Goal: Task Accomplishment & Management: Use online tool/utility

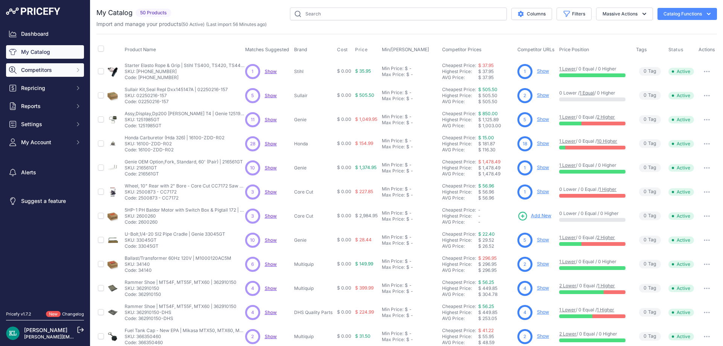
drag, startPoint x: 38, startPoint y: 65, endPoint x: 46, endPoint y: 69, distance: 9.3
click at [38, 65] on button "Competitors" at bounding box center [45, 70] width 78 height 14
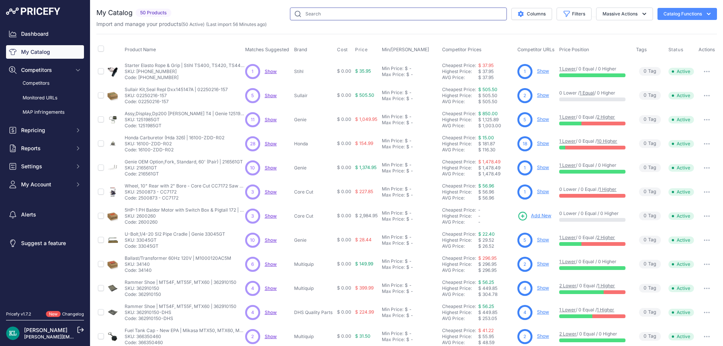
click at [319, 17] on input "text" at bounding box center [398, 14] width 217 height 13
paste input "5000152972"
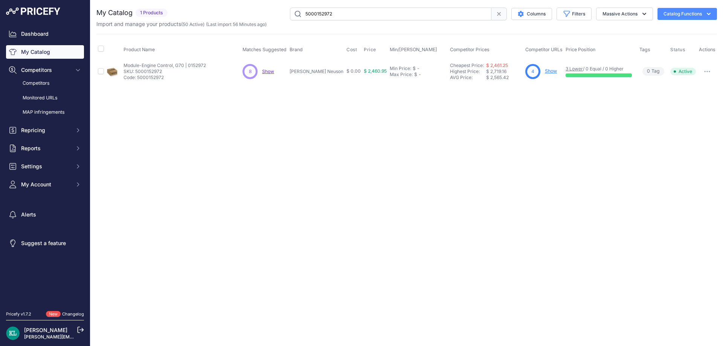
click at [273, 69] on span "Show" at bounding box center [268, 72] width 12 height 6
click at [363, 8] on input "5000152972" at bounding box center [390, 14] width 201 height 13
paste input "1251985GT"
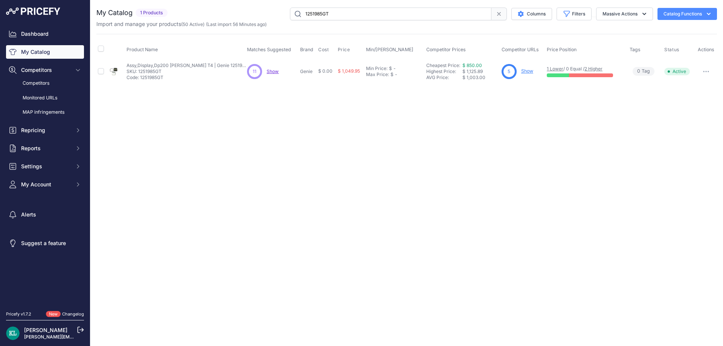
click at [272, 70] on span "Show" at bounding box center [273, 72] width 12 height 6
click at [372, 14] on input "1251985GT" at bounding box center [390, 14] width 201 height 13
paste input "2600260"
click at [270, 72] on span "Show" at bounding box center [272, 72] width 12 height 6
click at [344, 14] on input "2600260" at bounding box center [390, 14] width 201 height 13
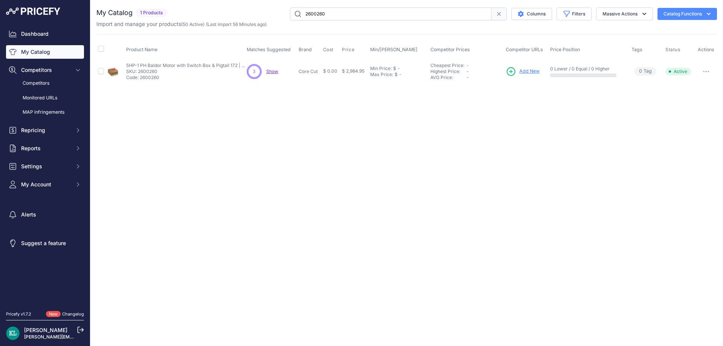
paste input "52-3035-N | K970II/K970III"
click at [356, 2] on div "You are not connected to the internet. My Catalog" at bounding box center [406, 45] width 620 height 91
click at [355, 13] on input "52-3035-N | K970II/K970III" at bounding box center [390, 14] width 201 height 13
paste input "100005710"
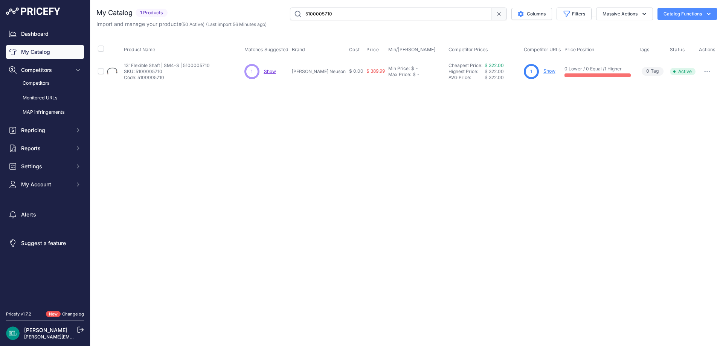
click at [353, 13] on input "5100005710" at bounding box center [390, 14] width 201 height 13
paste input "000086968"
click at [342, 9] on input "5000086968" at bounding box center [390, 14] width 201 height 13
paste input "366900032"
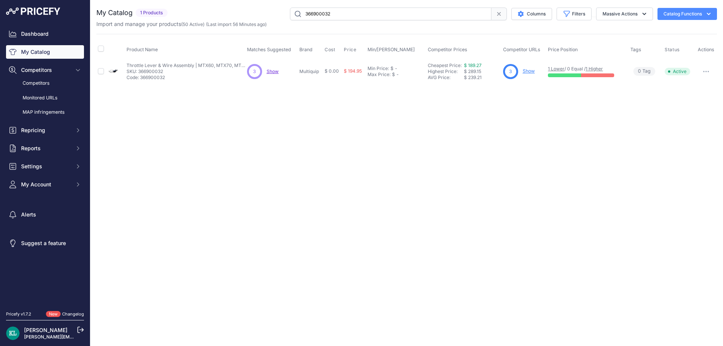
click at [322, 12] on input "366900032" at bounding box center [390, 14] width 201 height 13
paste input "216561GT"
type input "216561GT"
click at [275, 70] on span "Show" at bounding box center [273, 72] width 12 height 6
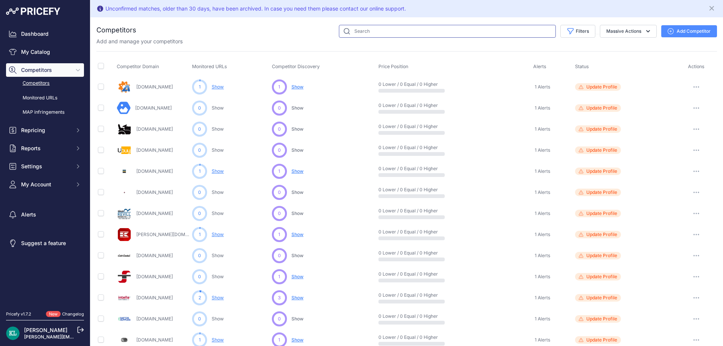
click at [401, 29] on input "text" at bounding box center [447, 31] width 217 height 13
paste input "1251985GT"
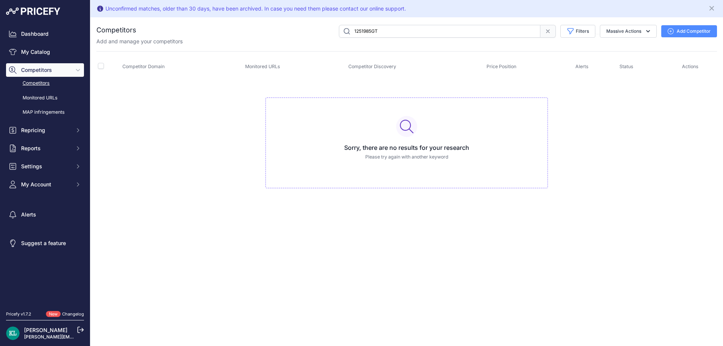
click at [384, 30] on input "1251985GT" at bounding box center [439, 31] width 201 height 13
click at [399, 34] on input "1251985GT" at bounding box center [439, 31] width 201 height 13
paste input "Bheliftparts.com"
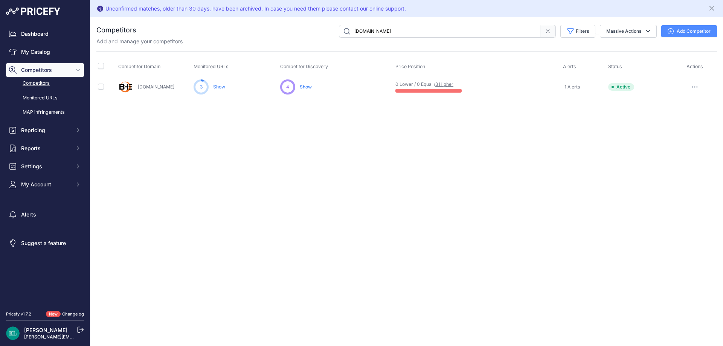
paste input "High-reach2.com Assy,Display,Dp200 Perkins T4 | Genie 1251985GT SKU: 1251985GT …"
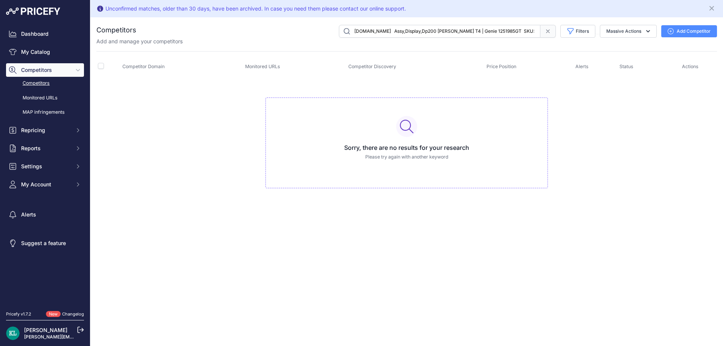
click at [390, 33] on input "High-reach2.com Assy,Display,Dp200 Perkins T4 | Genie 1251985GT SKU: 1251985GT …" at bounding box center [439, 31] width 201 height 13
paste input "High-reach2.com"
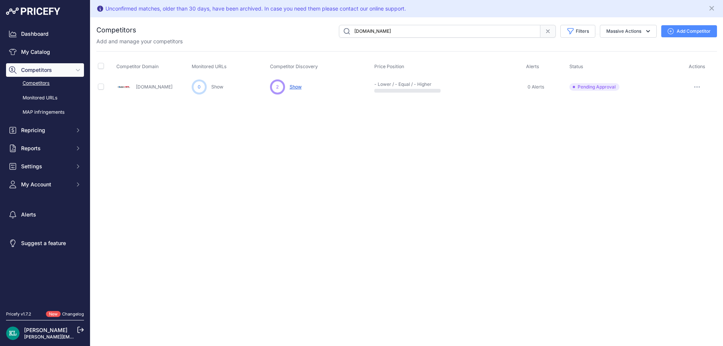
click at [418, 32] on input "High-reach2.com" at bounding box center [439, 31] width 201 height 13
paste input "2600260"
type input "2600260"
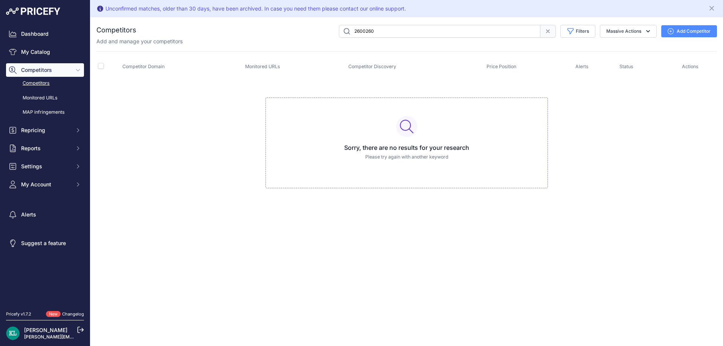
click at [553, 34] on span at bounding box center [547, 31] width 15 height 13
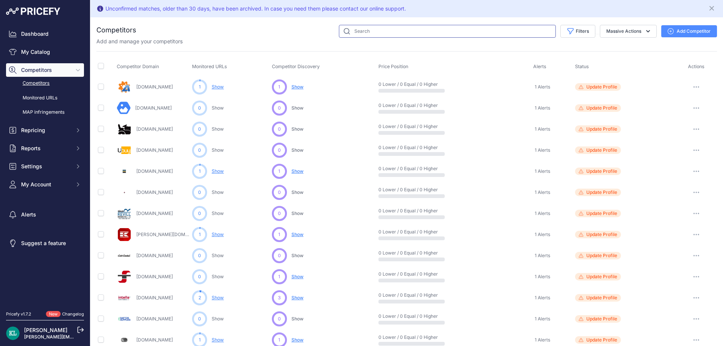
click at [391, 29] on input "text" at bounding box center [447, 31] width 217 height 13
paste input "Cleanerspolishes.com"
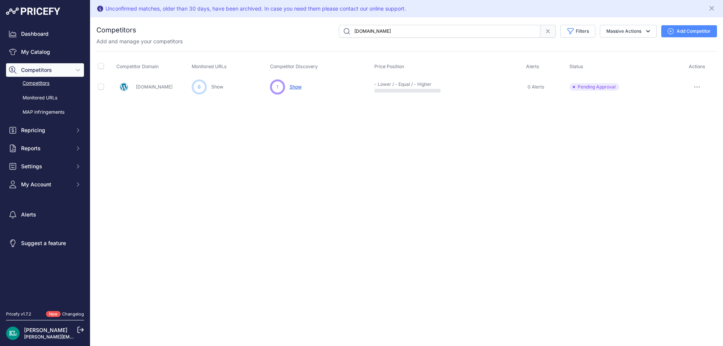
paste input "Intellapart"
click at [395, 38] on div "Add and manage your competitors" at bounding box center [406, 42] width 620 height 8
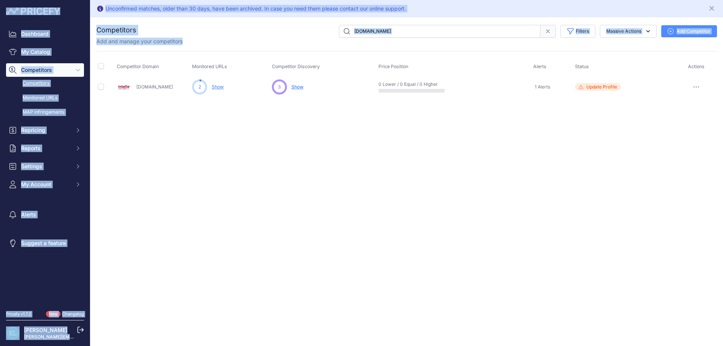
click at [399, 36] on input "[DOMAIN_NAME]" at bounding box center [439, 31] width 201 height 13
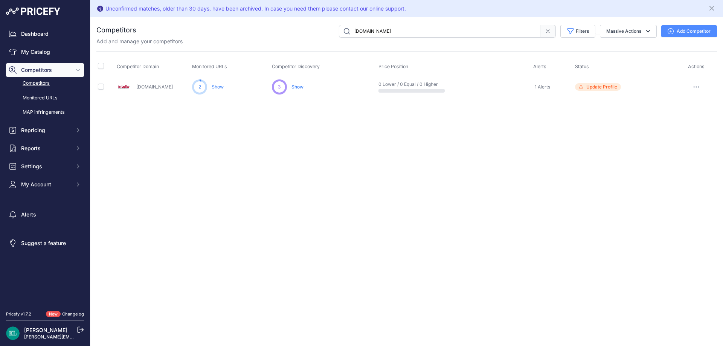
paste input "Dev.partsraptor"
paste input "Oakborotrac"
paste input "High-reach2"
paste input "Fridayparts"
paste input "Oztecvibrator"
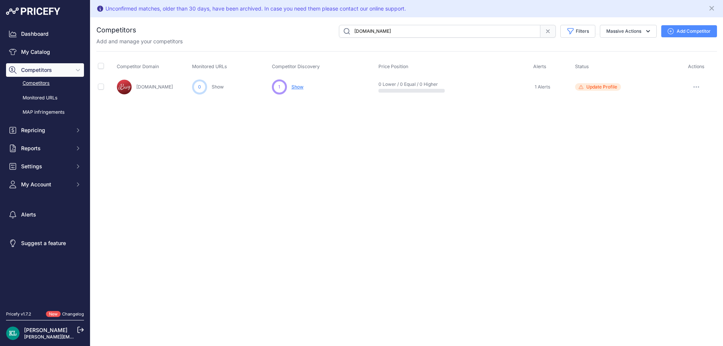
paste input "Dhcsupplie"
paste input "Saffordequipment"
paste input "wagain"
paste input "Lawnreplacementparts"
click at [415, 37] on input "Lawnreplacementparts.com" at bounding box center [439, 31] width 201 height 13
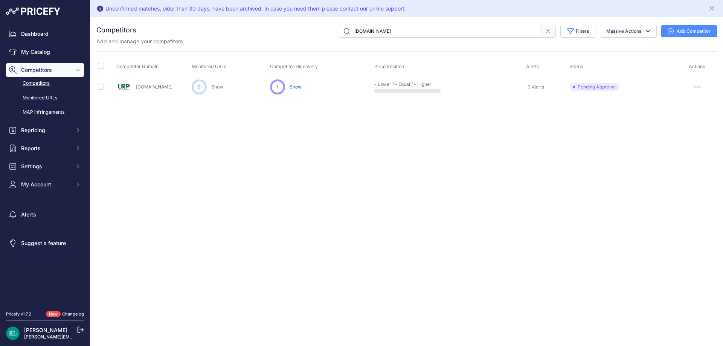
paste input "EM202957"
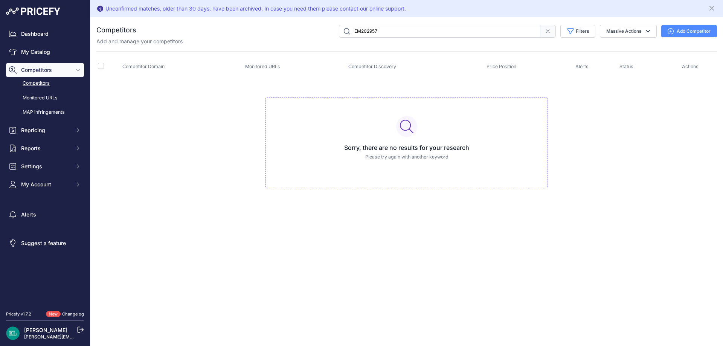
paste input "Cardoortools.com"
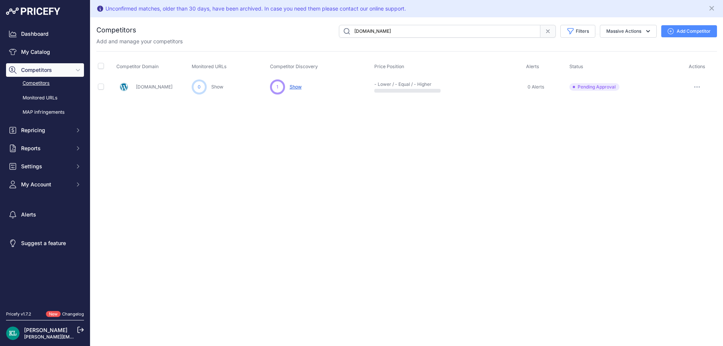
paste input "Warehouseiq"
paste input "Relayssockets"
paste input "Whitemanpar"
paste input "Csctool"
paste input "Mufasabroom"
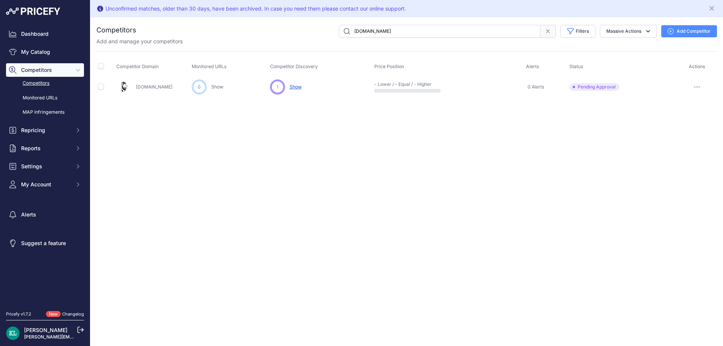
paste input "Rippeonequipment"
paste input "Sohars"
paste input "Diysparepart"
paste input "Sawbel"
paste input "Partswarehouse"
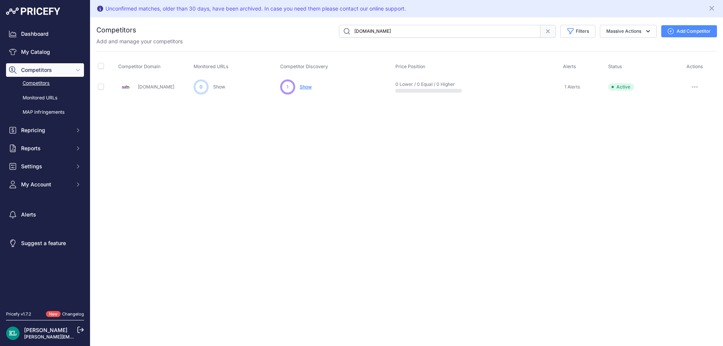
paste input "Repairtoolparts"
paste input "Cutler"
paste input "ompressedairpartscompany"
type input "Compressedairpartscompany.com"
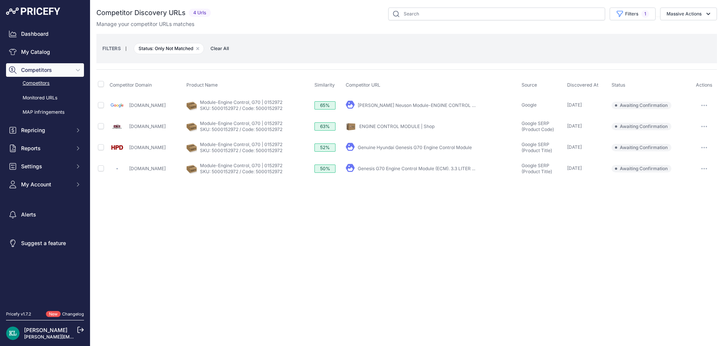
click at [342, 205] on div "Close You are not connected to the internet." at bounding box center [406, 173] width 633 height 346
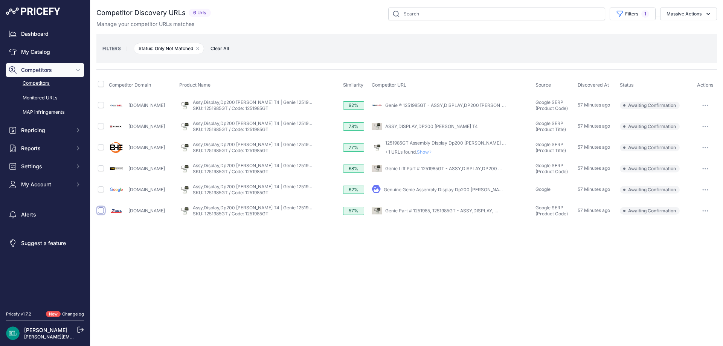
click at [99, 211] on input "checkbox" at bounding box center [101, 210] width 6 height 6
checkbox input "true"
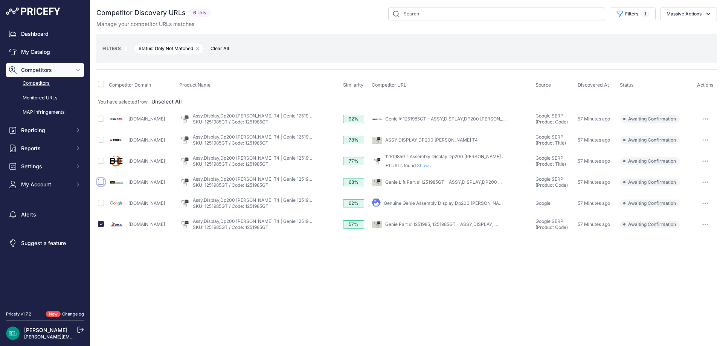
click at [102, 181] on input "checkbox" at bounding box center [101, 182] width 6 height 6
checkbox input "true"
copy link "Bheliftparts.com"
drag, startPoint x: 170, startPoint y: 163, endPoint x: 128, endPoint y: 166, distance: 42.3
click at [128, 166] on div "Bheliftparts.com" at bounding box center [142, 161] width 67 height 15
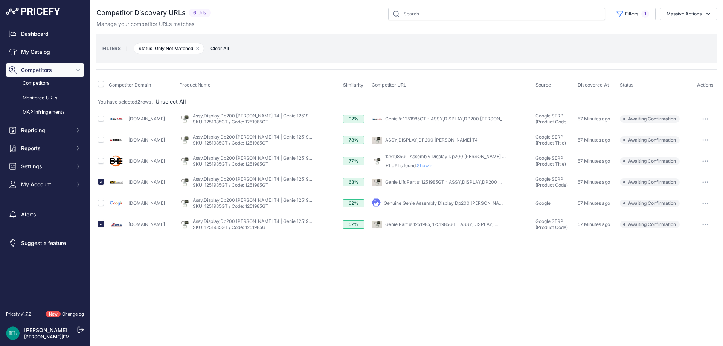
copy link "Bheliftparts.com"
click at [101, 160] on input "checkbox" at bounding box center [101, 161] width 6 height 6
checkbox input "true"
drag, startPoint x: 171, startPoint y: 128, endPoint x: 128, endPoint y: 137, distance: 43.8
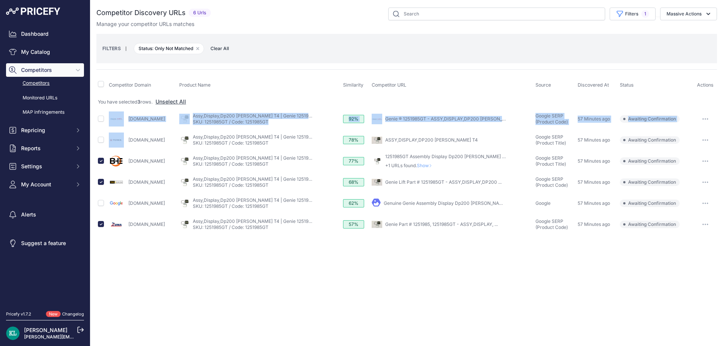
copy tbody "High-reach2.com My Product Competitor's Product Assy,Display,Dp200 Perkins T4 |…"
click at [173, 123] on div "High-reach2.com" at bounding box center [142, 118] width 67 height 15
drag, startPoint x: 174, startPoint y: 119, endPoint x: 172, endPoint y: 125, distance: 6.3
click at [174, 120] on div "High-reach2.com" at bounding box center [142, 118] width 67 height 15
click at [172, 126] on div "High-reach2.com" at bounding box center [142, 118] width 67 height 15
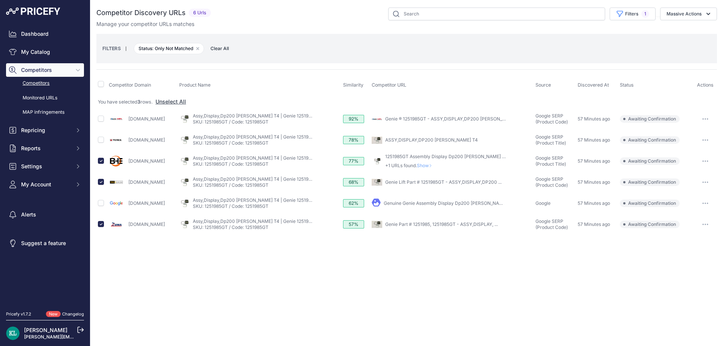
drag, startPoint x: 173, startPoint y: 122, endPoint x: 134, endPoint y: 119, distance: 39.6
click at [129, 125] on div "High-reach2.com" at bounding box center [142, 118] width 67 height 15
copy link "High-reach2.com"
click at [690, 13] on button "Massive Actions" at bounding box center [688, 14] width 57 height 13
click at [679, 26] on button "Confirm Match" at bounding box center [687, 32] width 60 height 14
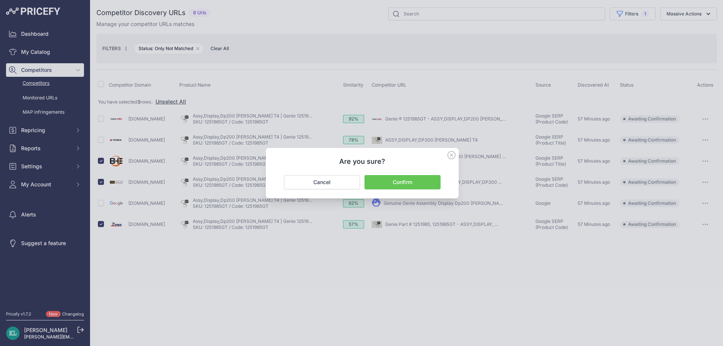
click at [410, 183] on button "Confirm" at bounding box center [402, 182] width 76 height 14
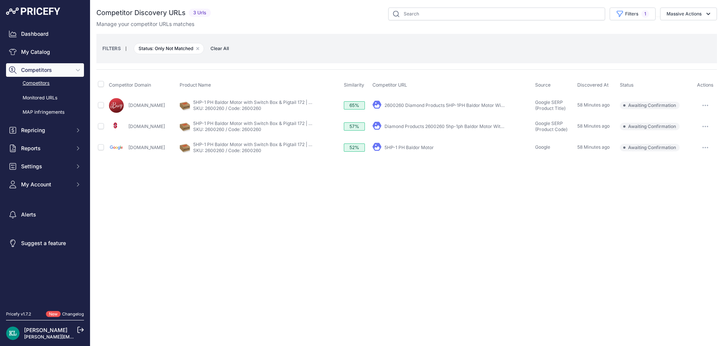
click at [101, 80] on th at bounding box center [101, 85] width 11 height 19
click at [103, 83] on input "checkbox" at bounding box center [101, 84] width 6 height 6
checkbox input "true"
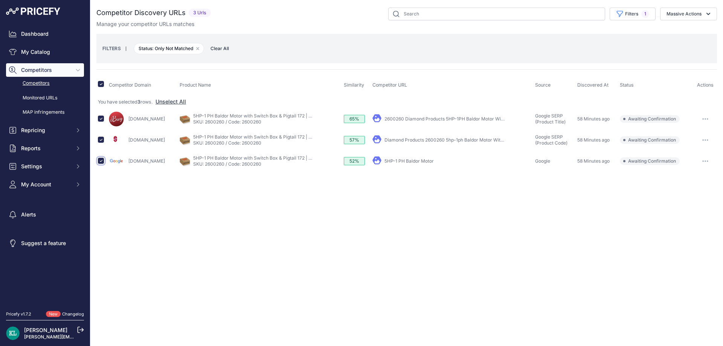
click at [102, 161] on input "checkbox" at bounding box center [101, 161] width 6 height 6
checkbox input "false"
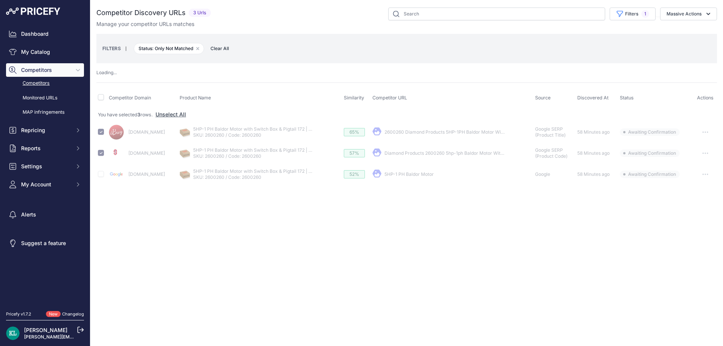
checkbox input "false"
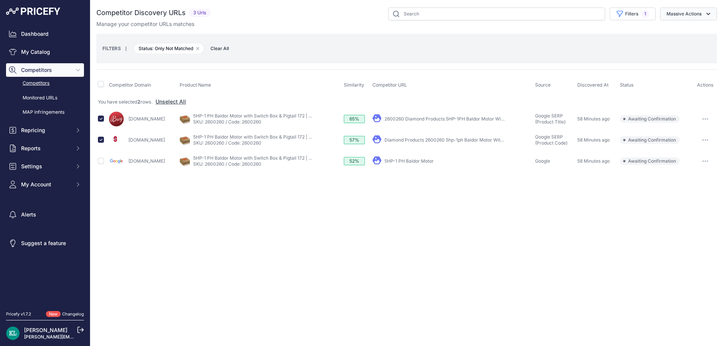
click at [680, 17] on button "Massive Actions" at bounding box center [688, 14] width 57 height 13
click at [0, 0] on button "Confirm Match" at bounding box center [0, 0] width 0 height 0
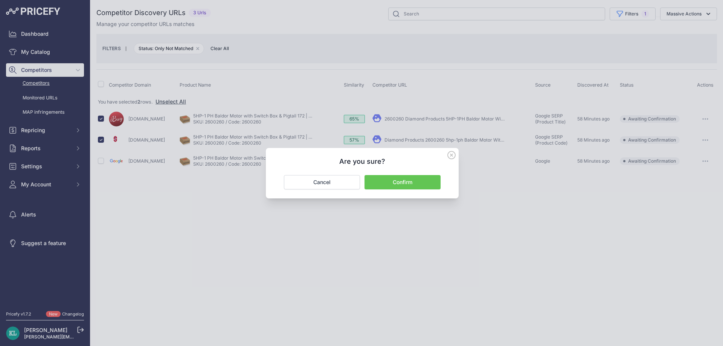
click at [412, 178] on button "Confirm" at bounding box center [402, 182] width 76 height 14
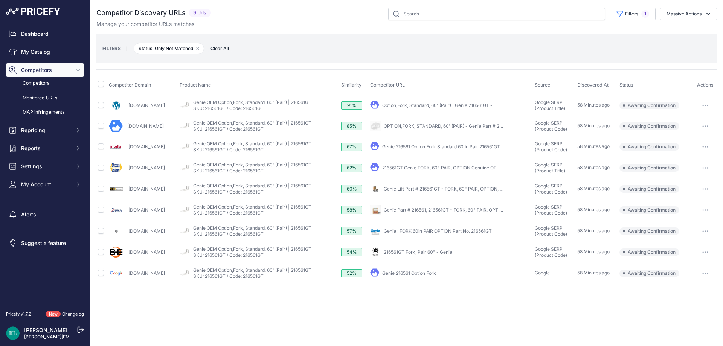
click at [300, 16] on div "Filters 1 Source Select an option Quick Automatch Google Shopping (Title) Googl…" at bounding box center [465, 14] width 503 height 13
drag, startPoint x: 187, startPoint y: 104, endPoint x: 129, endPoint y: 110, distance: 58.3
click at [129, 110] on div "Cleanerspolishes.com" at bounding box center [143, 105] width 68 height 15
copy link "Cleanerspolishes.com"
drag, startPoint x: 172, startPoint y: 147, endPoint x: 123, endPoint y: 151, distance: 48.8
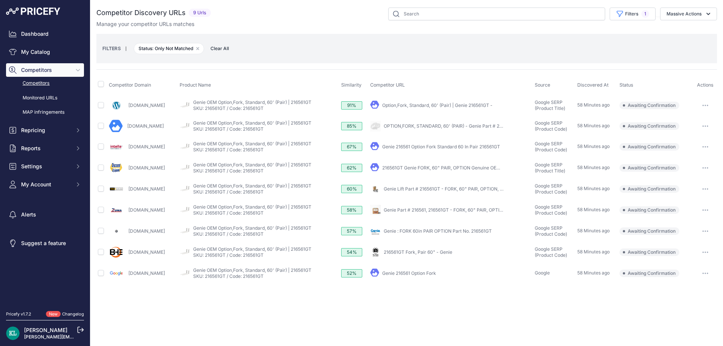
click at [123, 151] on div "Intellaparts.com" at bounding box center [143, 146] width 68 height 15
copy div "Intellaparts.com"
click at [98, 148] on input "checkbox" at bounding box center [101, 146] width 6 height 6
checkbox input "true"
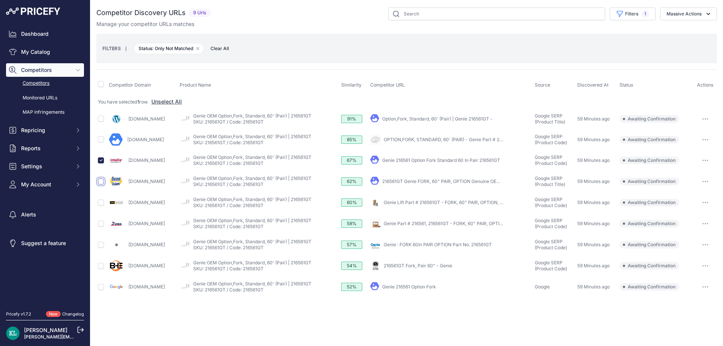
click at [101, 181] on input "checkbox" at bounding box center [101, 181] width 6 height 6
checkbox input "true"
click at [101, 203] on input "checkbox" at bounding box center [101, 203] width 6 height 6
checkbox input "true"
click at [102, 223] on input "checkbox" at bounding box center [101, 224] width 6 height 6
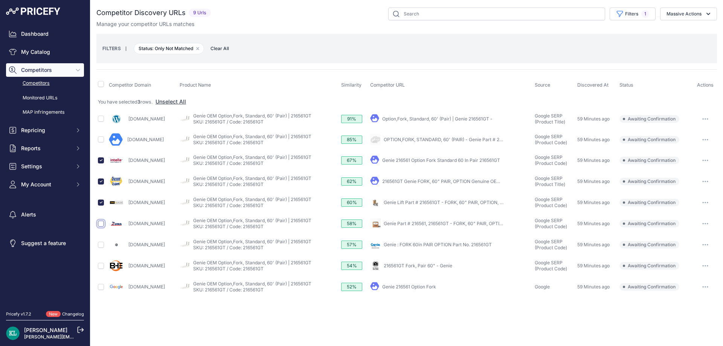
checkbox input "true"
click at [101, 245] on input "checkbox" at bounding box center [101, 245] width 6 height 6
checkbox input "true"
click at [102, 268] on input "checkbox" at bounding box center [101, 266] width 6 height 6
checkbox input "true"
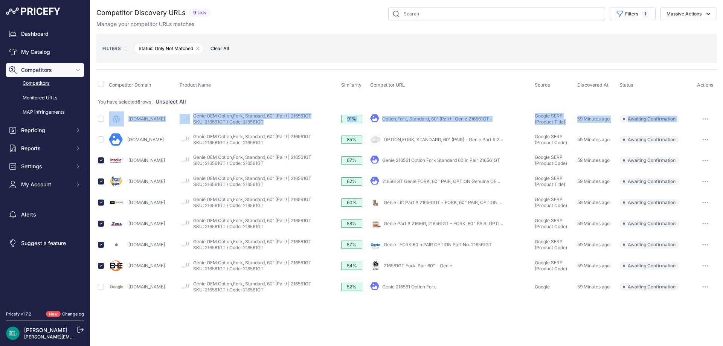
drag, startPoint x: 173, startPoint y: 151, endPoint x: 128, endPoint y: 147, distance: 45.7
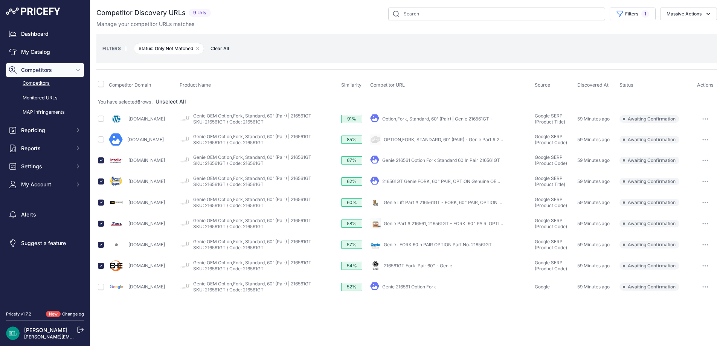
click at [176, 162] on div "Intellaparts.com" at bounding box center [143, 160] width 68 height 15
drag, startPoint x: 138, startPoint y: 142, endPoint x: 127, endPoint y: 142, distance: 11.3
click at [127, 142] on div "Dev.partsraptor.com" at bounding box center [143, 140] width 68 height 14
copy link "Dev.partsraptor.com"
drag, startPoint x: 687, startPoint y: 10, endPoint x: 681, endPoint y: 20, distance: 12.1
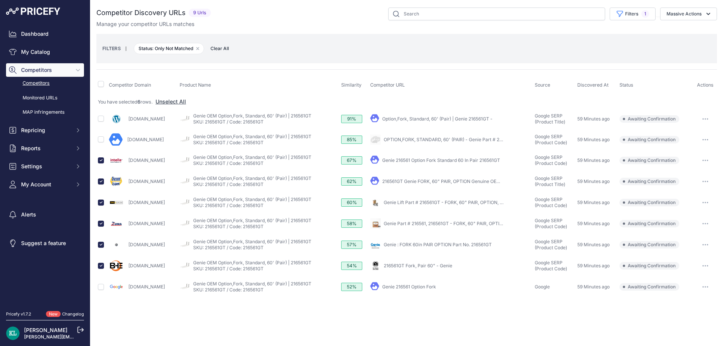
click at [686, 12] on button "Massive Actions" at bounding box center [688, 14] width 57 height 13
click at [678, 24] on div "Competitor Discovery URLs 9 Urls" at bounding box center [406, 18] width 620 height 20
click at [686, 17] on button "Massive Actions" at bounding box center [688, 14] width 57 height 13
click at [673, 32] on span "Confirm Match" at bounding box center [681, 31] width 37 height 6
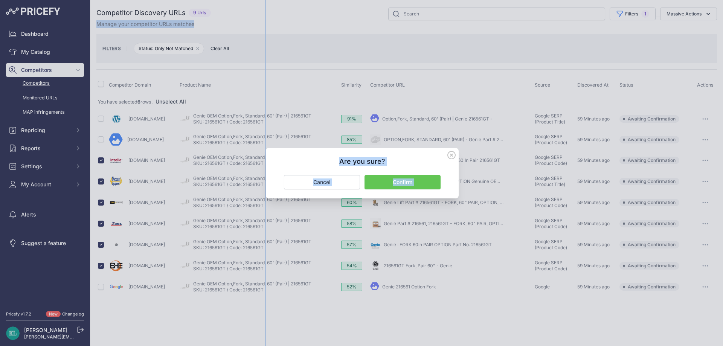
click at [408, 180] on button "Confirm" at bounding box center [402, 182] width 76 height 14
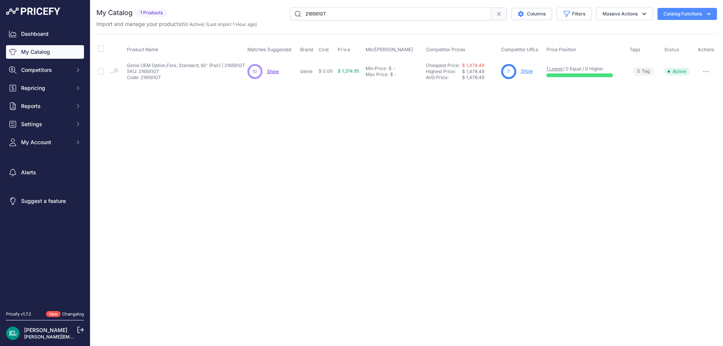
click at [337, 13] on input "216561GT" at bounding box center [390, 14] width 201 height 13
paste input "588690601"
click at [276, 69] on span "Show" at bounding box center [272, 72] width 12 height 6
click at [334, 13] on input "588690601" at bounding box center [390, 14] width 201 height 13
paste input "6030124"
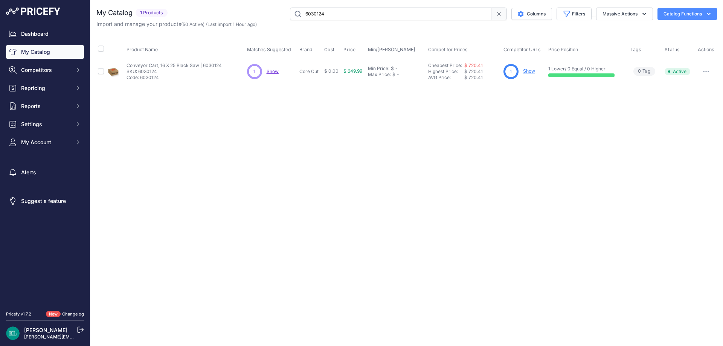
click at [352, 10] on input "6030124" at bounding box center [390, 14] width 201 height 13
paste input "5000201039"
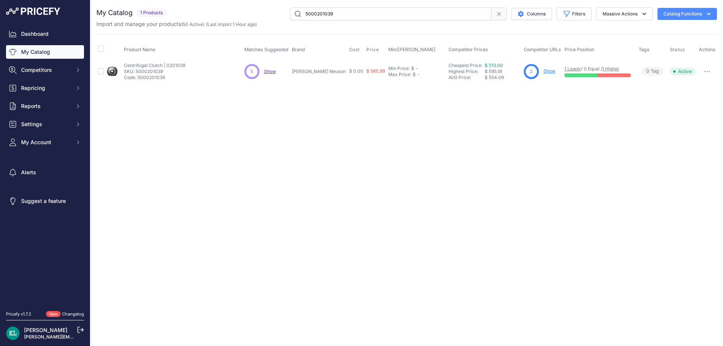
click at [274, 74] on p "Show Discovering..." at bounding box center [270, 72] width 12 height 6
click at [273, 73] on span "Show" at bounding box center [270, 72] width 12 height 6
click at [421, 153] on div "Close You are not connected to the internet." at bounding box center [406, 173] width 633 height 346
click at [346, 14] on input "5000201039" at bounding box center [390, 14] width 201 height 13
paste input "84886805"
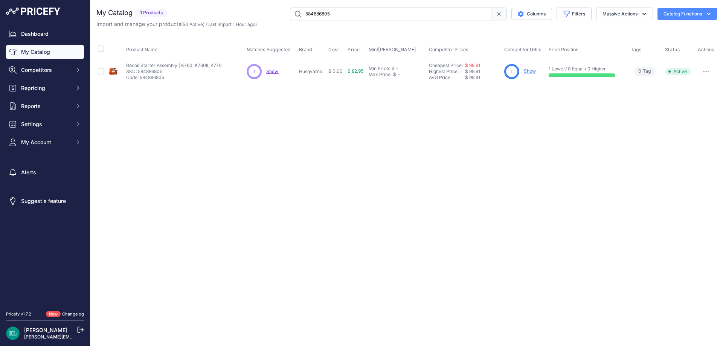
click at [341, 14] on input "584886805" at bounding box center [390, 14] width 201 height 13
paste input "912210021"
click at [274, 72] on span "Show" at bounding box center [273, 72] width 12 height 6
click at [360, 14] on input "912210021" at bounding box center [390, 14] width 201 height 13
paste input "362910150"
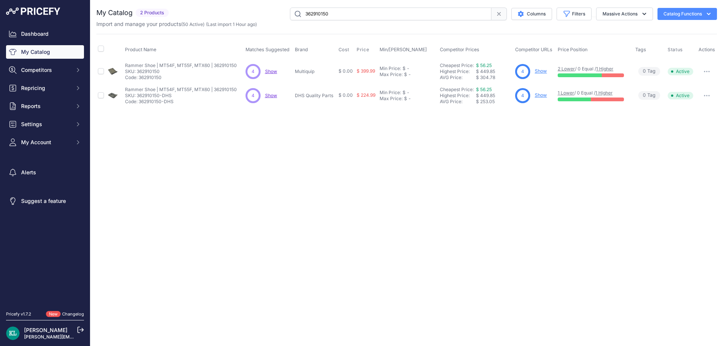
click at [347, 9] on input "362910150" at bounding box center [390, 14] width 201 height 13
paste input "5400209"
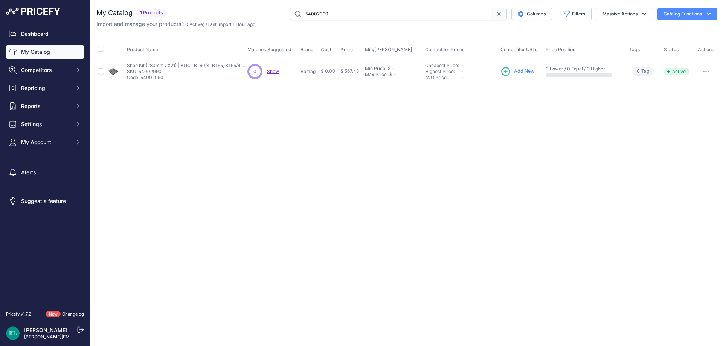
click at [350, 12] on input "54002090" at bounding box center [390, 14] width 201 height 13
paste input "49929GT"
type input "49929GT"
click at [277, 69] on span "Show" at bounding box center [273, 72] width 12 height 6
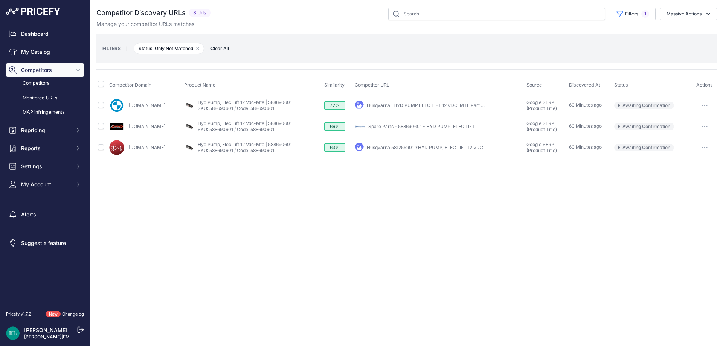
drag, startPoint x: 154, startPoint y: 129, endPoint x: 126, endPoint y: 130, distance: 27.5
click at [126, 130] on div "[DOMAIN_NAME]" at bounding box center [145, 126] width 72 height 15
copy div "[DOMAIN_NAME]"
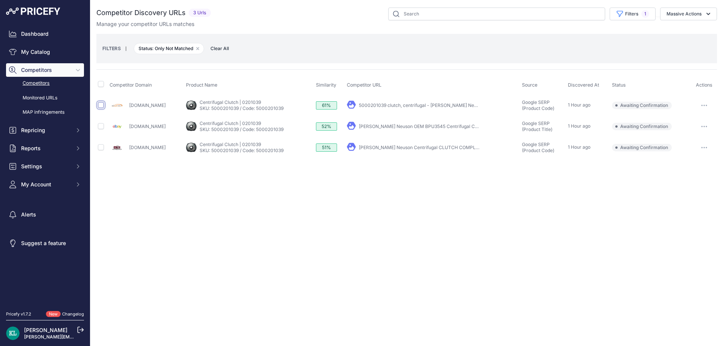
click at [98, 104] on input "checkbox" at bounding box center [101, 105] width 6 height 6
checkbox input "true"
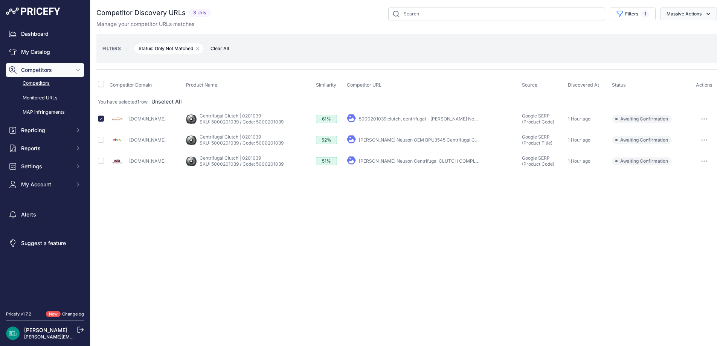
click at [660, 15] on button "Massive Actions" at bounding box center [688, 14] width 57 height 13
drag, startPoint x: 662, startPoint y: 33, endPoint x: 661, endPoint y: 37, distance: 3.9
click at [661, 34] on button "Confirm Match" at bounding box center [687, 32] width 60 height 14
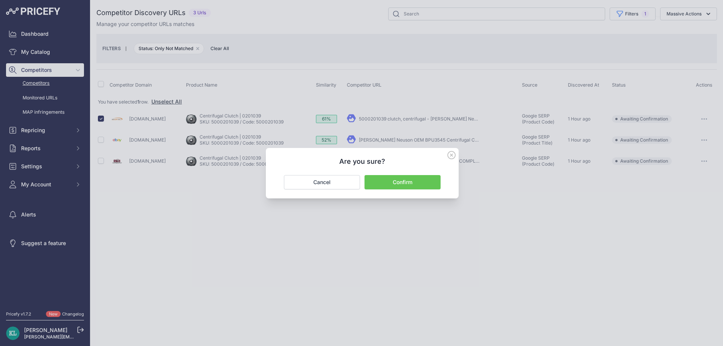
click at [415, 183] on button "Confirm" at bounding box center [402, 182] width 76 height 14
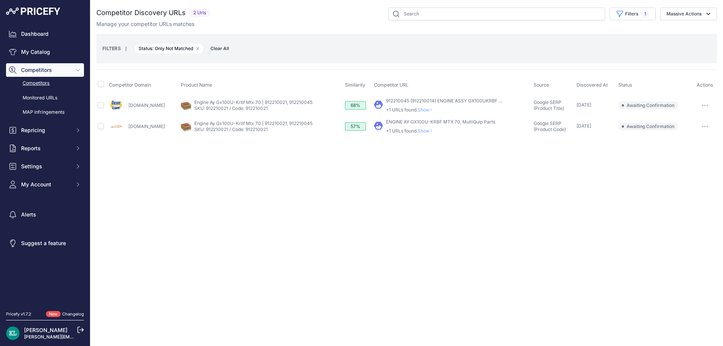
click at [257, 161] on div "Close You are not connected to the internet." at bounding box center [406, 173] width 633 height 346
click at [323, 172] on div "Close You are not connected to the internet." at bounding box center [406, 173] width 633 height 346
drag, startPoint x: 296, startPoint y: 173, endPoint x: 199, endPoint y: 174, distance: 97.1
click at [293, 174] on div "Close You are not connected to the internet." at bounding box center [406, 173] width 633 height 346
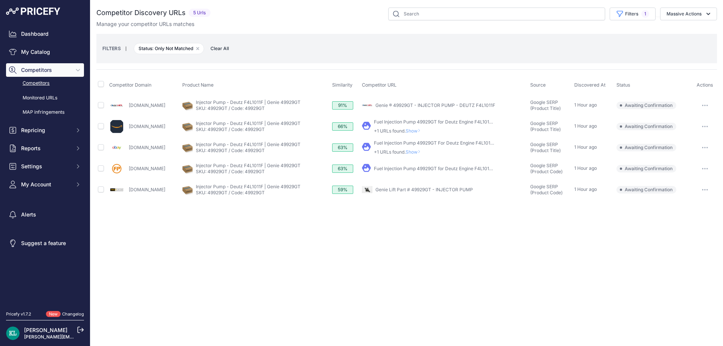
drag, startPoint x: 172, startPoint y: 104, endPoint x: 128, endPoint y: 110, distance: 43.7
click at [128, 110] on div "[DOMAIN_NAME]" at bounding box center [144, 105] width 70 height 15
copy link "[DOMAIN_NAME]"
drag, startPoint x: 168, startPoint y: 168, endPoint x: 129, endPoint y: 170, distance: 38.5
click at [129, 170] on div "[DOMAIN_NAME]" at bounding box center [144, 168] width 70 height 15
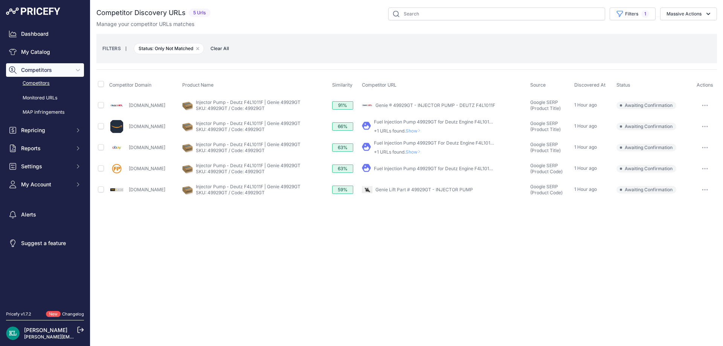
copy link "[DOMAIN_NAME]"
click at [101, 85] on input "checkbox" at bounding box center [101, 84] width 6 height 6
checkbox input "true"
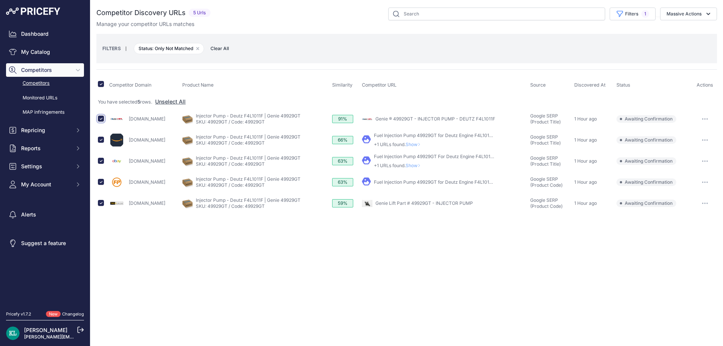
click at [101, 118] on input "checkbox" at bounding box center [101, 119] width 6 height 6
checkbox input "false"
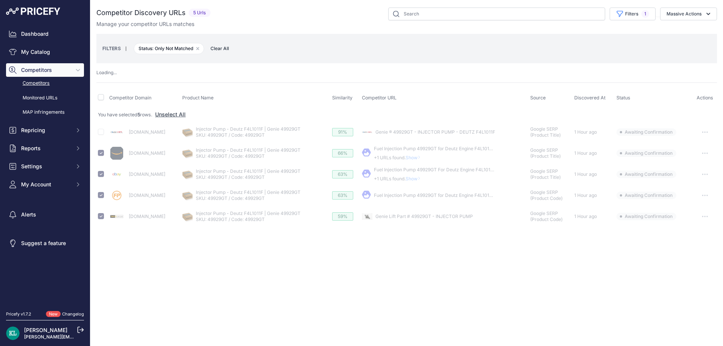
checkbox input "false"
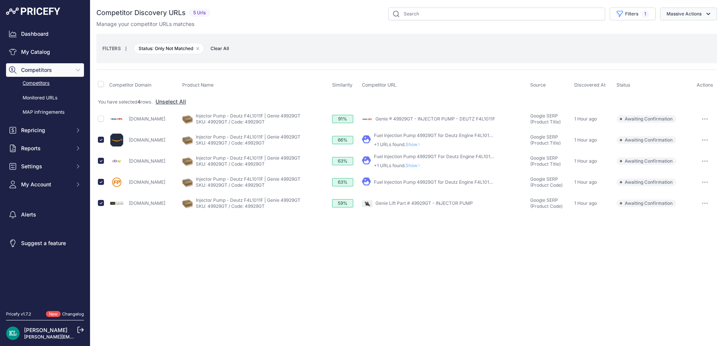
click at [687, 18] on button "Massive Actions" at bounding box center [688, 14] width 57 height 13
click at [675, 29] on span "Confirm Match" at bounding box center [682, 31] width 35 height 6
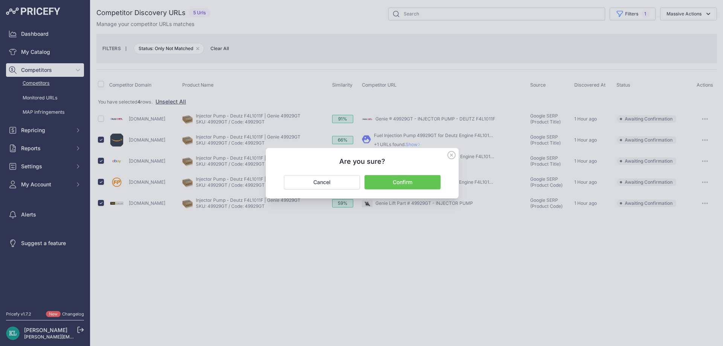
click at [398, 182] on button "Confirm" at bounding box center [402, 182] width 76 height 14
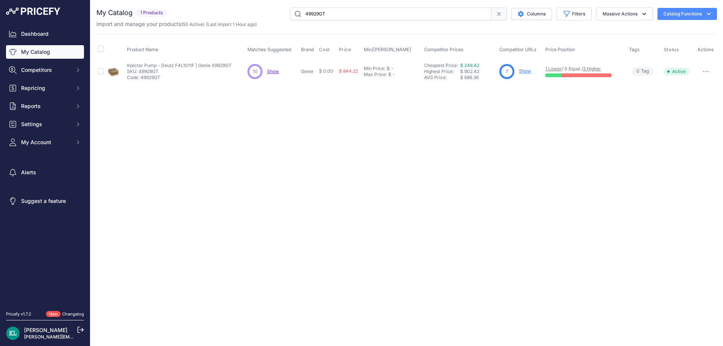
click at [343, 13] on input "49929GT" at bounding box center [390, 14] width 201 height 13
paste input "5000103469"
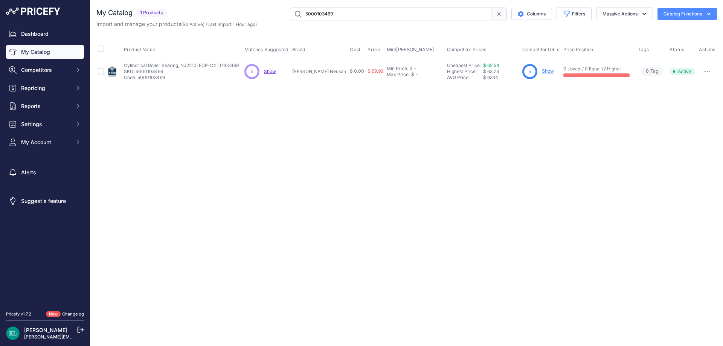
click at [335, 20] on input "5000103469" at bounding box center [390, 14] width 201 height 13
paste input "366350460"
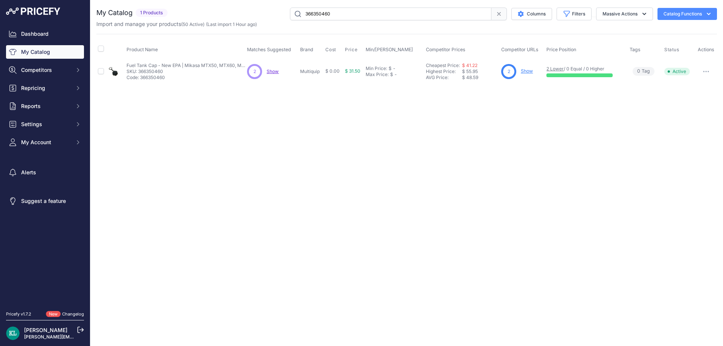
click at [347, 13] on input "366350460" at bounding box center [390, 14] width 201 height 13
paste input "HS 175 OZ"
click at [277, 71] on span "Show" at bounding box center [273, 72] width 12 height 6
click at [343, 15] on input "HS 175 OZ" at bounding box center [390, 14] width 201 height 13
paste input "FKITMTX1"
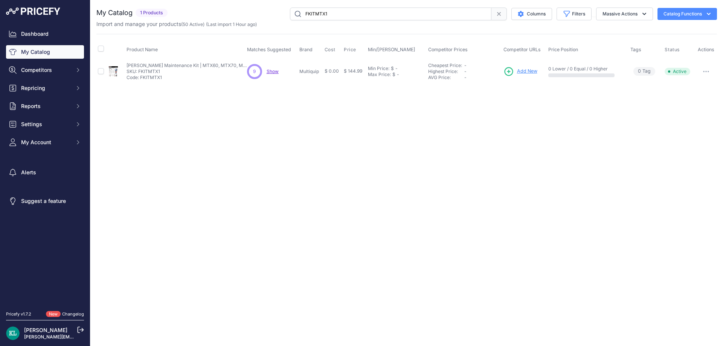
click at [274, 73] on span "Show" at bounding box center [273, 72] width 12 height 6
click at [362, 16] on input "FKITMTX1" at bounding box center [390, 14] width 201 height 13
paste input "PT3 Overhaul Kit"
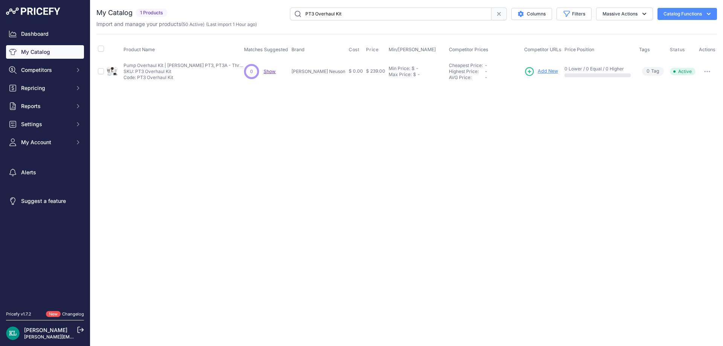
click at [352, 17] on input "PT3 Overhaul Kit" at bounding box center [390, 14] width 201 height 13
paste input "578243401"
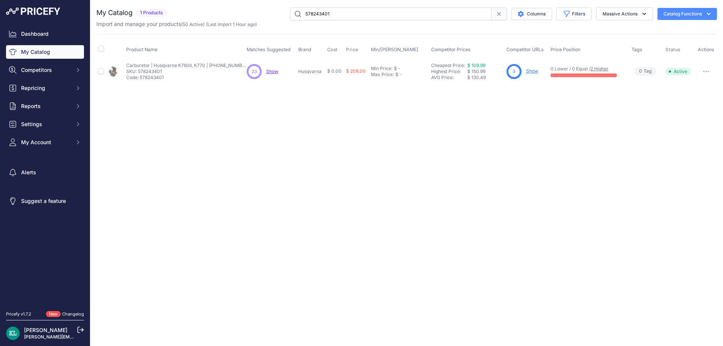
click at [274, 71] on span "Show" at bounding box center [272, 72] width 12 height 6
click at [366, 14] on input "578243401" at bounding box center [390, 14] width 201 height 13
paste input "Clutch Kit | 5000201039"
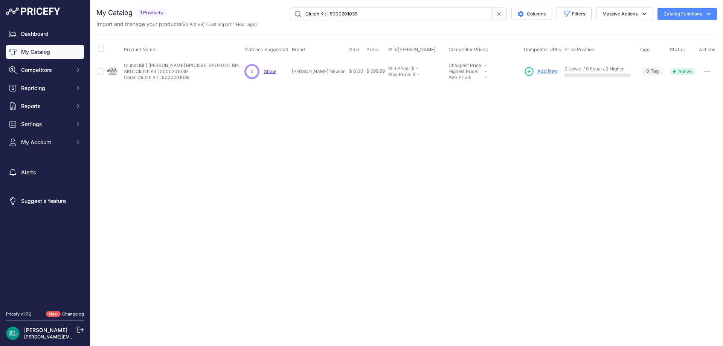
click at [273, 70] on span "Show" at bounding box center [270, 72] width 12 height 6
click at [369, 15] on input "Clutch Kit | 5000201039" at bounding box center [390, 14] width 201 height 13
click at [379, 15] on input "Clutch Kit | 5000201039" at bounding box center [390, 14] width 201 height 13
paste input "5000082961"
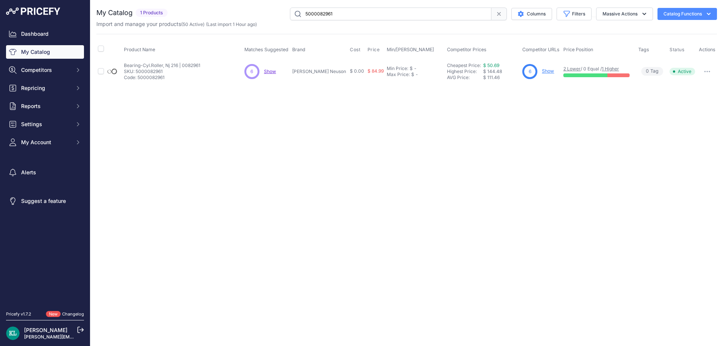
click at [342, 11] on input "5000082961" at bounding box center [390, 14] width 201 height 13
paste input "4238-190-0302"
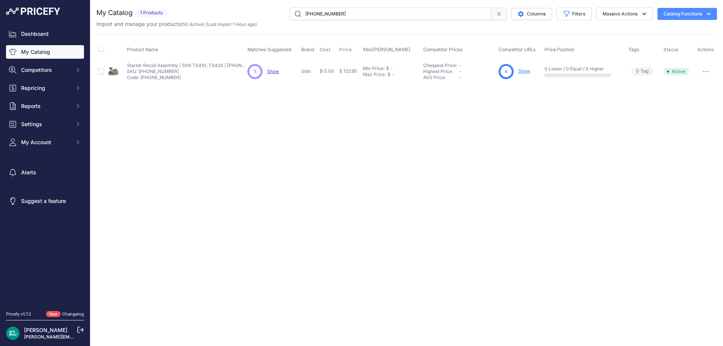
click at [276, 71] on span "Show" at bounding box center [273, 72] width 12 height 6
click at [357, 12] on input "4238-190-0302" at bounding box center [390, 14] width 201 height 13
paste input "EM202957"
click at [272, 74] on p "Show Discovering..." at bounding box center [273, 72] width 12 height 6
click at [271, 69] on span "Show" at bounding box center [273, 72] width 12 height 6
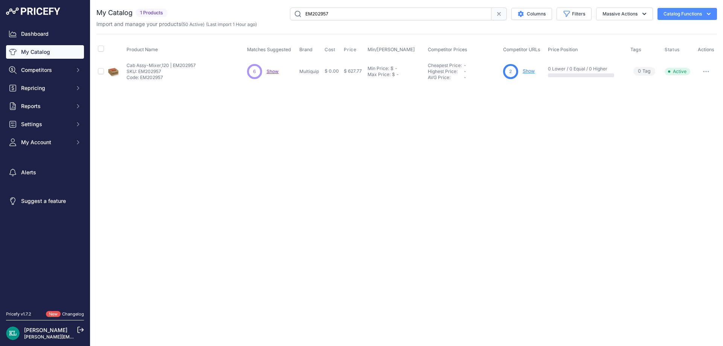
click at [342, 16] on input "EM202957" at bounding box center [390, 14] width 201 height 13
paste input "5100049199"
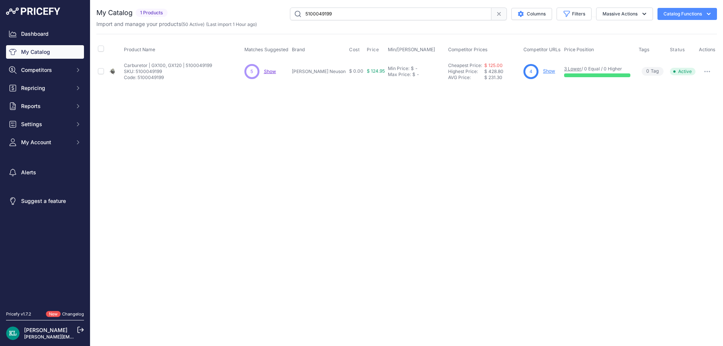
click at [272, 71] on span "Show" at bounding box center [270, 72] width 12 height 6
click at [341, 13] on input "5100049199" at bounding box center [390, 14] width 201 height 13
paste input "99266701"
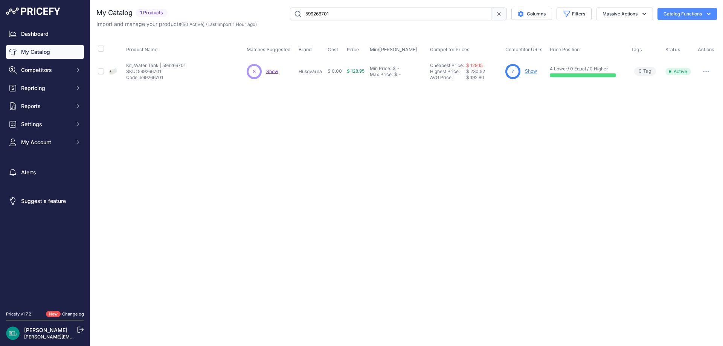
click at [269, 74] on span "Show" at bounding box center [272, 72] width 12 height 6
click at [343, 11] on input "599266701" at bounding box center [390, 14] width 201 height 13
paste input "33045GT"
click at [278, 75] on div "10 10 Show Discovering..." at bounding box center [273, 71] width 51 height 15
click at [278, 72] on span "Show" at bounding box center [273, 72] width 12 height 6
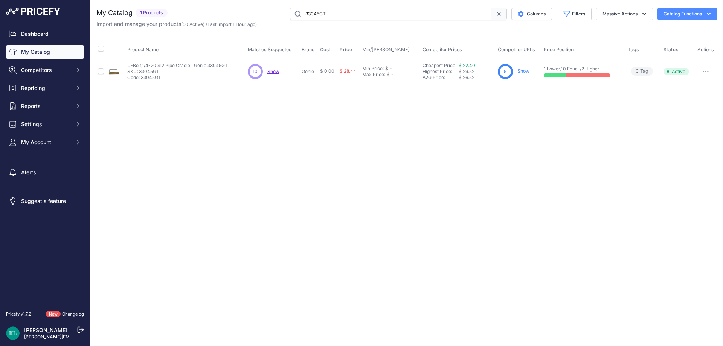
click at [276, 72] on span "Show" at bounding box center [273, 72] width 12 height 6
click at [343, 13] on input "33045GT" at bounding box center [390, 14] width 201 height 13
paste input "EM934022"
click at [272, 71] on span "Show" at bounding box center [273, 72] width 12 height 6
click at [359, 16] on input "EM934022" at bounding box center [390, 14] width 201 height 13
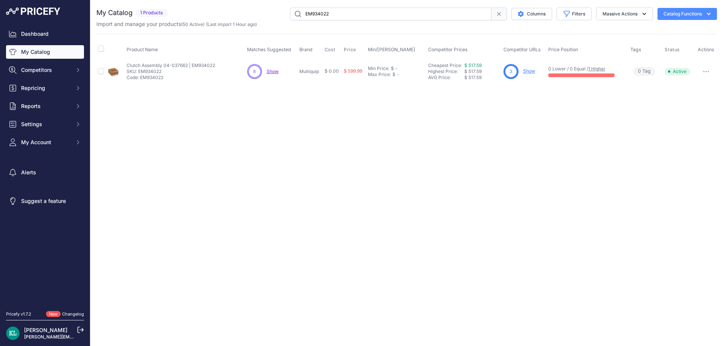
paste input "5000119285"
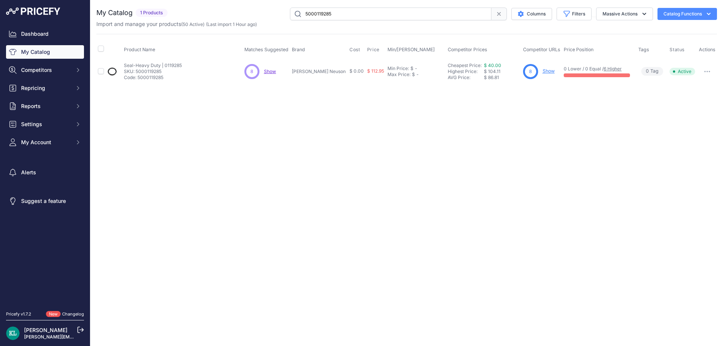
click at [346, 10] on input "5000119285" at bounding box center [390, 14] width 201 height 13
paste input "6907 | 116907"
click at [315, 15] on input "5000116907 | 116907" at bounding box center [390, 14] width 201 height 13
click at [274, 73] on span "Show" at bounding box center [270, 72] width 12 height 6
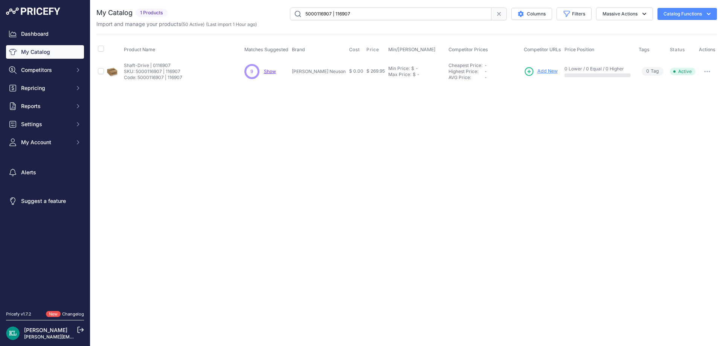
click at [361, 17] on input "5000116907 | 116907" at bounding box center [390, 14] width 201 height 13
paste input "0000-190-3414"
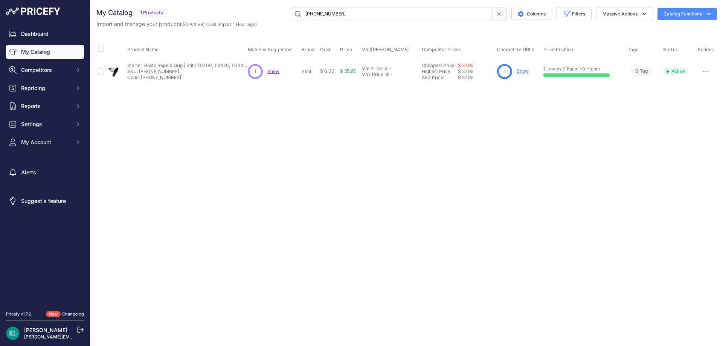
click at [361, 16] on input "0000-190-3414" at bounding box center [390, 14] width 201 height 13
paste input "416338990"
click at [276, 72] on span "Show" at bounding box center [273, 72] width 12 height 6
click at [352, 17] on input "416338990" at bounding box center [390, 14] width 201 height 13
paste input "5000188216"
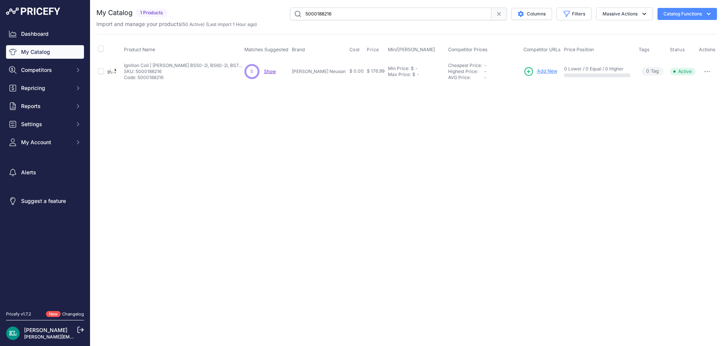
click at [272, 70] on span "Show" at bounding box center [270, 72] width 12 height 6
click at [355, 12] on input "5000188216" at bounding box center [390, 14] width 201 height 13
paste input "KIT3DIA"
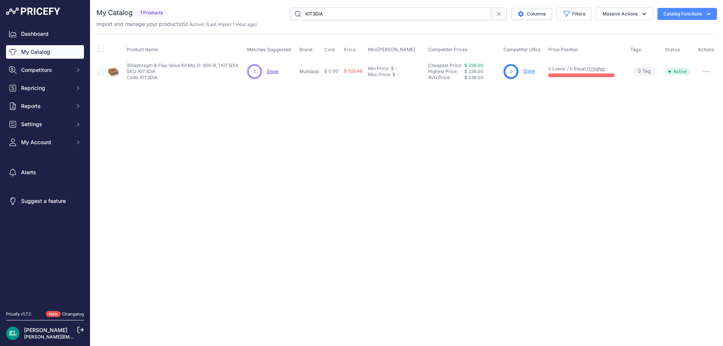
click at [274, 74] on span "Show" at bounding box center [273, 72] width 12 height 6
drag, startPoint x: 332, startPoint y: 13, endPoint x: 327, endPoint y: 15, distance: 5.5
click at [332, 13] on input "KIT3DIA" at bounding box center [390, 14] width 201 height 13
paste input "5200018691"
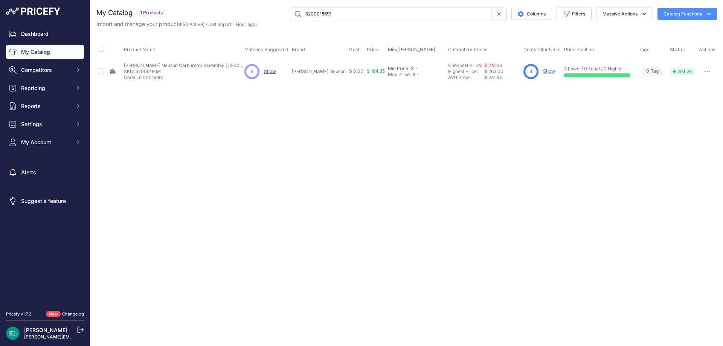
click at [272, 72] on span "Show" at bounding box center [270, 72] width 12 height 6
click at [340, 24] on div "Import and manage your products ( 50 Active ) (Last import 1 Hour ago)" at bounding box center [406, 24] width 620 height 8
click at [349, 20] on input "5200018691" at bounding box center [390, 14] width 201 height 13
paste input "000126185"
click at [270, 72] on span "Show" at bounding box center [270, 72] width 12 height 6
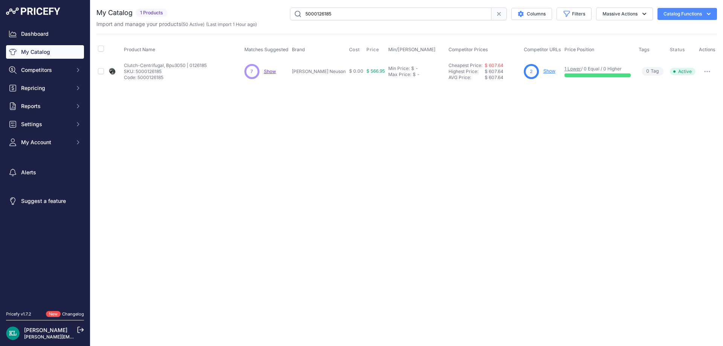
click at [357, 19] on input "5000126185" at bounding box center [390, 14] width 201 height 13
paste input "4238-350-0854"
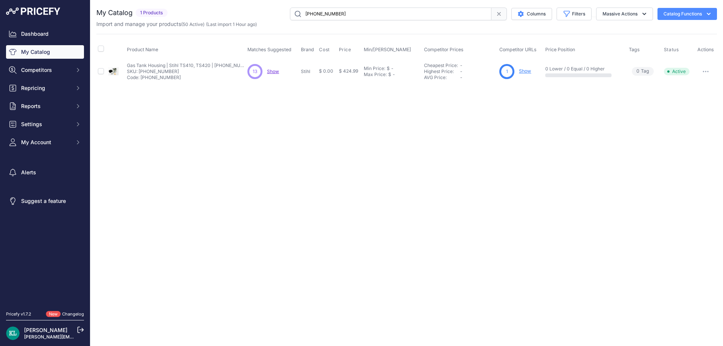
click at [270, 72] on span "Show" at bounding box center [273, 72] width 12 height 6
click at [404, 24] on div "Import and manage your products ( 50 Active ) (Last import 1 Hour ago)" at bounding box center [406, 24] width 620 height 8
click at [390, 18] on input "4238-350-0854" at bounding box center [390, 14] width 201 height 13
paste input "Maintenance Kit | DPU4045H, DPU4545H, DPU5045D, DPU5545H"
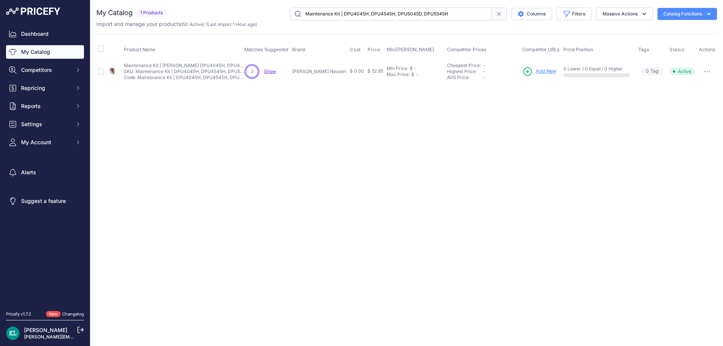
click at [277, 72] on div "2 2 Show Discovering..." at bounding box center [266, 71] width 45 height 15
click at [275, 72] on span "Show" at bounding box center [270, 72] width 12 height 6
click at [373, 17] on input "Maintenance Kit | DPU4045H, DPU4545H, DPU5045D, DPU5545H" at bounding box center [390, 14] width 201 height 13
paste input "5749164"
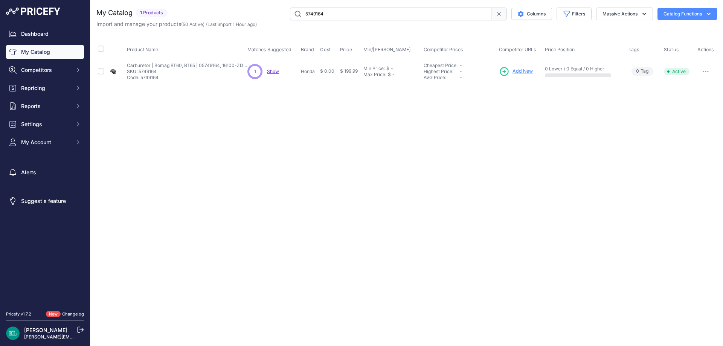
click at [277, 71] on span "Show" at bounding box center [273, 72] width 12 height 6
click at [330, 17] on input "5749164" at bounding box center [390, 14] width 201 height 13
paste input "2500873 - CC7172"
click at [273, 72] on span "Show" at bounding box center [273, 72] width 12 height 6
drag, startPoint x: 322, startPoint y: 15, endPoint x: 271, endPoint y: 14, distance: 50.8
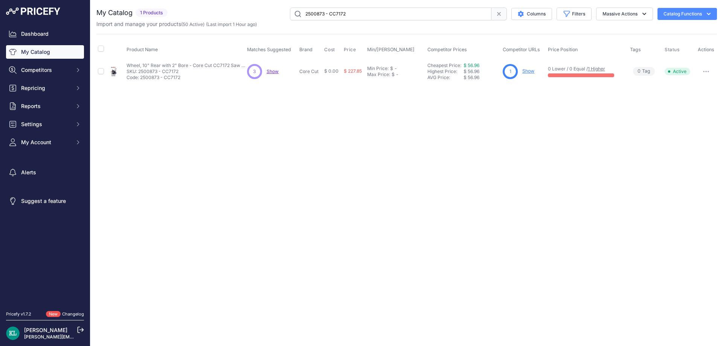
click at [271, 14] on div "2500873 - CC7172 Columns Filters Status All Status Only Enabled Only Disabled" at bounding box center [444, 14] width 546 height 13
click at [360, 18] on input "2500873 - CC7172" at bounding box center [390, 14] width 201 height 13
paste input "16100-ZDD-R0"
click at [268, 74] on p "Show Discovering..." at bounding box center [273, 72] width 12 height 6
click at [272, 73] on span "Show" at bounding box center [273, 72] width 12 height 6
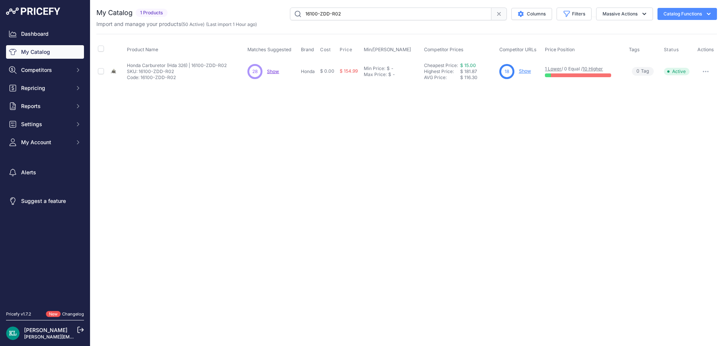
click at [365, 14] on input "16100-ZDD-R02" at bounding box center [390, 14] width 201 height 13
paste input "02250216-157"
click at [273, 74] on p "Show Discovering..." at bounding box center [273, 72] width 12 height 6
click at [271, 73] on span "Show" at bounding box center [273, 72] width 12 height 6
click at [349, 17] on input "02250216-157" at bounding box center [390, 14] width 201 height 13
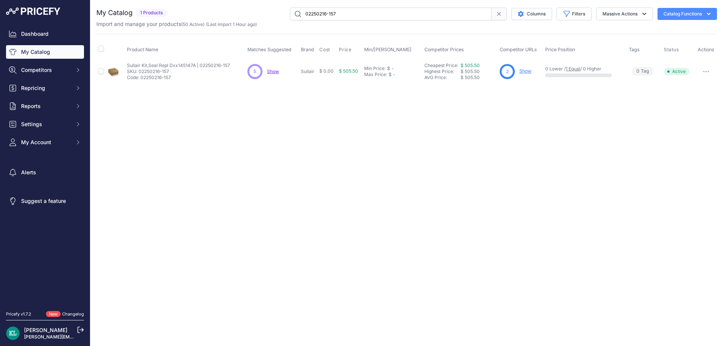
paste input "5000150406"
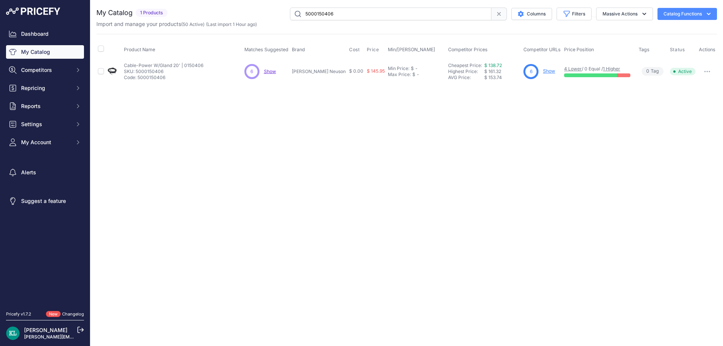
click at [367, 15] on input "5000150406" at bounding box center [390, 14] width 201 height 13
paste input "83039 | QTY 4"
click at [330, 14] on input "5000183039 | QTY 4" at bounding box center [390, 14] width 201 height 13
click at [330, 17] on input "5000183039 | QTY 4" at bounding box center [390, 14] width 201 height 13
click at [363, 11] on input "5000183039 | QTY 4" at bounding box center [390, 14] width 201 height 13
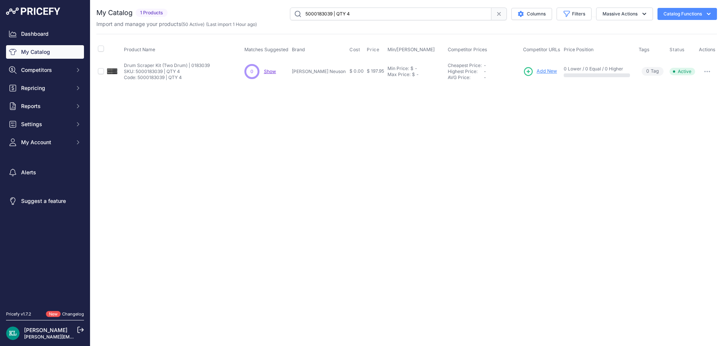
paste input "100006041"
click at [269, 71] on span "Show" at bounding box center [270, 72] width 12 height 6
click at [388, 15] on input "5100006041" at bounding box center [390, 14] width 201 height 13
paste input "34140"
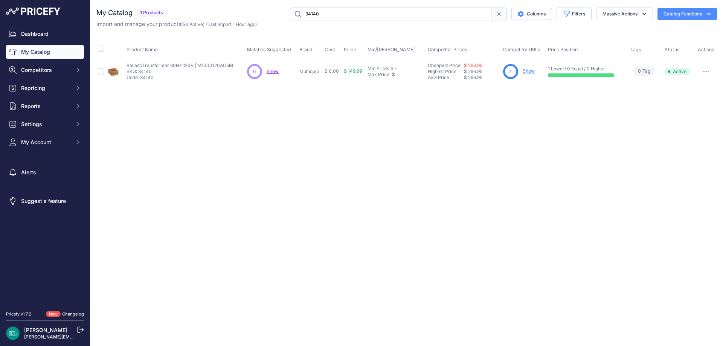
click at [268, 72] on span "Show" at bounding box center [273, 72] width 12 height 6
click at [342, 12] on input "34140" at bounding box center [390, 14] width 201 height 13
paste input "Bomag Part 06115816"
type input "Bomag Part 06115816"
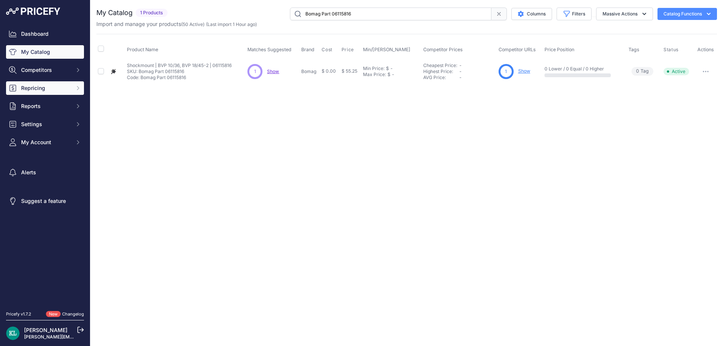
drag, startPoint x: 45, startPoint y: 80, endPoint x: 46, endPoint y: 89, distance: 8.7
click at [45, 80] on div "Dashboard My Catalog Competitors Competitors Monitored URLs MAP infringements R…" at bounding box center [45, 88] width 78 height 122
click at [46, 91] on span "Repricing" at bounding box center [45, 88] width 49 height 8
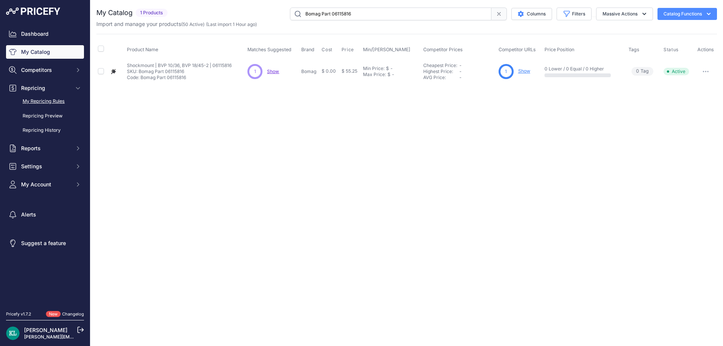
click at [44, 105] on link "My Repricing Rules" at bounding box center [45, 101] width 78 height 13
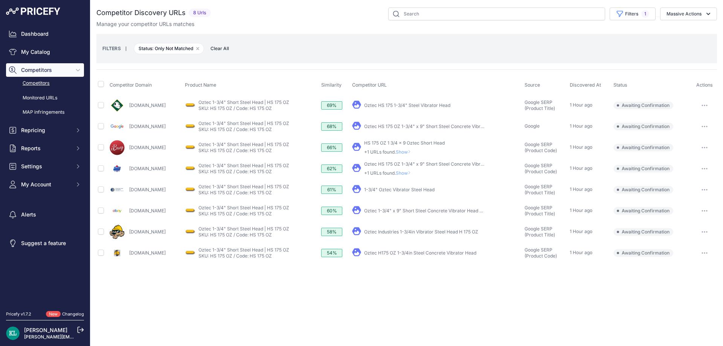
click at [225, 307] on div "Close You are not connected to the internet." at bounding box center [406, 173] width 633 height 346
drag, startPoint x: 183, startPoint y: 151, endPoint x: 127, endPoint y: 149, distance: 56.1
click at [127, 149] on div "[DOMAIN_NAME]" at bounding box center [146, 147] width 72 height 15
copy link "[DOMAIN_NAME]"
drag, startPoint x: 152, startPoint y: 171, endPoint x: 123, endPoint y: 174, distance: 29.9
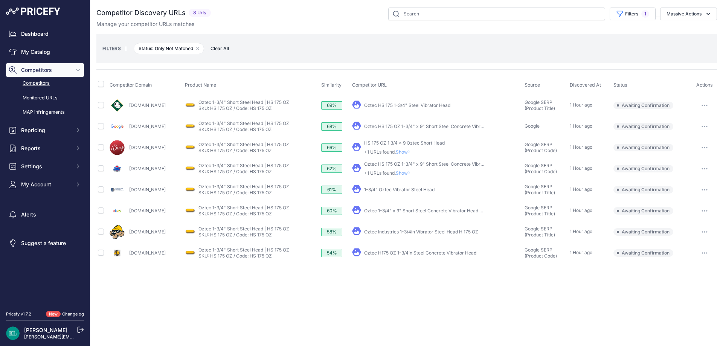
click at [123, 174] on div "[DOMAIN_NAME]" at bounding box center [146, 168] width 72 height 15
copy div "[DOMAIN_NAME]"
click at [101, 148] on input "checkbox" at bounding box center [101, 147] width 6 height 6
checkbox input "true"
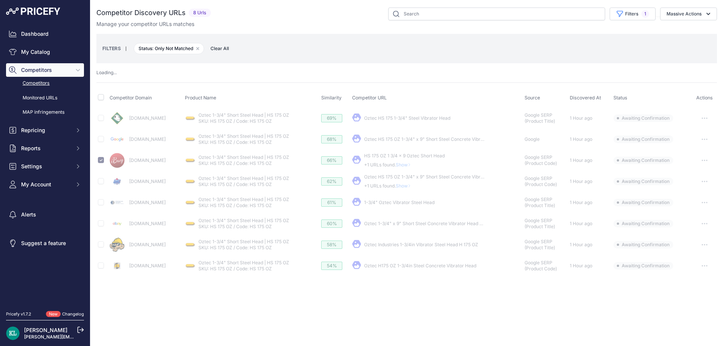
drag, startPoint x: 704, startPoint y: 17, endPoint x: 686, endPoint y: 28, distance: 20.5
click at [703, 17] on button "Massive Actions" at bounding box center [688, 14] width 57 height 13
click at [685, 29] on span "Confirm Match" at bounding box center [681, 31] width 37 height 6
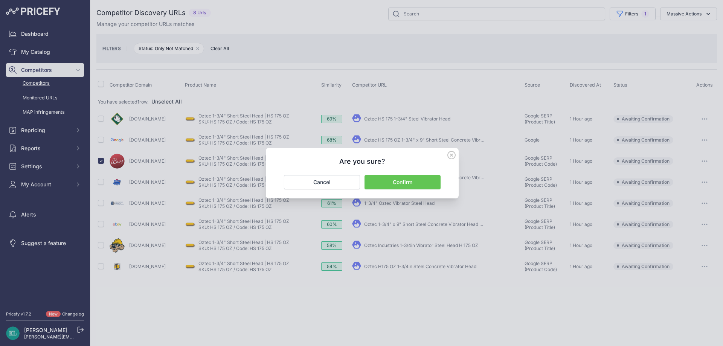
click at [384, 181] on button "Confirm" at bounding box center [402, 182] width 76 height 14
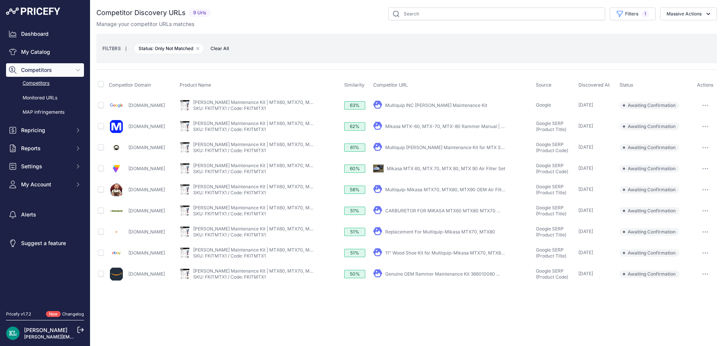
click at [268, 20] on div "Manage your competitor URLs matches" at bounding box center [406, 24] width 620 height 8
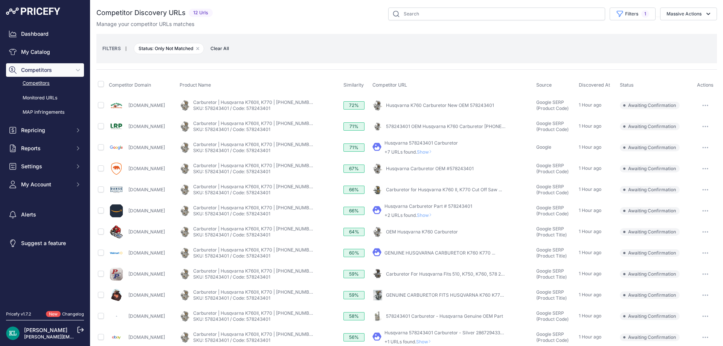
click at [337, 26] on div "Manage your competitor URLs matches" at bounding box center [406, 24] width 620 height 8
drag, startPoint x: 184, startPoint y: 171, endPoint x: 128, endPoint y: 174, distance: 57.0
click at [128, 174] on div "[DOMAIN_NAME]" at bounding box center [143, 168] width 68 height 15
copy link "[DOMAIN_NAME]"
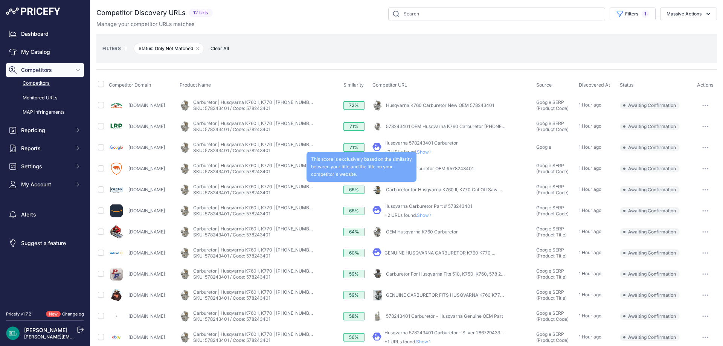
scroll to position [9, 0]
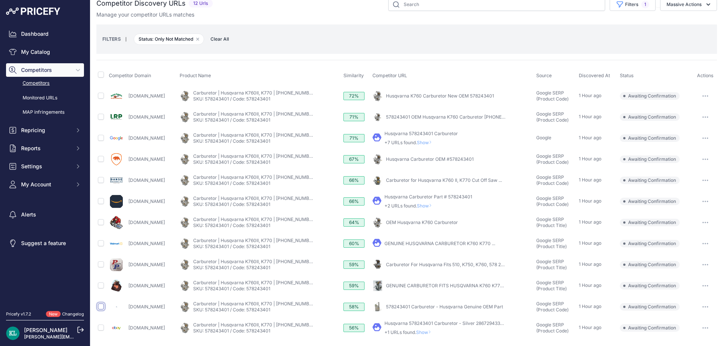
click at [102, 307] on input "checkbox" at bounding box center [101, 306] width 6 height 6
checkbox input "true"
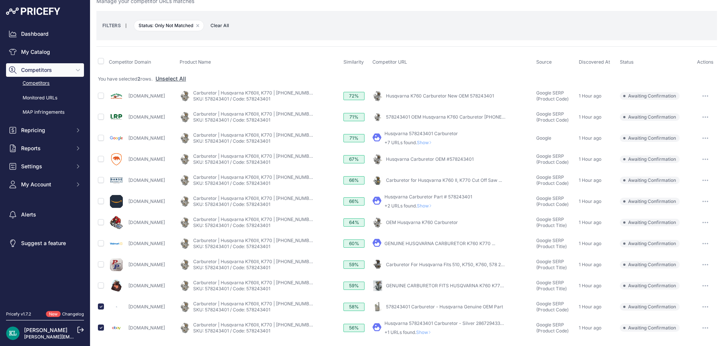
scroll to position [23, 0]
click at [297, 46] on div "Competitor Discovery URLs 12 Urls" at bounding box center [406, 162] width 620 height 354
drag, startPoint x: 167, startPoint y: 92, endPoint x: 127, endPoint y: 99, distance: 40.8
click at [127, 99] on div "[DOMAIN_NAME]" at bounding box center [143, 95] width 68 height 15
copy link "[DOMAIN_NAME]"
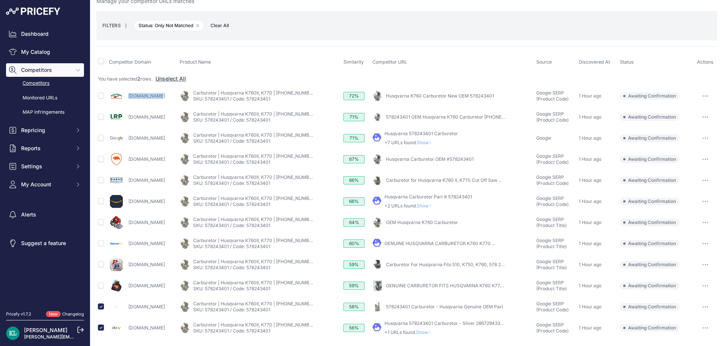
drag, startPoint x: 198, startPoint y: 120, endPoint x: 129, endPoint y: 122, distance: 69.7
click at [129, 122] on td "[DOMAIN_NAME]" at bounding box center [142, 117] width 71 height 21
copy link "[DOMAIN_NAME]"
click at [101, 202] on input "checkbox" at bounding box center [101, 201] width 6 height 6
checkbox input "true"
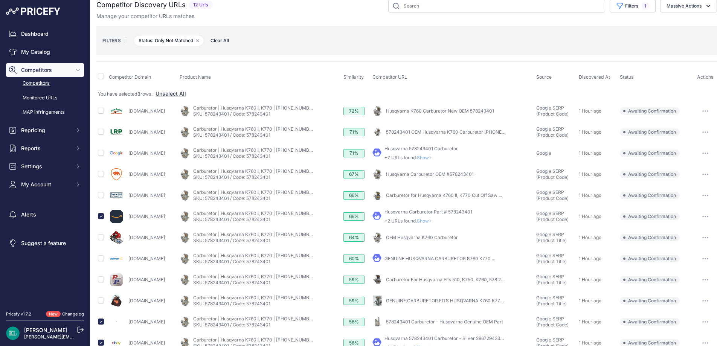
scroll to position [0, 0]
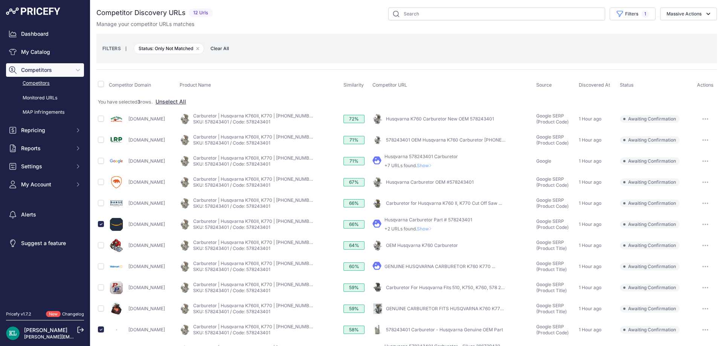
drag, startPoint x: 691, startPoint y: 12, endPoint x: 683, endPoint y: 22, distance: 12.3
click at [690, 14] on button "Massive Actions" at bounding box center [688, 14] width 57 height 13
click at [675, 27] on button "Confirm Match" at bounding box center [687, 32] width 60 height 14
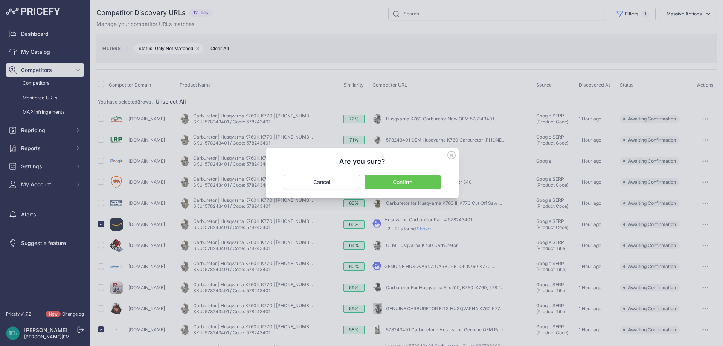
click at [409, 183] on button "Confirm" at bounding box center [402, 182] width 76 height 14
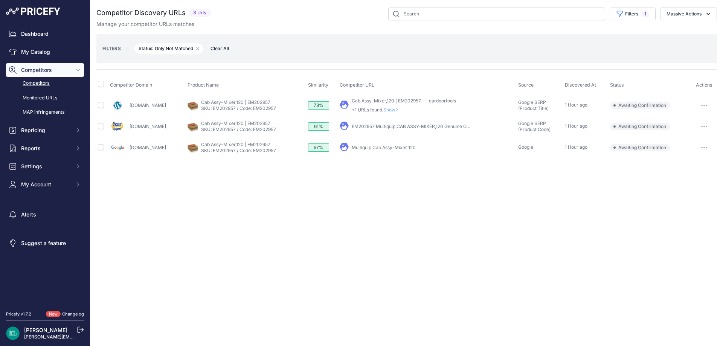
drag, startPoint x: 181, startPoint y: 105, endPoint x: 123, endPoint y: 110, distance: 58.2
click at [123, 110] on div "[DOMAIN_NAME]" at bounding box center [147, 105] width 75 height 15
copy div "[DOMAIN_NAME]"
click at [102, 128] on input "checkbox" at bounding box center [101, 126] width 6 height 6
checkbox input "true"
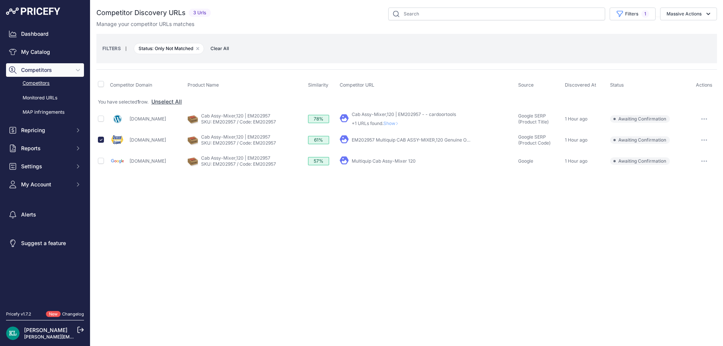
click at [686, 13] on button "Massive Actions" at bounding box center [688, 14] width 57 height 13
click at [665, 38] on button "Confirm Match" at bounding box center [687, 32] width 60 height 14
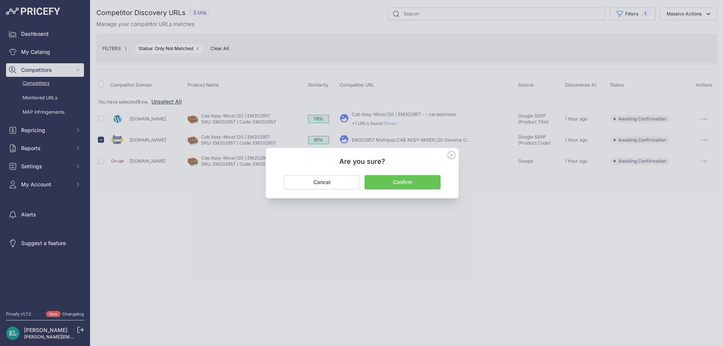
click at [408, 181] on button "Confirm" at bounding box center [402, 182] width 76 height 14
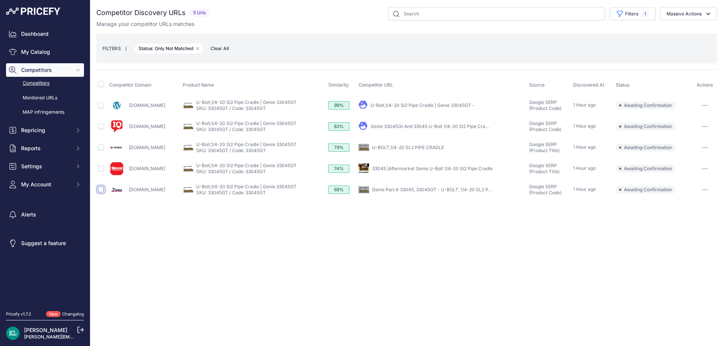
click at [99, 190] on input "checkbox" at bounding box center [101, 189] width 6 height 6
checkbox input "true"
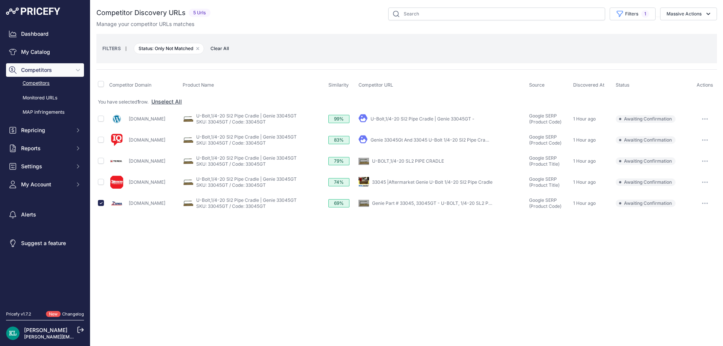
click at [127, 144] on div "[DOMAIN_NAME]" at bounding box center [144, 140] width 70 height 15
drag, startPoint x: 176, startPoint y: 121, endPoint x: 122, endPoint y: 123, distance: 53.5
click at [122, 123] on div "[DOMAIN_NAME]" at bounding box center [144, 118] width 70 height 15
copy div "[DOMAIN_NAME]"
click at [690, 16] on button "Massive Actions" at bounding box center [688, 14] width 57 height 13
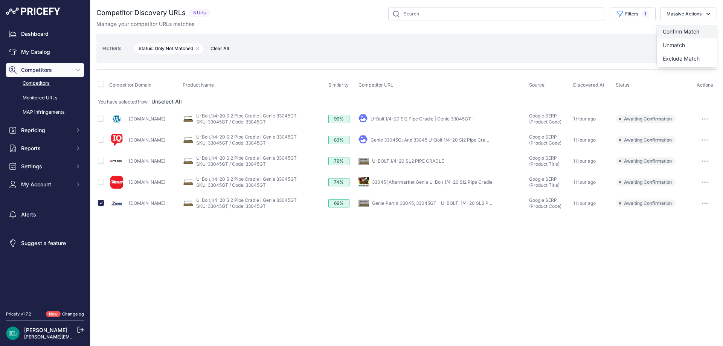
click at [670, 34] on span "Confirm Match" at bounding box center [681, 31] width 37 height 6
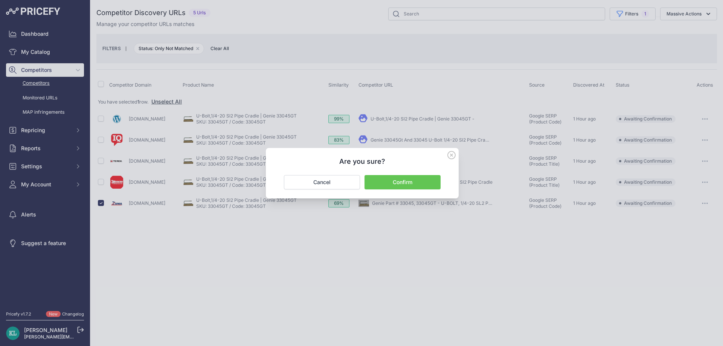
click at [409, 183] on button "Confirm" at bounding box center [402, 182] width 76 height 14
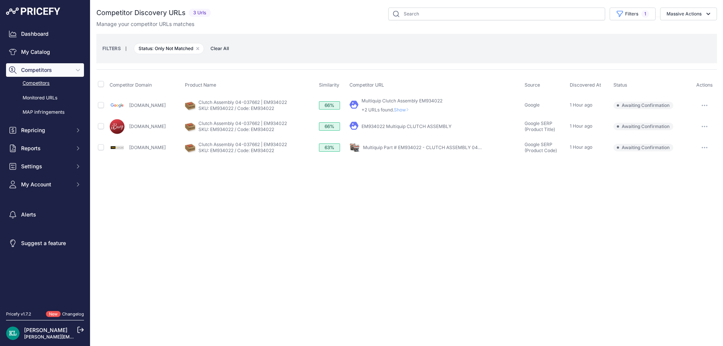
drag, startPoint x: 160, startPoint y: 126, endPoint x: 130, endPoint y: 130, distance: 29.6
click at [130, 130] on div "[DOMAIN_NAME]" at bounding box center [146, 126] width 72 height 15
click at [99, 86] on input "checkbox" at bounding box center [101, 84] width 6 height 6
checkbox input "true"
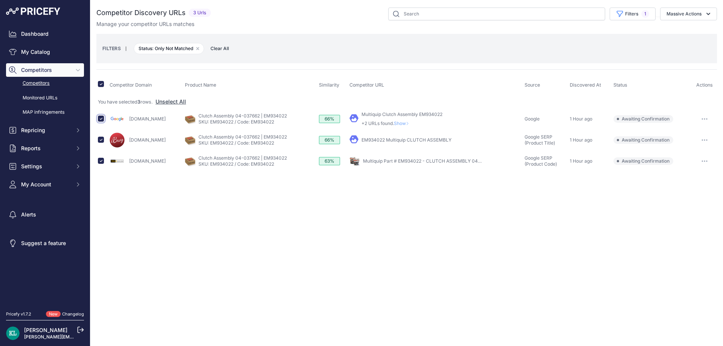
click at [101, 117] on input "checkbox" at bounding box center [101, 119] width 6 height 6
checkbox input "false"
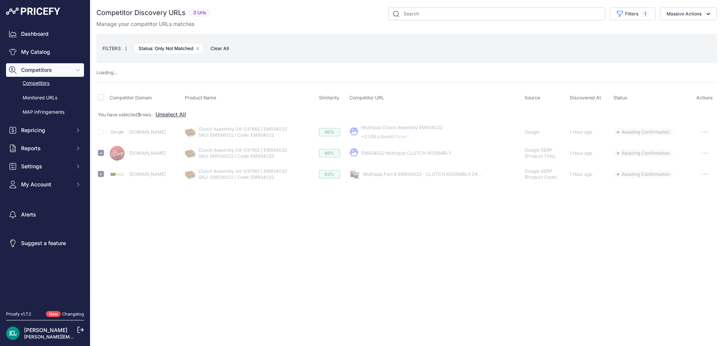
checkbox input "false"
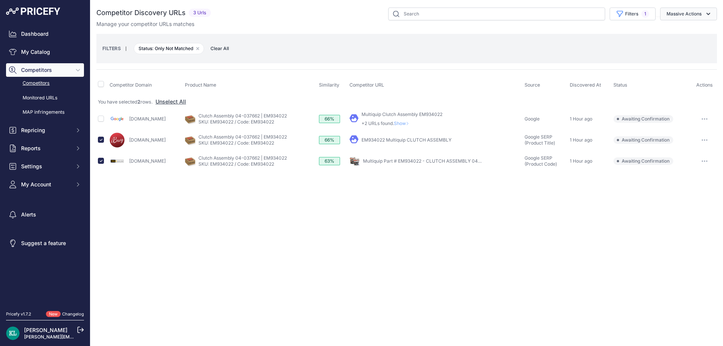
click at [686, 13] on button "Massive Actions" at bounding box center [688, 14] width 57 height 13
click at [674, 27] on button "Confirm Match" at bounding box center [687, 32] width 60 height 14
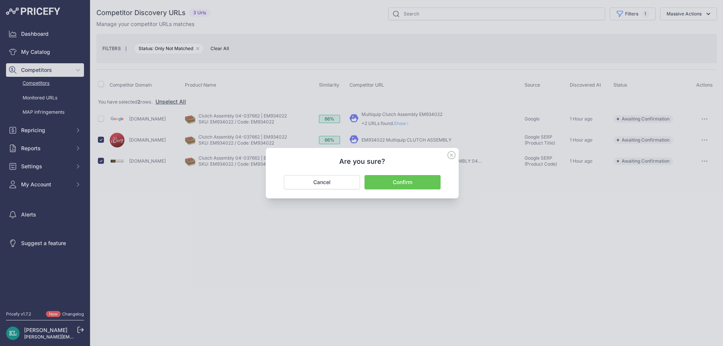
click at [390, 187] on button "Confirm" at bounding box center [402, 182] width 76 height 14
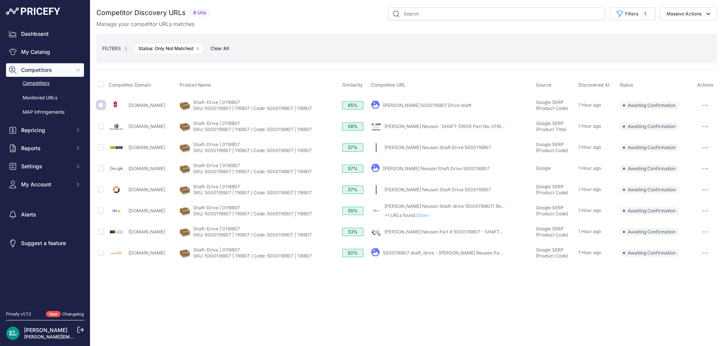
click at [102, 104] on input "checkbox" at bounding box center [101, 105] width 6 height 6
checkbox input "true"
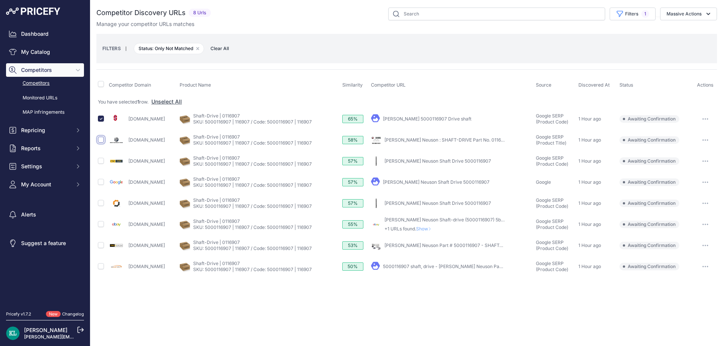
click at [102, 139] on input "checkbox" at bounding box center [101, 140] width 6 height 6
checkbox input "true"
drag, startPoint x: 135, startPoint y: 168, endPoint x: 127, endPoint y: 168, distance: 8.7
click at [127, 168] on div "[DOMAIN_NAME]" at bounding box center [143, 161] width 68 height 15
copy div "[DOMAIN_NAME]"
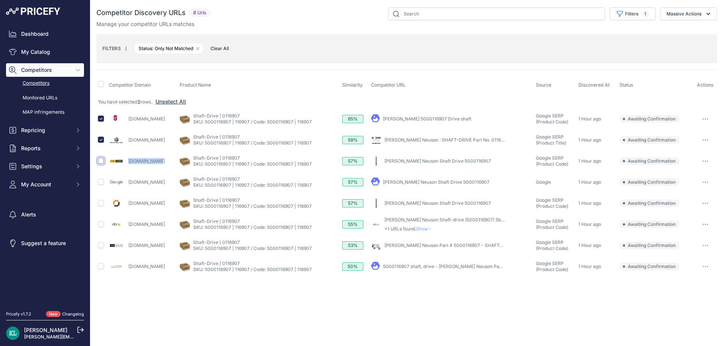
click at [102, 160] on input "checkbox" at bounding box center [101, 161] width 6 height 6
checkbox input "true"
click at [102, 226] on input "checkbox" at bounding box center [101, 224] width 6 height 6
checkbox input "true"
click at [100, 247] on input "checkbox" at bounding box center [101, 245] width 6 height 6
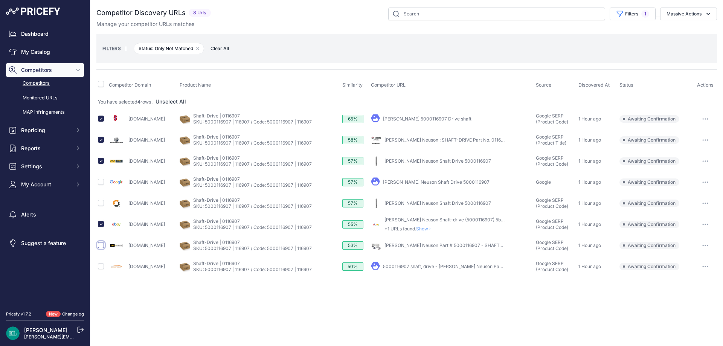
checkbox input "true"
click at [101, 269] on input "checkbox" at bounding box center [101, 266] width 6 height 6
checkbox input "true"
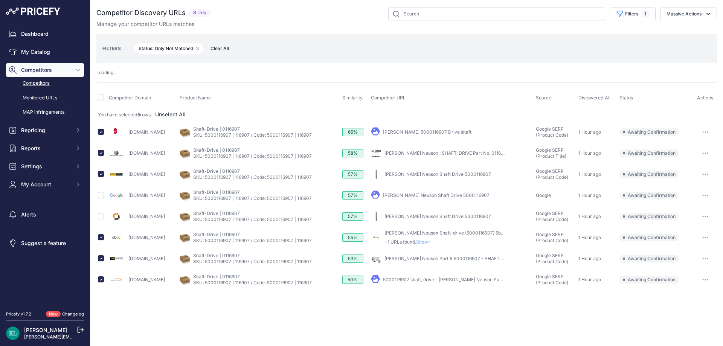
click at [101, 269] on td at bounding box center [101, 279] width 11 height 21
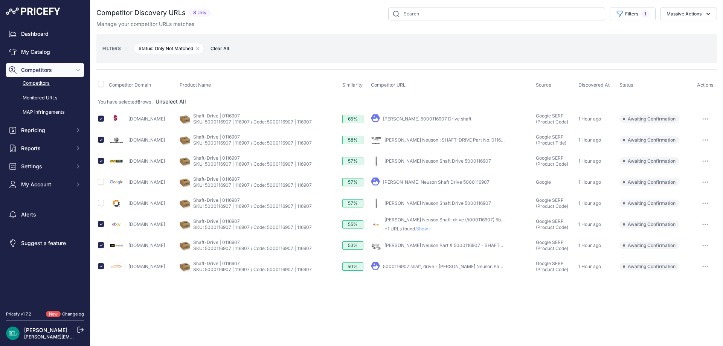
drag, startPoint x: 194, startPoint y: 217, endPoint x: 163, endPoint y: 222, distance: 30.9
click at [163, 222] on div "[DOMAIN_NAME]" at bounding box center [143, 224] width 68 height 15
click at [682, 15] on button "Massive Actions" at bounding box center [688, 14] width 57 height 13
click at [665, 32] on span "Confirm Match" at bounding box center [681, 31] width 37 height 6
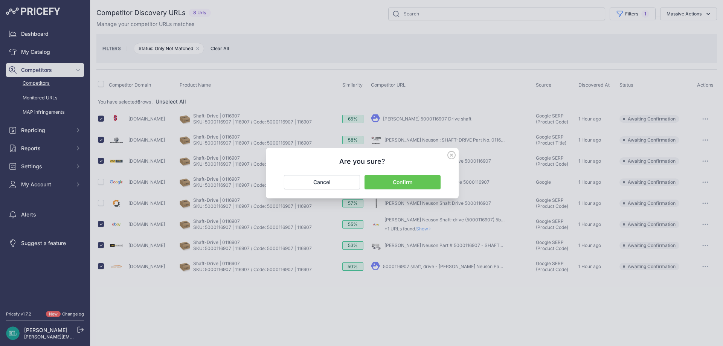
click at [406, 185] on button "Confirm" at bounding box center [402, 182] width 76 height 14
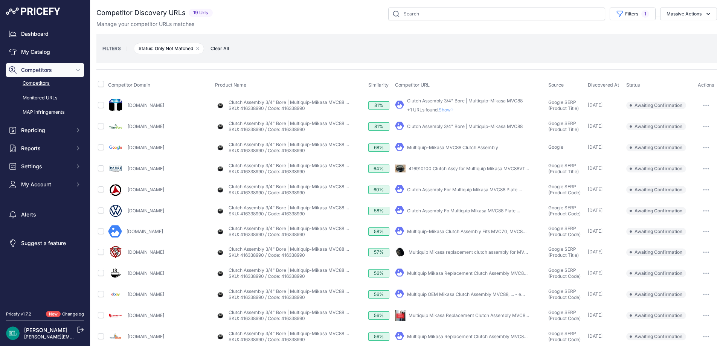
click at [309, 23] on div "Manage your competitor URLs matches" at bounding box center [406, 24] width 620 height 8
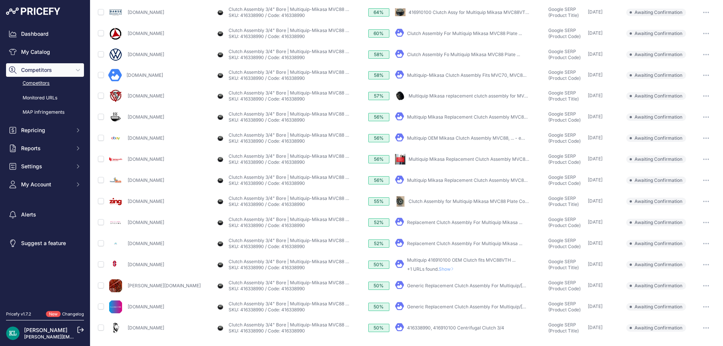
drag, startPoint x: 175, startPoint y: 329, endPoint x: 126, endPoint y: 332, distance: 49.4
click at [126, 332] on div "Mufasabrooms.com" at bounding box center [160, 327] width 104 height 15
copy link "Mufasabrooms.com"
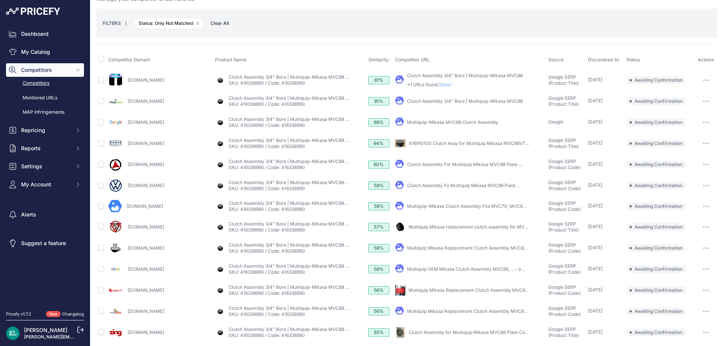
scroll to position [0, 0]
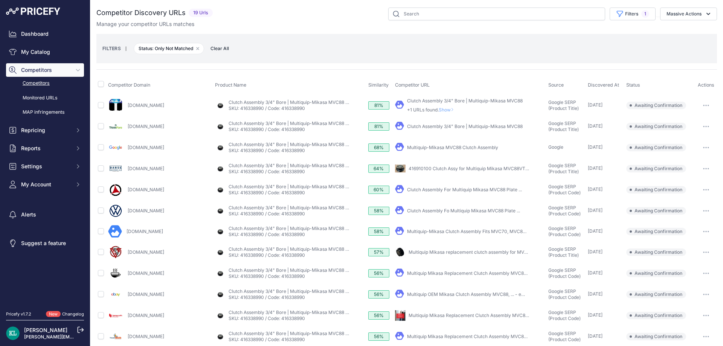
click at [333, 20] on div "Filters 1 Source Select an option Quick Automatch Google Shopping (Title) Googl…" at bounding box center [466, 14] width 501 height 13
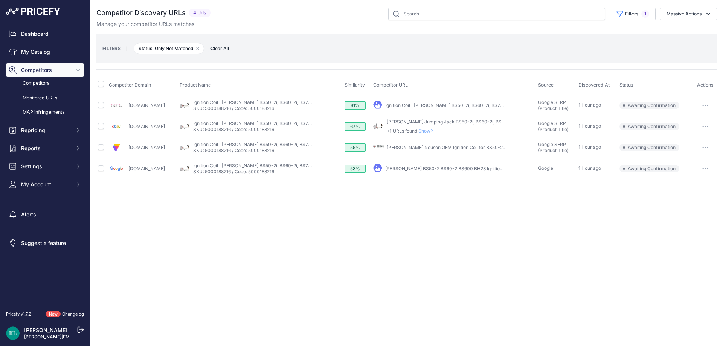
click at [444, 147] on link "[PERSON_NAME] Neuson OEM Ignition Coil for BS50-2i, BS60- ..." at bounding box center [456, 148] width 138 height 6
click at [99, 147] on input "checkbox" at bounding box center [101, 147] width 6 height 6
checkbox input "true"
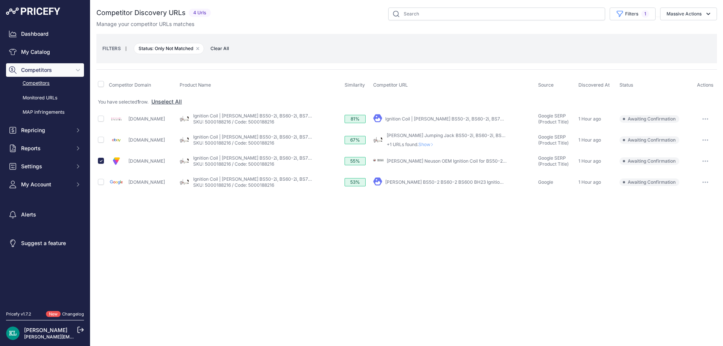
click at [425, 136] on link "[PERSON_NAME] Jumping Jack BS50-2i, BS60-2i, BS70-2i Ignition Coil ..." at bounding box center [465, 136] width 157 height 6
click at [688, 17] on button "Massive Actions" at bounding box center [688, 14] width 57 height 13
click at [677, 31] on span "Confirm Match" at bounding box center [681, 31] width 37 height 6
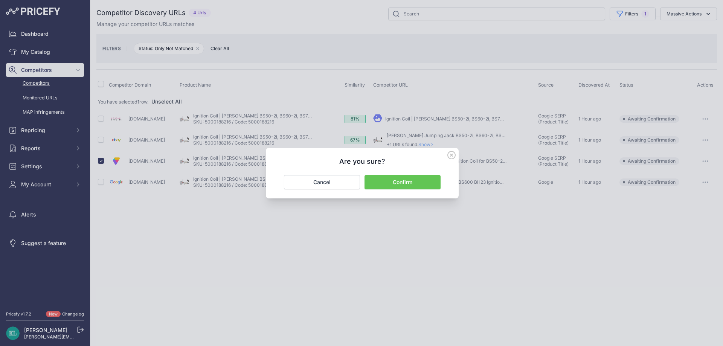
click at [405, 177] on button "Confirm" at bounding box center [402, 182] width 76 height 14
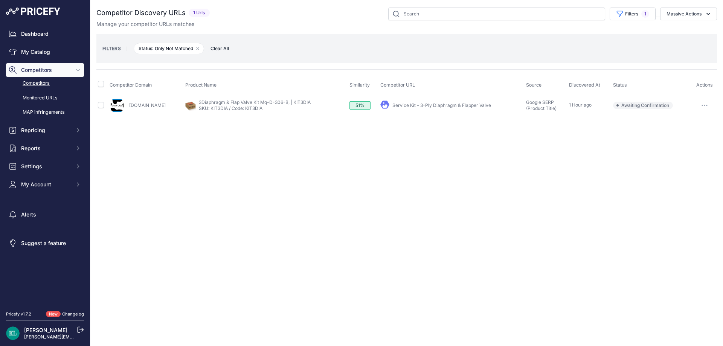
click at [261, 145] on div "Close You are not connected to the internet." at bounding box center [406, 173] width 633 height 346
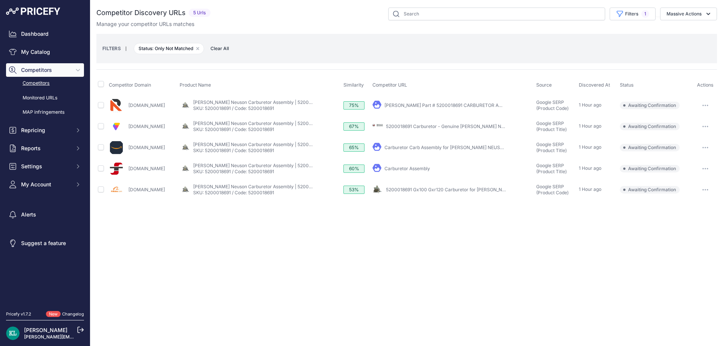
drag, startPoint x: 186, startPoint y: 105, endPoint x: 128, endPoint y: 110, distance: 59.0
click at [128, 110] on div "[DOMAIN_NAME]" at bounding box center [143, 105] width 68 height 15
copy link "[DOMAIN_NAME]"
drag, startPoint x: 102, startPoint y: 128, endPoint x: 103, endPoint y: 132, distance: 4.2
click at [102, 129] on td at bounding box center [101, 126] width 11 height 21
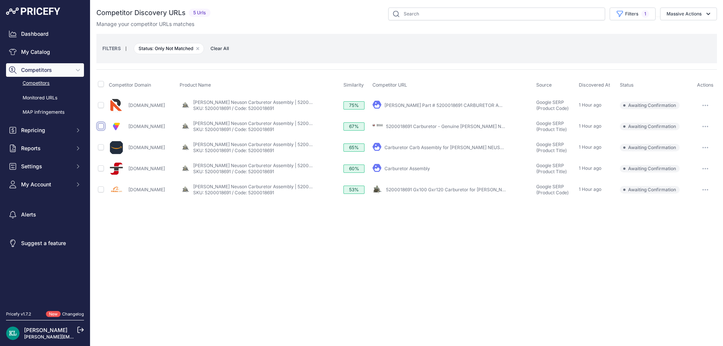
click at [103, 127] on input "checkbox" at bounding box center [101, 126] width 6 height 6
checkbox input "true"
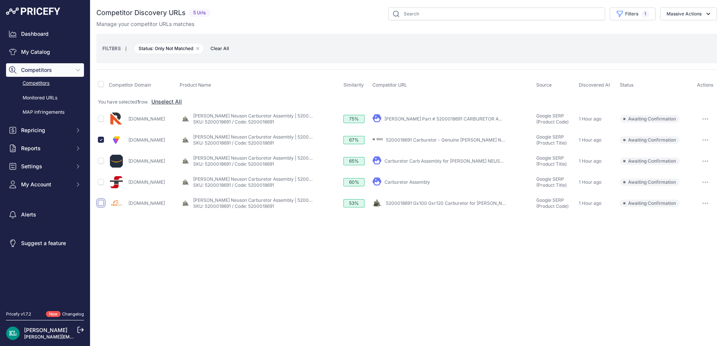
click at [99, 204] on input "checkbox" at bounding box center [101, 203] width 6 height 6
checkbox input "true"
drag, startPoint x: 694, startPoint y: 17, endPoint x: 682, endPoint y: 24, distance: 14.1
click at [692, 17] on button "Massive Actions" at bounding box center [688, 14] width 57 height 13
click at [669, 32] on span "Confirm Match" at bounding box center [681, 31] width 37 height 6
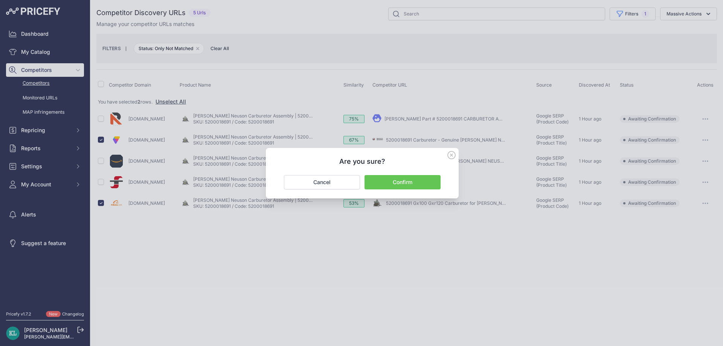
click at [419, 186] on button "Confirm" at bounding box center [402, 182] width 76 height 14
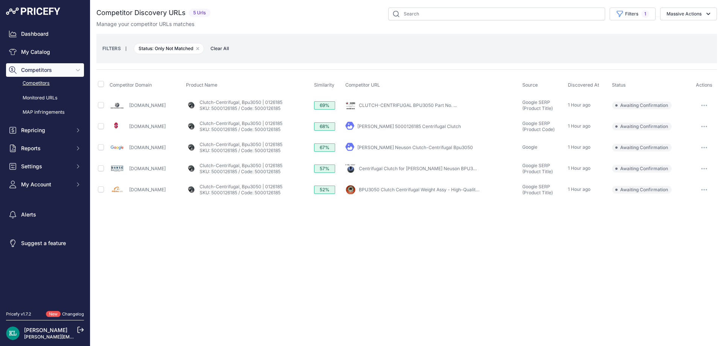
click at [334, 23] on div "Manage your competitor URLs matches" at bounding box center [406, 24] width 620 height 8
click at [100, 127] on input "checkbox" at bounding box center [101, 126] width 6 height 6
checkbox input "true"
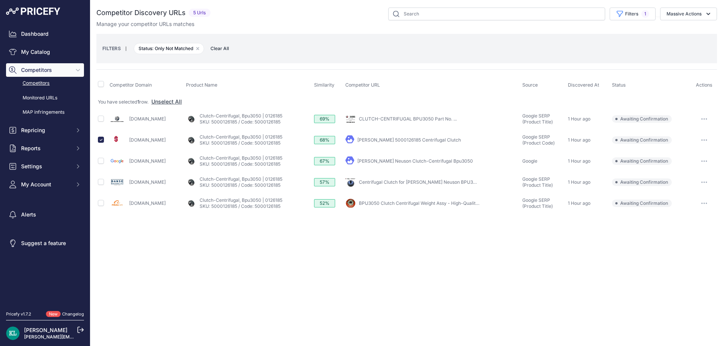
click at [439, 118] on link "CLUTCH-CENTRIFUGAL BPU3050 Part No. ..." at bounding box center [408, 119] width 98 height 6
click at [416, 184] on link "Centrifugal Clutch for [PERSON_NAME] Neuson BPU3050 ..." at bounding box center [422, 182] width 127 height 6
click at [101, 184] on input "checkbox" at bounding box center [101, 182] width 6 height 6
checkbox input "true"
drag, startPoint x: 102, startPoint y: 125, endPoint x: 111, endPoint y: 122, distance: 9.5
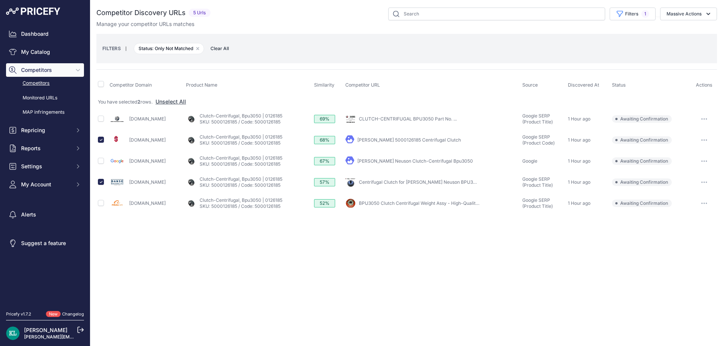
click at [102, 125] on td at bounding box center [102, 118] width 12 height 21
click at [101, 117] on input "checkbox" at bounding box center [101, 119] width 6 height 6
checkbox input "true"
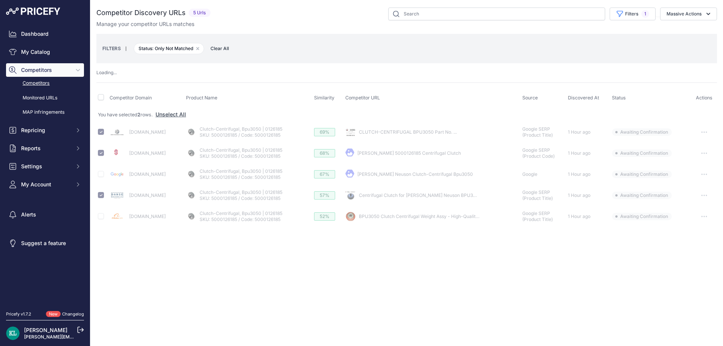
click at [684, 15] on button "Massive Actions" at bounding box center [688, 14] width 57 height 13
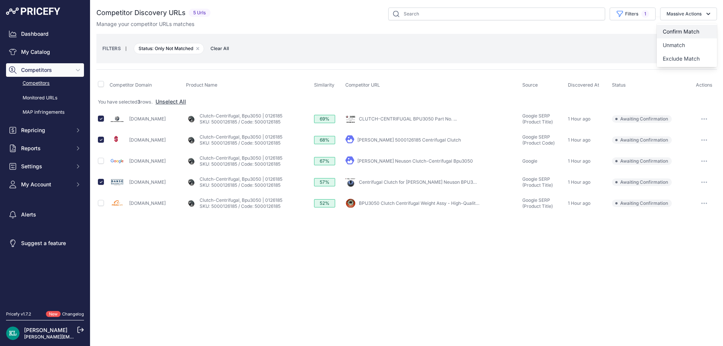
drag, startPoint x: 671, startPoint y: 35, endPoint x: 475, endPoint y: 127, distance: 216.4
click at [671, 35] on button "Confirm Match" at bounding box center [687, 32] width 60 height 14
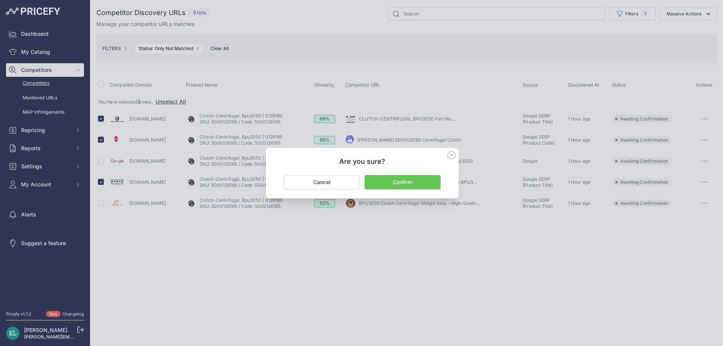
click at [378, 187] on button "Confirm" at bounding box center [402, 182] width 76 height 14
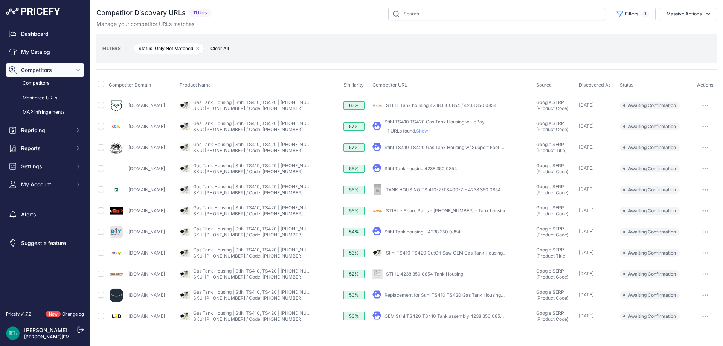
click at [311, 23] on div "Manage your competitor URLs matches" at bounding box center [406, 24] width 620 height 8
drag, startPoint x: 160, startPoint y: 270, endPoint x: 122, endPoint y: 279, distance: 39.3
click at [122, 279] on div "Sohars.com" at bounding box center [143, 274] width 68 height 15
copy div "Sohars.com"
click at [102, 274] on input "checkbox" at bounding box center [101, 274] width 6 height 6
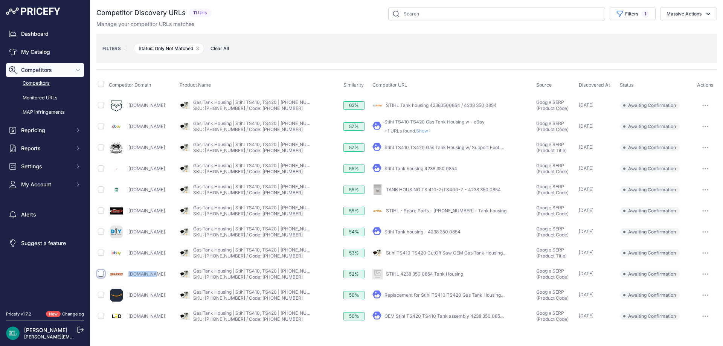
checkbox input "true"
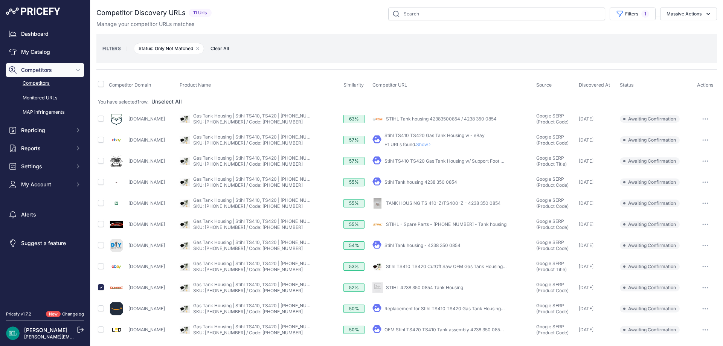
drag, startPoint x: 150, startPoint y: 248, endPoint x: 129, endPoint y: 252, distance: 21.4
click at [129, 252] on div "Diyspareparts.com" at bounding box center [143, 245] width 68 height 15
copy link "Diyspareparts.com"
click at [101, 245] on input "checkbox" at bounding box center [101, 245] width 6 height 6
checkbox input "true"
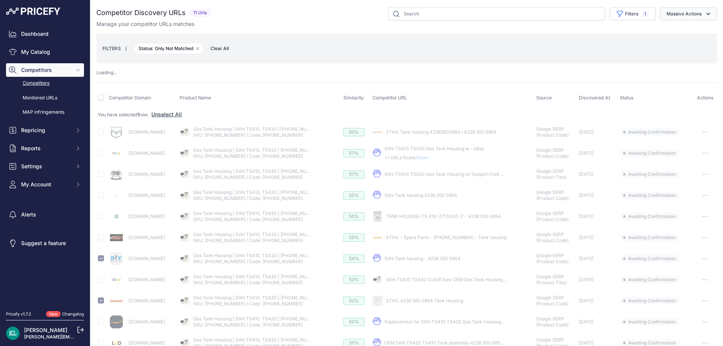
drag, startPoint x: 675, startPoint y: 15, endPoint x: 669, endPoint y: 30, distance: 15.5
click at [675, 16] on button "Massive Actions" at bounding box center [688, 14] width 57 height 13
click at [665, 34] on span "Confirm Match" at bounding box center [681, 31] width 37 height 6
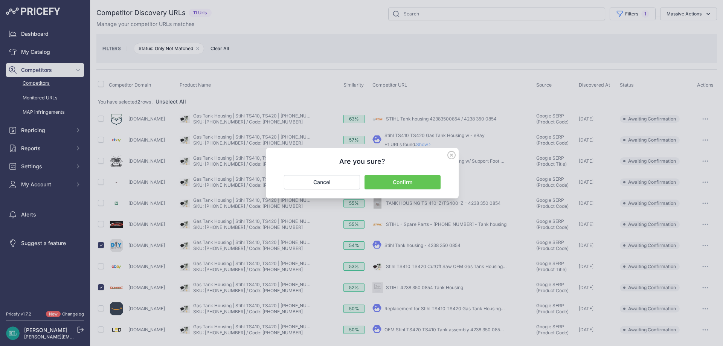
click at [416, 182] on button "Confirm" at bounding box center [402, 182] width 76 height 14
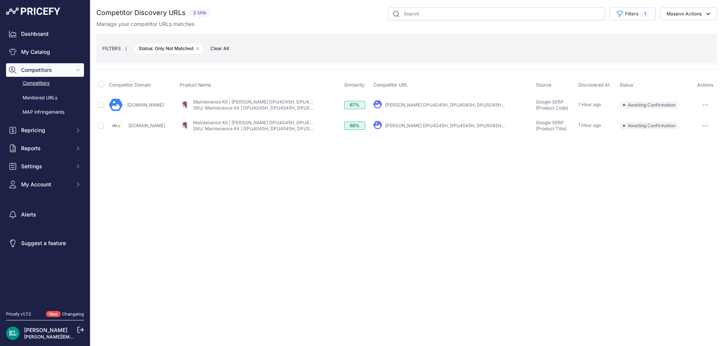
click at [308, 224] on div "Close You are not connected to the internet." at bounding box center [406, 173] width 633 height 346
click at [290, 212] on div "Close You are not connected to the internet." at bounding box center [406, 173] width 633 height 346
drag, startPoint x: 155, startPoint y: 126, endPoint x: 125, endPoint y: 131, distance: 30.5
click at [125, 131] on div "[DOMAIN_NAME]" at bounding box center [143, 126] width 68 height 15
drag, startPoint x: 102, startPoint y: 85, endPoint x: 270, endPoint y: 70, distance: 168.2
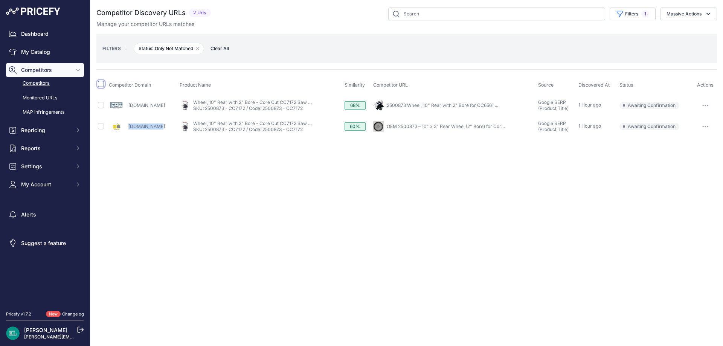
click at [102, 85] on input "checkbox" at bounding box center [101, 84] width 6 height 6
checkbox input "true"
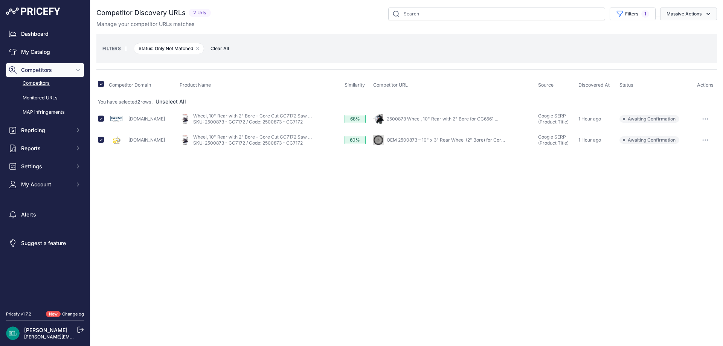
click at [686, 17] on button "Massive Actions" at bounding box center [688, 14] width 57 height 13
click at [668, 28] on span "Confirm Match" at bounding box center [681, 31] width 37 height 6
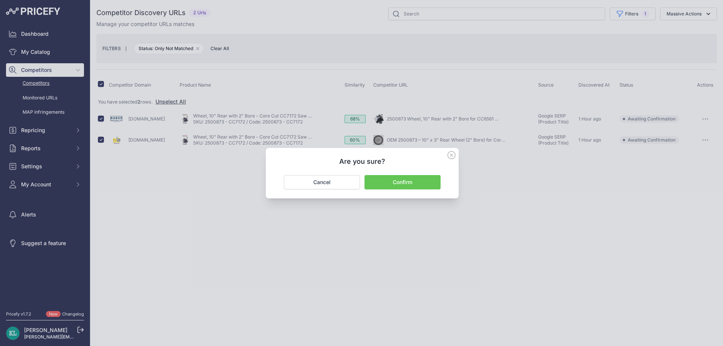
click at [418, 180] on button "Confirm" at bounding box center [402, 182] width 76 height 14
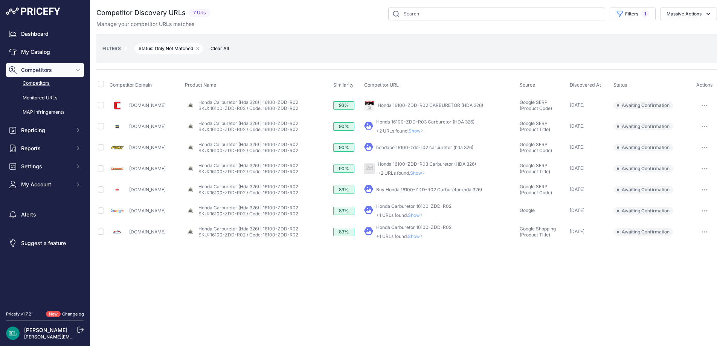
click at [265, 311] on div "Close You are not connected to the internet." at bounding box center [406, 173] width 633 height 346
drag, startPoint x: 172, startPoint y: 233, endPoint x: 128, endPoint y: 234, distance: 43.7
click at [128, 234] on div "Partswarehouse.com" at bounding box center [146, 231] width 72 height 15
copy link "Partswarehouse.com"
click at [99, 231] on input "checkbox" at bounding box center [101, 232] width 6 height 6
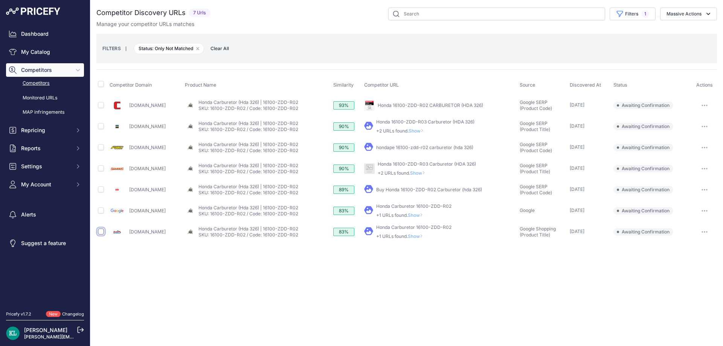
checkbox input "true"
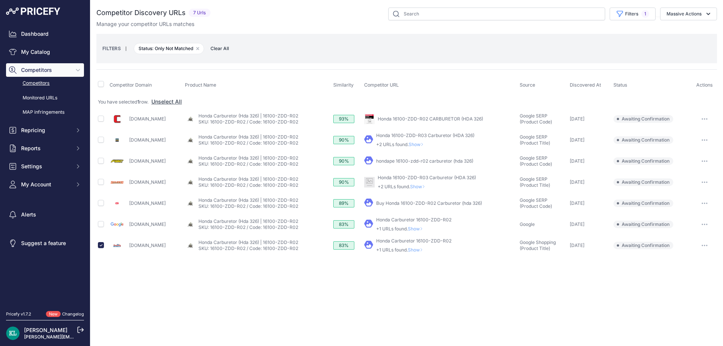
click at [122, 207] on div "Repairtoolparts.com" at bounding box center [146, 203] width 72 height 15
copy div "Repairtoolparts.com"
drag, startPoint x: 165, startPoint y: 114, endPoint x: 129, endPoint y: 120, distance: 36.6
click at [129, 120] on div "Cutlers.com" at bounding box center [146, 118] width 72 height 15
copy link "Cutlers.com"
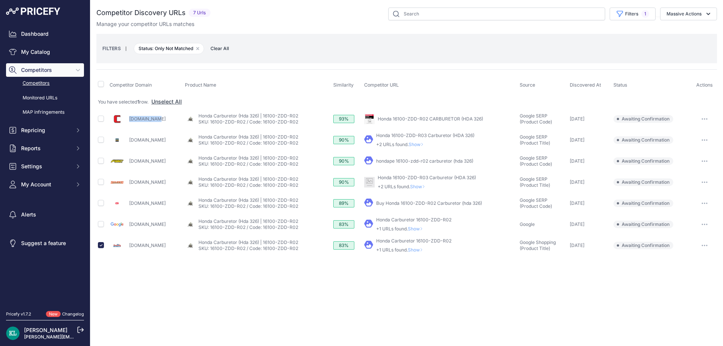
click at [694, 18] on button "Massive Actions" at bounding box center [688, 14] width 57 height 13
drag, startPoint x: 679, startPoint y: 27, endPoint x: 671, endPoint y: 32, distance: 8.8
click at [678, 28] on button "Confirm Match" at bounding box center [687, 32] width 60 height 14
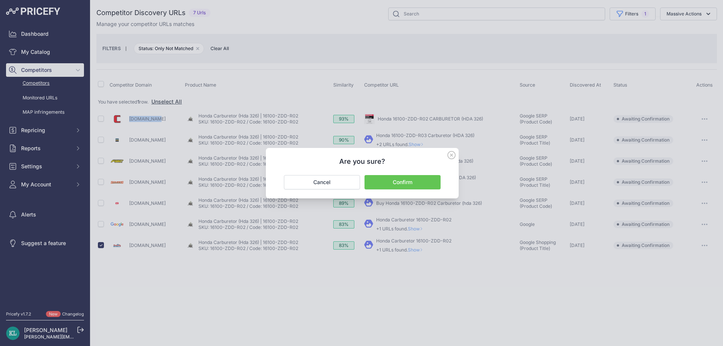
click at [390, 184] on button "Confirm" at bounding box center [402, 182] width 76 height 14
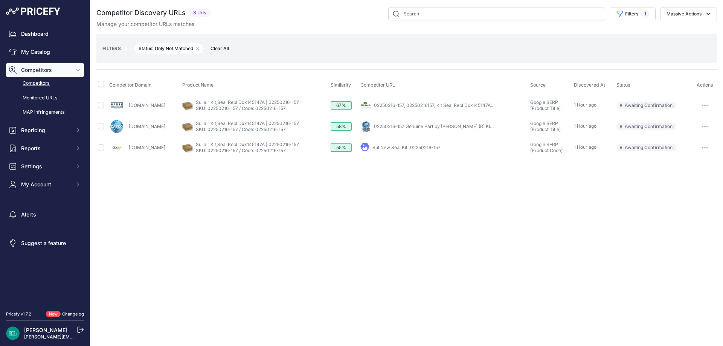
drag, startPoint x: 211, startPoint y: 128, endPoint x: 128, endPoint y: 133, distance: 83.3
click at [128, 133] on div "[DOMAIN_NAME]" at bounding box center [144, 126] width 70 height 15
copy link "[DOMAIN_NAME]"
click at [102, 86] on input "checkbox" at bounding box center [101, 84] width 6 height 6
checkbox input "true"
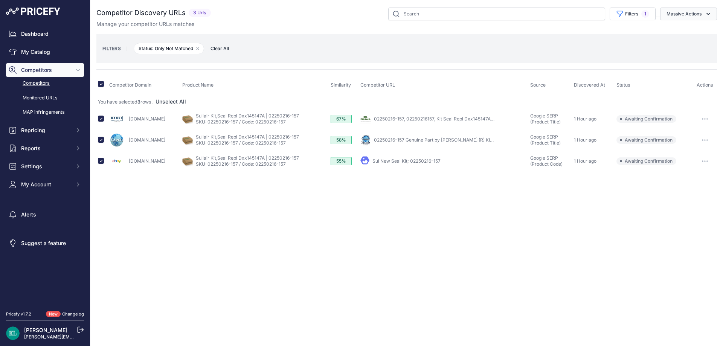
click at [685, 20] on button "Massive Actions" at bounding box center [688, 14] width 57 height 13
drag, startPoint x: 673, startPoint y: 32, endPoint x: 632, endPoint y: 56, distance: 47.2
click at [0, 0] on span "Confirm Match" at bounding box center [0, 0] width 0 height 0
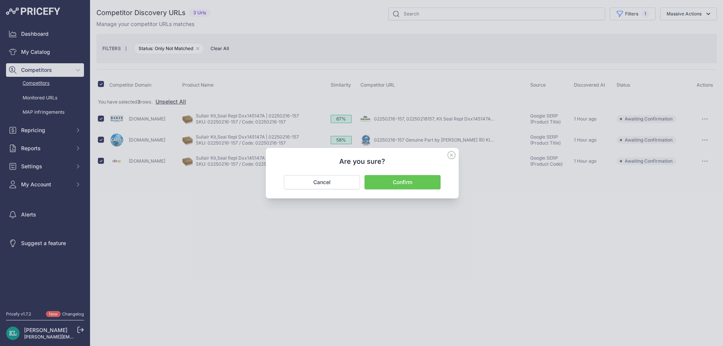
click at [388, 181] on button "Confirm" at bounding box center [402, 182] width 76 height 14
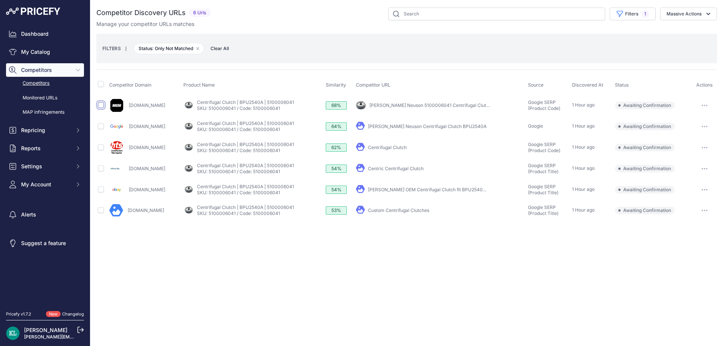
drag, startPoint x: 99, startPoint y: 107, endPoint x: 262, endPoint y: 95, distance: 163.8
click at [99, 107] on input "checkbox" at bounding box center [101, 105] width 6 height 6
checkbox input "true"
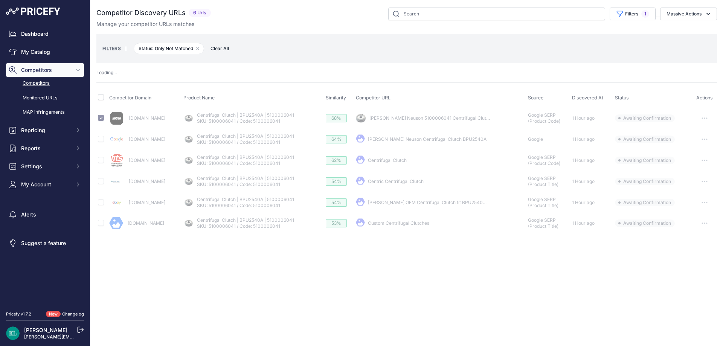
drag, startPoint x: 689, startPoint y: 14, endPoint x: 680, endPoint y: 23, distance: 13.8
click at [688, 14] on button "Massive Actions" at bounding box center [688, 14] width 57 height 13
click at [678, 24] on div "Confirm Match Unmatch Exclude Match" at bounding box center [687, 45] width 60 height 44
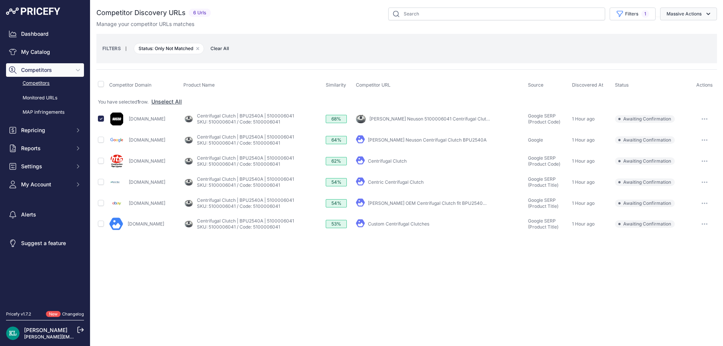
drag, startPoint x: 679, startPoint y: 9, endPoint x: 678, endPoint y: 19, distance: 9.5
click at [679, 11] on button "Massive Actions" at bounding box center [688, 14] width 57 height 13
click at [666, 35] on button "Confirm Match" at bounding box center [687, 32] width 60 height 14
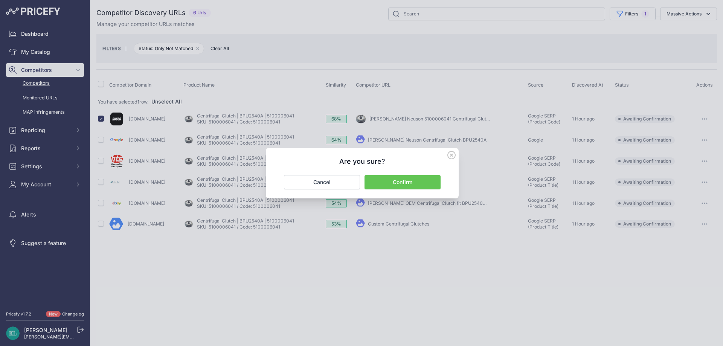
click at [392, 184] on button "Confirm" at bounding box center [402, 182] width 76 height 14
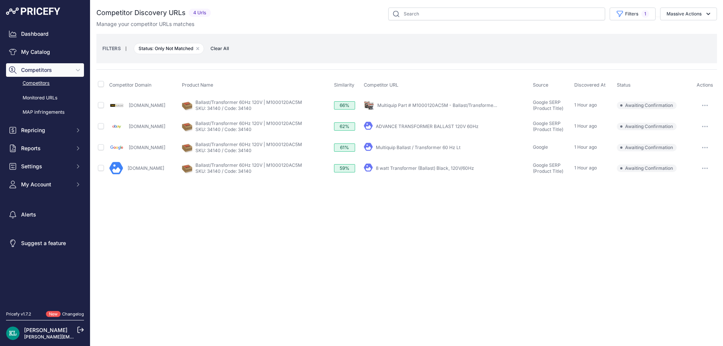
click at [311, 272] on div "Close You are not connected to the internet." at bounding box center [406, 173] width 633 height 346
click at [102, 105] on input "checkbox" at bounding box center [101, 105] width 6 height 6
checkbox input "true"
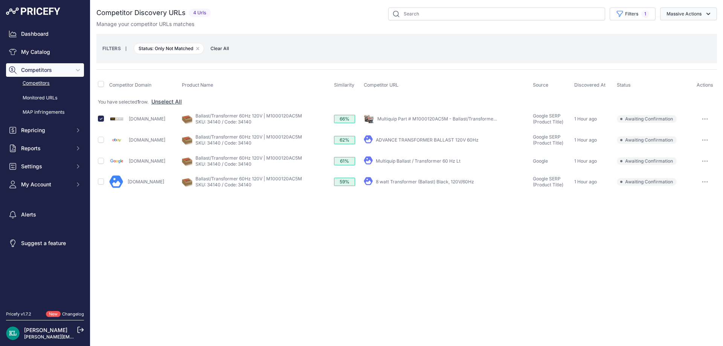
click at [681, 20] on button "Massive Actions" at bounding box center [688, 14] width 57 height 13
click at [671, 32] on span "Confirm Match" at bounding box center [681, 31] width 37 height 6
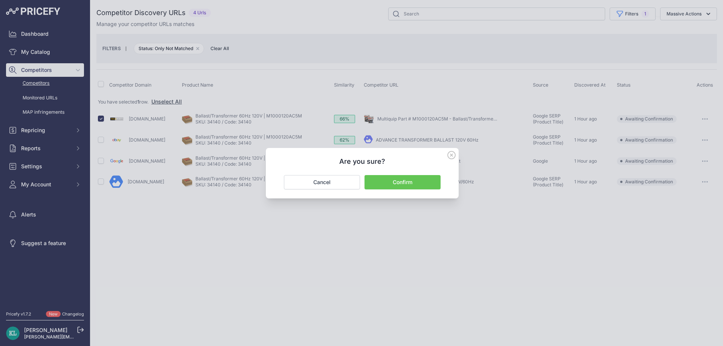
click at [413, 179] on button "Confirm" at bounding box center [402, 182] width 76 height 14
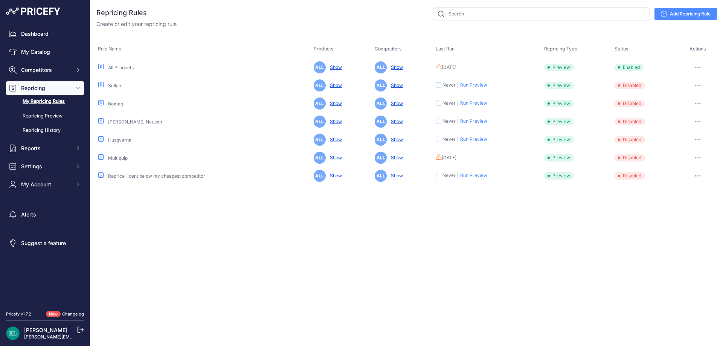
drag, startPoint x: 701, startPoint y: 66, endPoint x: 690, endPoint y: 77, distance: 16.2
click at [701, 67] on button "button" at bounding box center [697, 67] width 15 height 11
click at [678, 95] on button "Run Preview" at bounding box center [691, 95] width 48 height 12
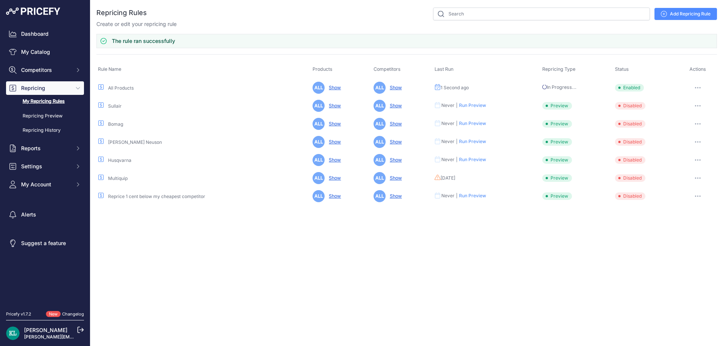
click at [49, 99] on link "My Repricing Rules" at bounding box center [45, 101] width 78 height 13
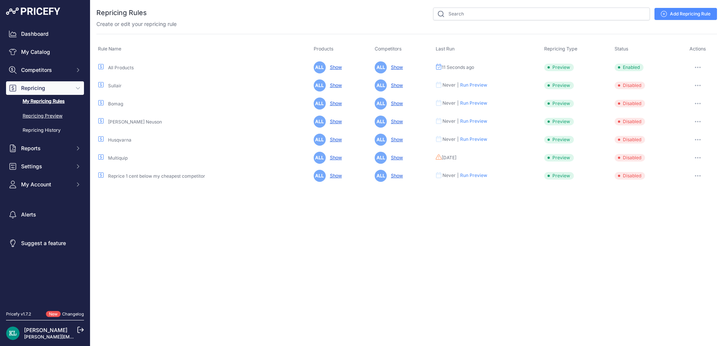
click at [51, 113] on link "Repricing Preview" at bounding box center [45, 116] width 78 height 13
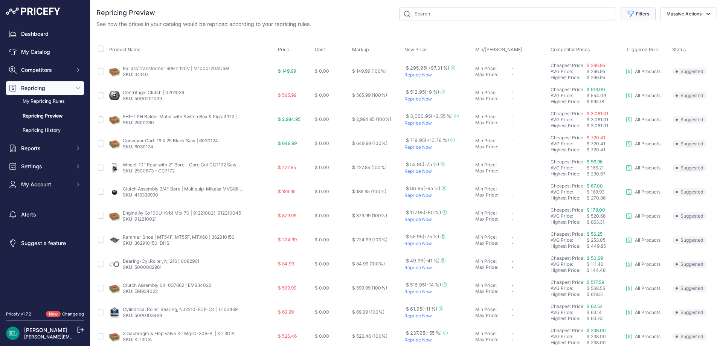
drag, startPoint x: 639, startPoint y: 16, endPoint x: 639, endPoint y: 24, distance: 8.3
click at [639, 18] on button "Filters" at bounding box center [637, 14] width 35 height 13
click at [608, 104] on select "Select an option I am higher Same price I am lower" at bounding box center [613, 105] width 72 height 13
select select "1"
click at [577, 99] on select "Select an option I am higher Same price I am lower" at bounding box center [613, 105] width 72 height 13
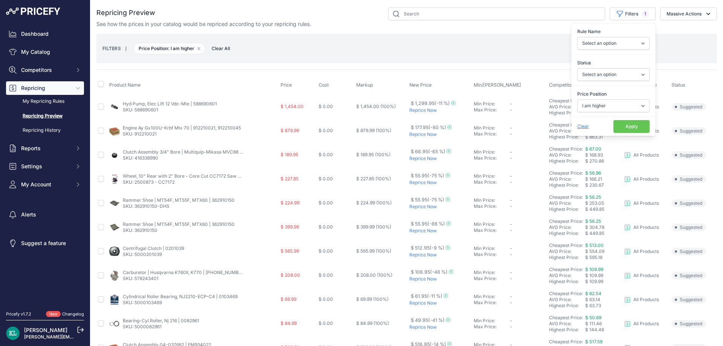
click at [625, 129] on button "Apply" at bounding box center [631, 126] width 36 height 13
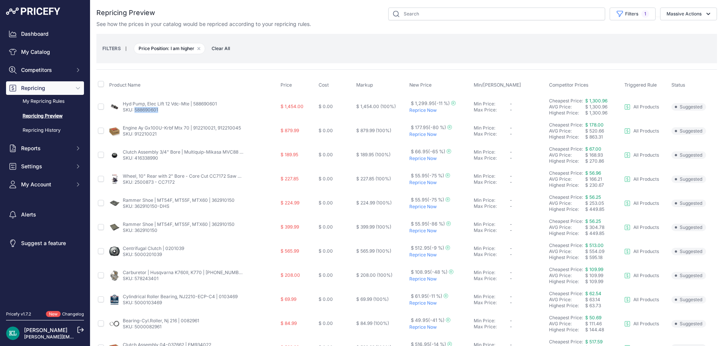
drag, startPoint x: 159, startPoint y: 110, endPoint x: 135, endPoint y: 113, distance: 24.3
click at [135, 113] on td "Hyd Pump, Elec Lift 12 Vdc-Mte | 588690601 SKU: 588690601" at bounding box center [193, 106] width 171 height 24
copy link "588690601"
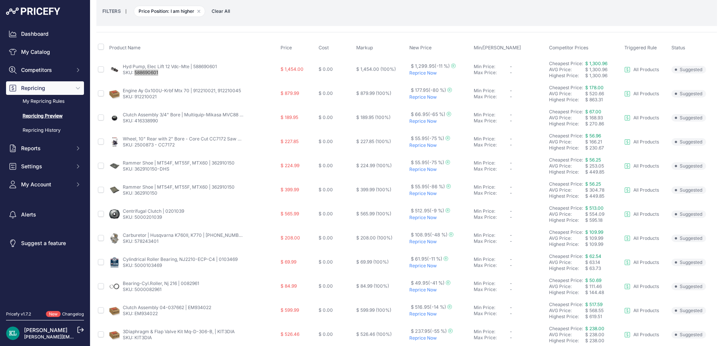
scroll to position [63, 0]
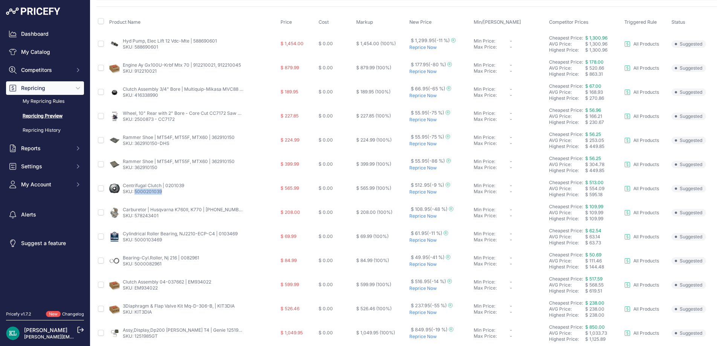
drag, startPoint x: 179, startPoint y: 194, endPoint x: 134, endPoint y: 196, distance: 44.5
click at [134, 196] on td "Centrifugal Clutch | 0201039 SKU: 5000201039" at bounding box center [193, 189] width 171 height 24
copy link "5000201039"
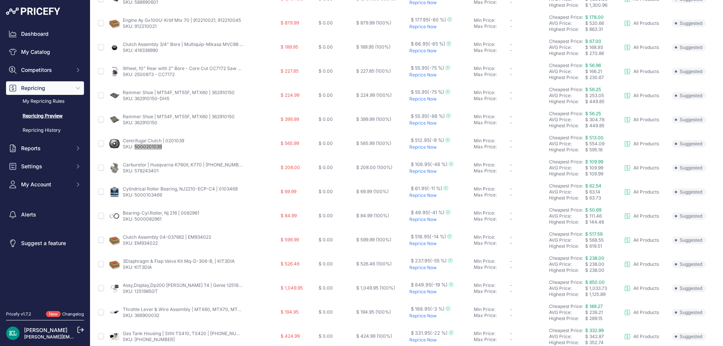
scroll to position [125, 0]
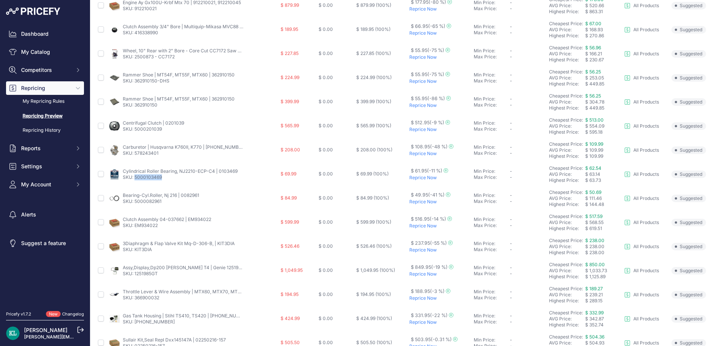
drag, startPoint x: 174, startPoint y: 181, endPoint x: 135, endPoint y: 181, distance: 38.8
click at [135, 181] on td "Cylindrical Roller Bearing, NJ2210-ECP-C4 | 0103469 SKU: 5000103469" at bounding box center [193, 174] width 171 height 24
copy link "5000103469"
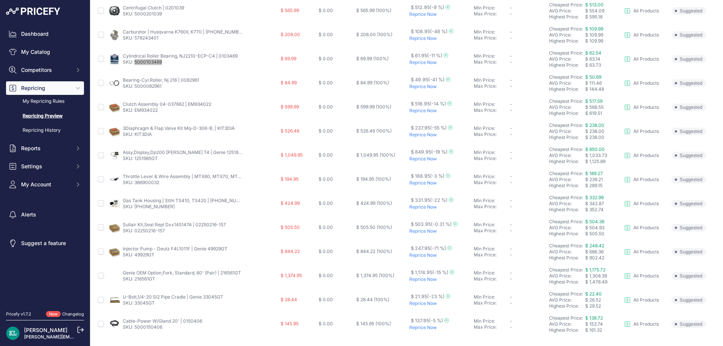
scroll to position [251, 0]
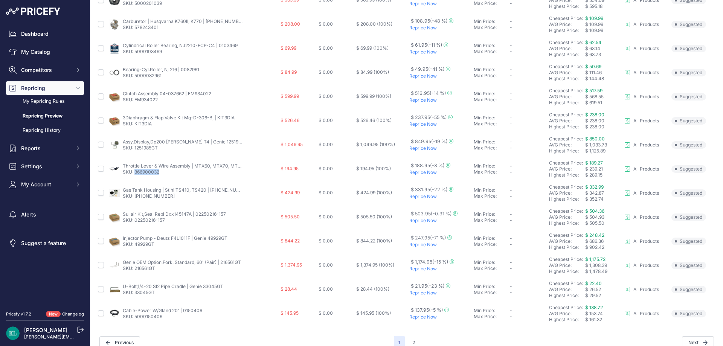
drag, startPoint x: 144, startPoint y: 177, endPoint x: 136, endPoint y: 177, distance: 8.3
click at [136, 177] on td "Throttle Lever & Wire Assembly | MTX60, MTX70, MTX80 | 366900032 SKU: 366900032" at bounding box center [193, 169] width 171 height 24
copy link "366900032"
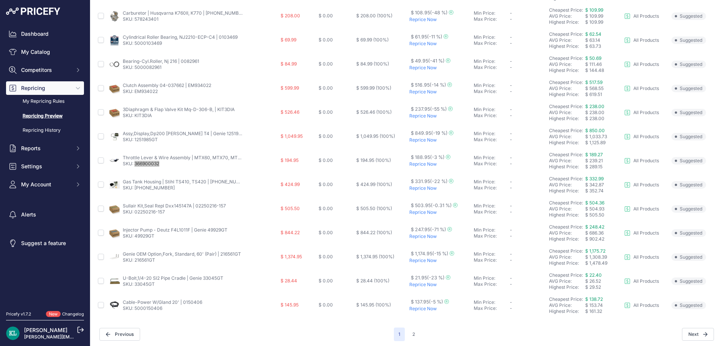
scroll to position [262, 0]
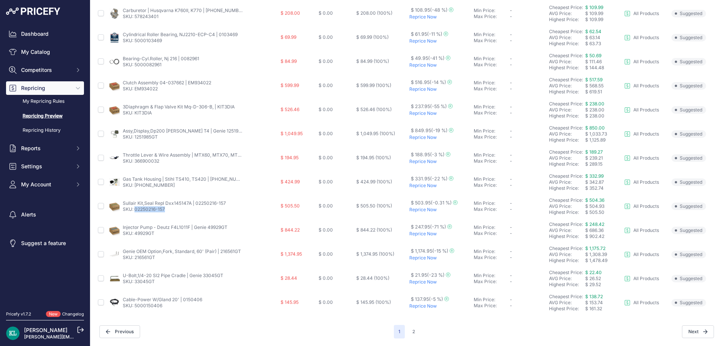
drag, startPoint x: 147, startPoint y: 212, endPoint x: 136, endPoint y: 212, distance: 11.7
click at [136, 212] on p "SKU: 02250216-157" at bounding box center [174, 209] width 103 height 6
copy link "02250216-157"
drag, startPoint x: 185, startPoint y: 305, endPoint x: 134, endPoint y: 308, distance: 50.9
click at [134, 308] on p "SKU: 5000150406" at bounding box center [162, 306] width 79 height 6
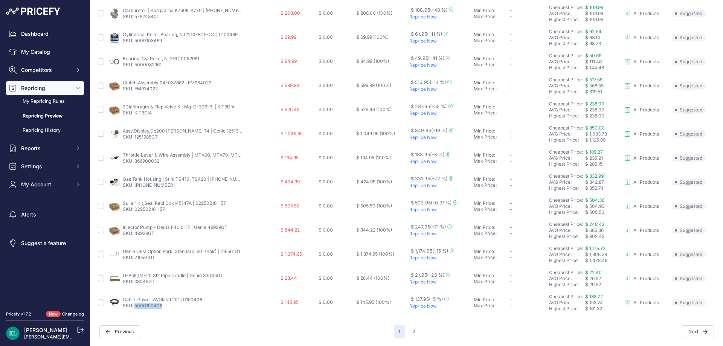
copy link "5000150406"
click at [413, 332] on button "2" at bounding box center [414, 332] width 12 height 14
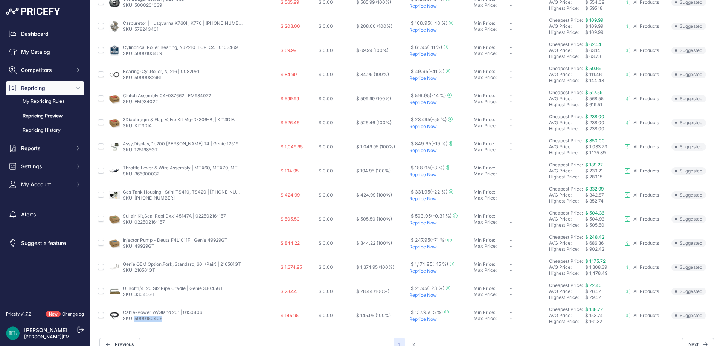
scroll to position [275, 0]
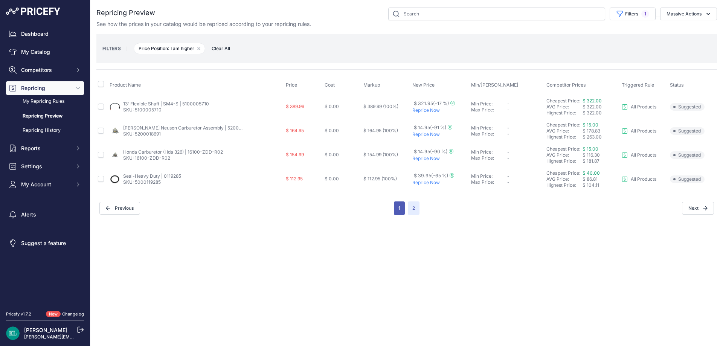
click at [399, 210] on button "1" at bounding box center [399, 208] width 11 height 14
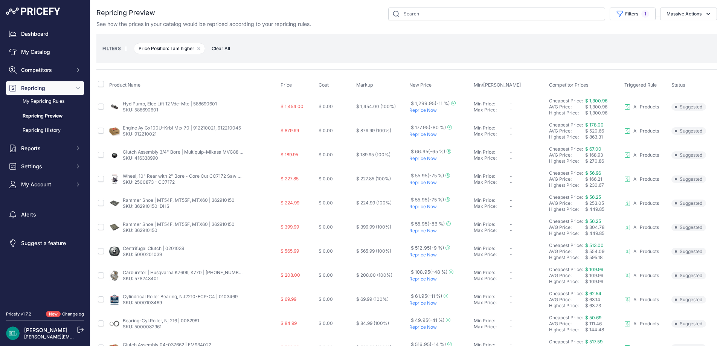
click at [433, 22] on div "See how the prices in your catalog would be repriced according to your repricin…" at bounding box center [406, 24] width 620 height 8
click at [443, 17] on input "text" at bounding box center [496, 14] width 217 height 13
paste input "5000201039"
type input "5000201039"
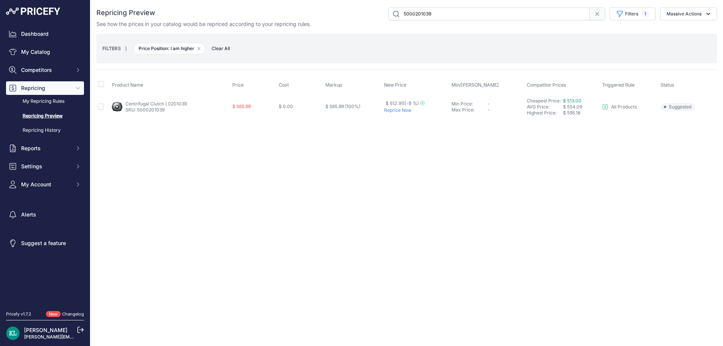
click at [98, 107] on td at bounding box center [103, 106] width 14 height 24
click at [99, 108] on input "checkbox" at bounding box center [101, 107] width 6 height 6
checkbox input "true"
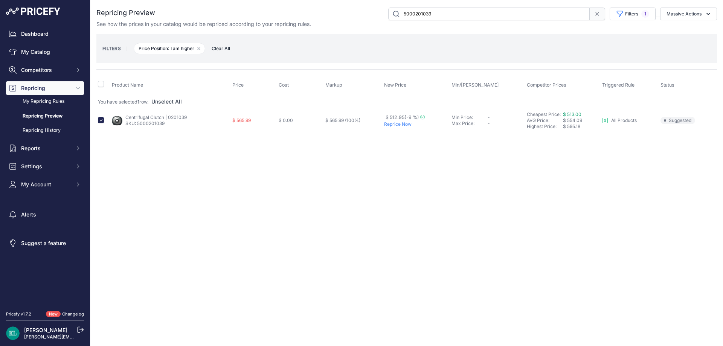
click at [449, 9] on input "5000201039" at bounding box center [488, 14] width 201 height 13
paste input "366900032"
type input "366900032"
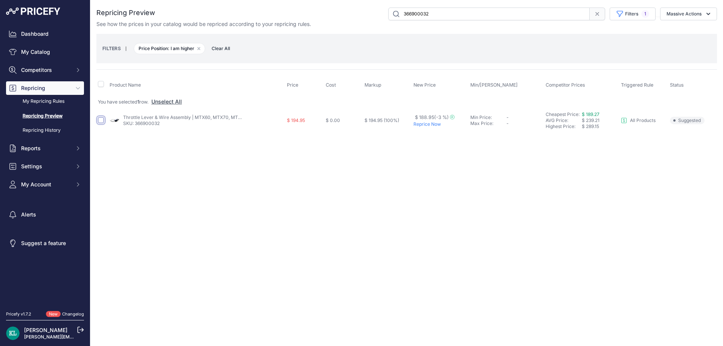
click at [101, 122] on input "checkbox" at bounding box center [101, 120] width 6 height 6
checkbox input "true"
click at [456, 13] on input "366900032" at bounding box center [488, 14] width 201 height 13
paste input "02250216-157"
type input "02250216-157"
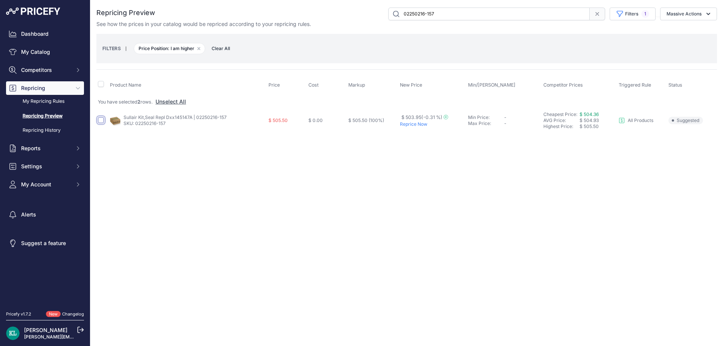
click at [100, 120] on input "checkbox" at bounding box center [101, 120] width 6 height 6
checkbox input "true"
click at [462, 13] on input "02250216-157" at bounding box center [488, 14] width 201 height 13
paste input "5000150406"
type input "5000150406"
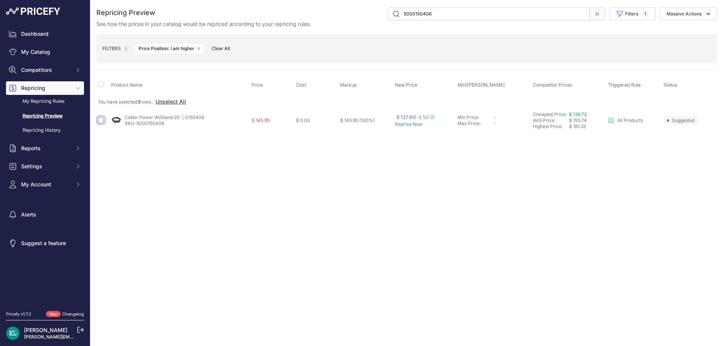
click at [100, 120] on input "checkbox" at bounding box center [101, 120] width 6 height 6
checkbox input "true"
click at [458, 14] on input "5000150406" at bounding box center [488, 14] width 201 height 13
paste input "588690601"
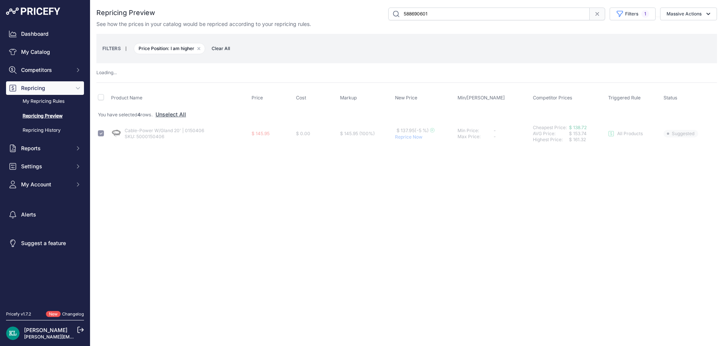
type input "588690601"
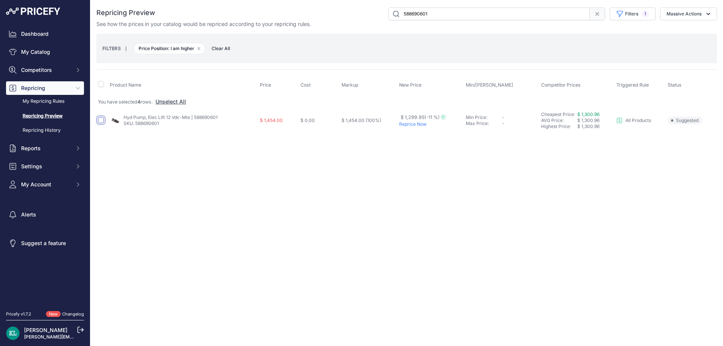
click at [103, 121] on input "checkbox" at bounding box center [101, 120] width 6 height 6
checkbox input "true"
click at [449, 15] on input "588690601" at bounding box center [488, 14] width 201 height 13
paste input "000103469"
type input "5000103469"
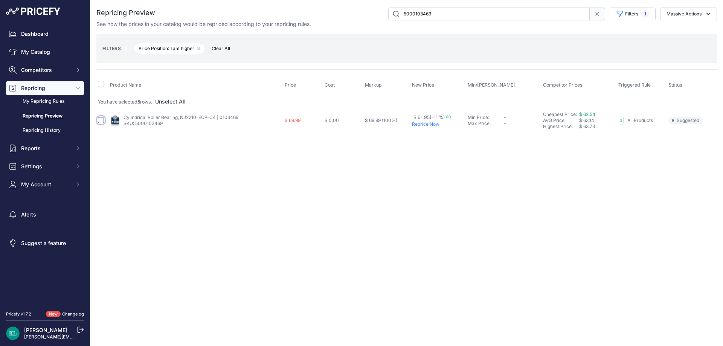
click at [101, 122] on input "checkbox" at bounding box center [101, 120] width 6 height 6
checkbox input "true"
click at [596, 15] on icon at bounding box center [597, 14] width 6 height 6
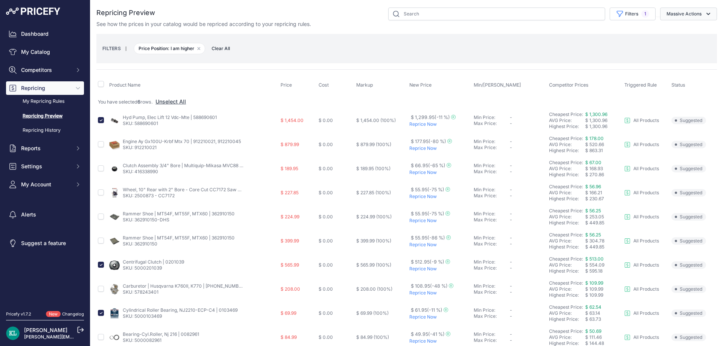
click at [690, 15] on button "Massive Actions" at bounding box center [688, 14] width 57 height 13
click at [675, 34] on span "Reprice Now" at bounding box center [679, 31] width 32 height 6
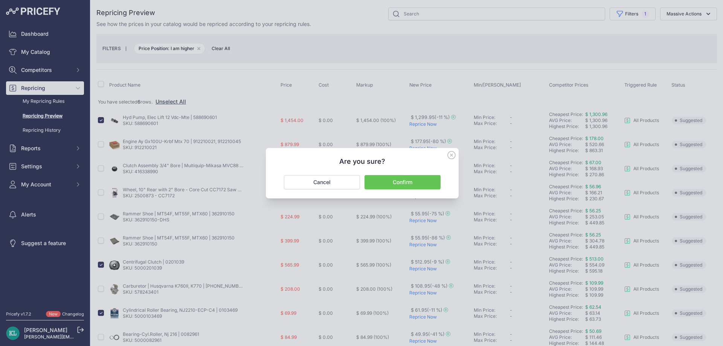
click at [391, 181] on button "Confirm" at bounding box center [402, 182] width 76 height 14
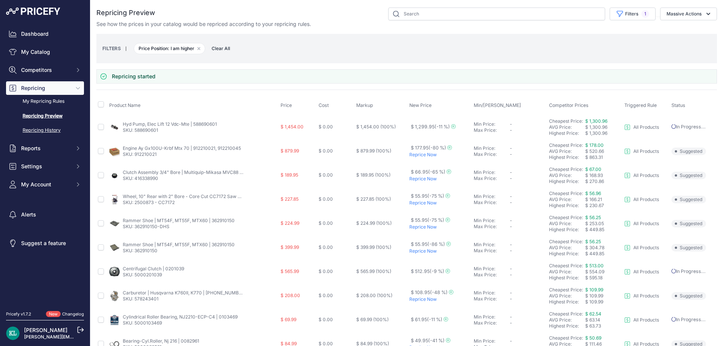
click at [58, 131] on link "Repricing History" at bounding box center [45, 130] width 78 height 13
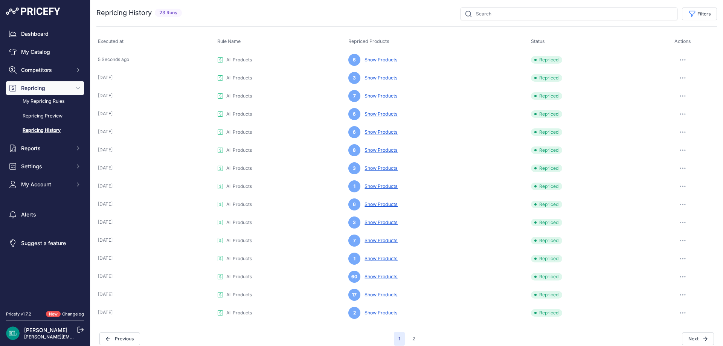
click at [381, 59] on link "Show Products" at bounding box center [379, 60] width 36 height 6
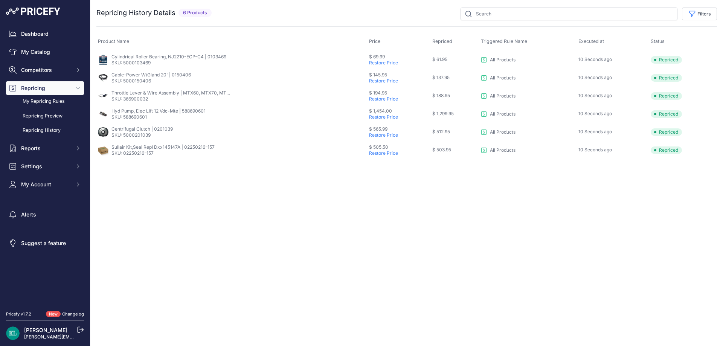
drag, startPoint x: 690, startPoint y: 153, endPoint x: 98, endPoint y: 58, distance: 599.8
click at [98, 58] on tbody "Cylindrical Roller Bearing, NJ2210-ECP-C4 | 0103469 SKU: 5000103469 $ 69.99 Res…" at bounding box center [406, 104] width 620 height 109
copy tbody "Cylindrical Roller Bearing, NJ2210-ECP-C4 | 0103469 SKU: 5000103469 $ 69.99 Res…"
click at [54, 171] on button "Settings" at bounding box center [45, 167] width 78 height 14
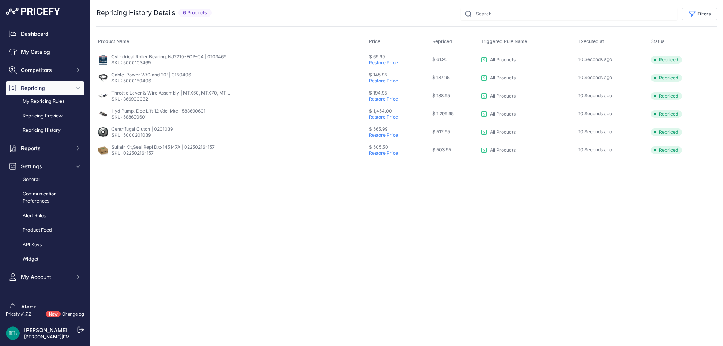
click at [30, 230] on link "Product Feed" at bounding box center [45, 230] width 78 height 13
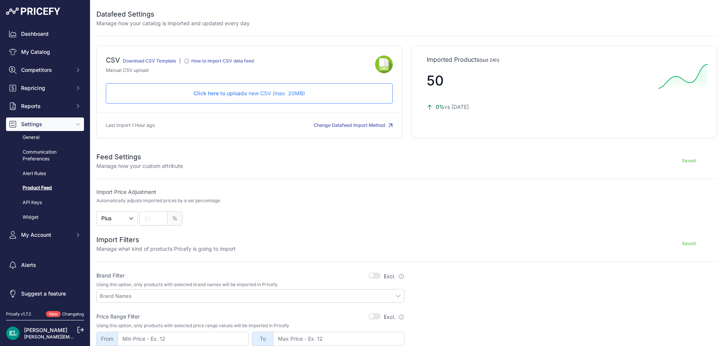
click at [214, 95] on span "Click here to upload" at bounding box center [219, 93] width 50 height 6
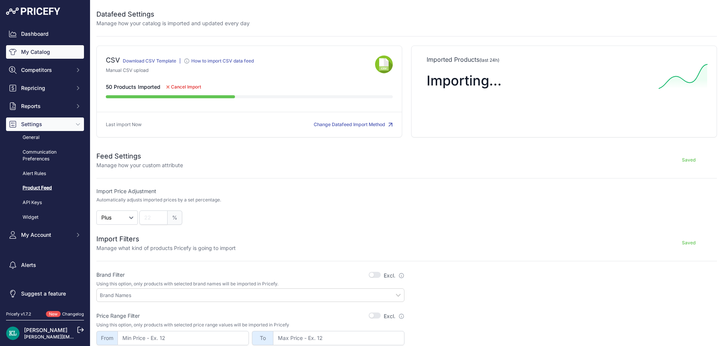
click at [30, 52] on link "My Catalog" at bounding box center [45, 52] width 78 height 14
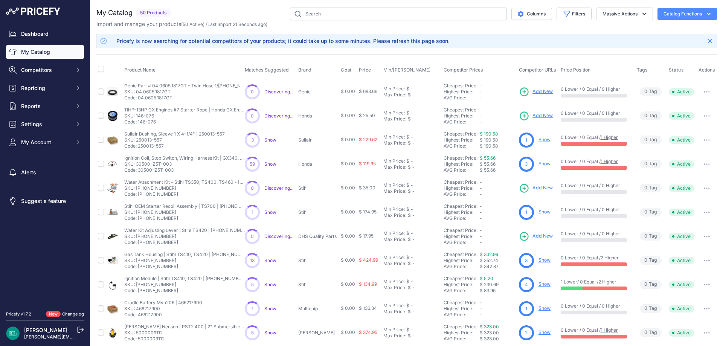
click at [43, 47] on link "My Catalog" at bounding box center [45, 52] width 78 height 14
click at [49, 54] on link "My Catalog" at bounding box center [45, 52] width 78 height 14
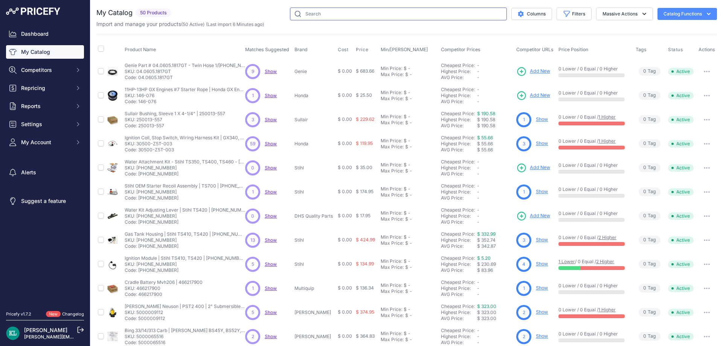
click at [308, 17] on input "text" at bounding box center [398, 14] width 217 height 13
paste input "MVC82VHW"
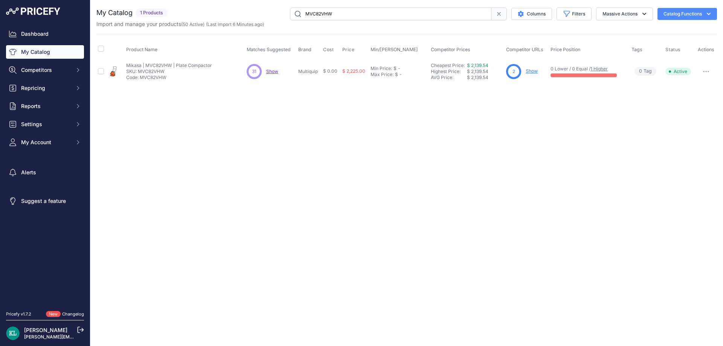
click at [272, 72] on span "Show" at bounding box center [272, 72] width 12 height 6
click at [346, 11] on input "MVC82VHW" at bounding box center [390, 14] width 201 height 13
paste input "[DOMAIN_NAME]"
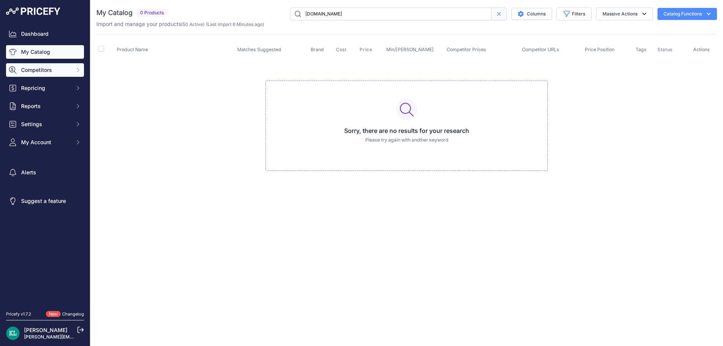
click at [58, 71] on span "Competitors" at bounding box center [45, 70] width 49 height 8
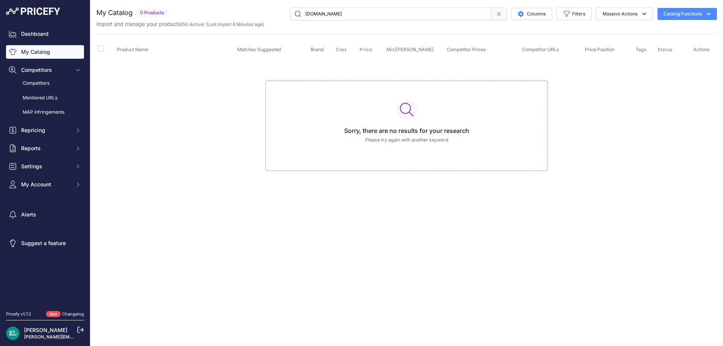
click at [343, 16] on input "[DOMAIN_NAME]" at bounding box center [390, 14] width 201 height 13
paste input "GX270UT2QA2"
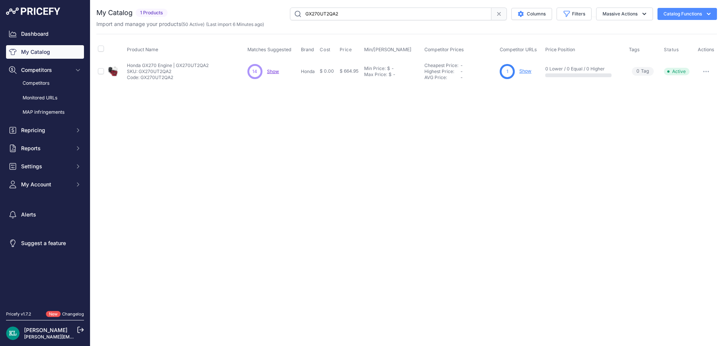
click at [274, 73] on span "Show" at bounding box center [273, 72] width 12 height 6
click at [357, 18] on input "GX270UT2QA2" at bounding box center [390, 14] width 201 height 13
paste input "5100058535"
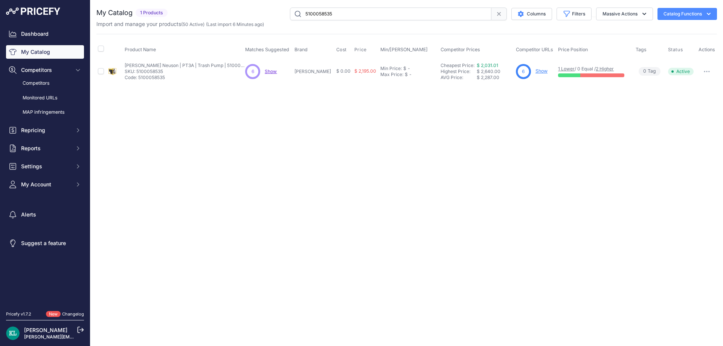
click at [369, 15] on input "5100058535" at bounding box center [390, 14] width 201 height 13
paste input "FKITJBH9"
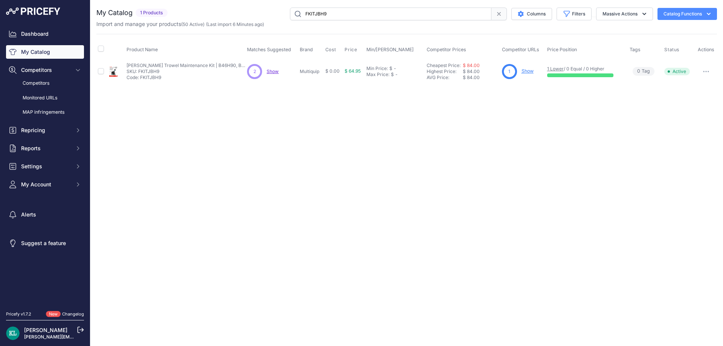
click at [276, 69] on span "Show" at bounding box center [273, 72] width 12 height 6
click at [342, 10] on input "FKITJBH9" at bounding box center [390, 14] width 201 height 13
paste input "5100062424"
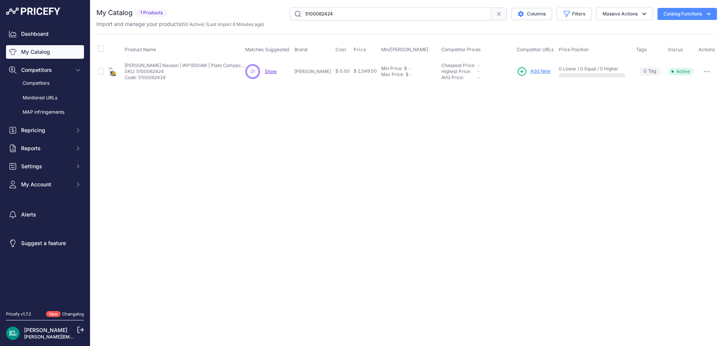
drag, startPoint x: 365, startPoint y: 15, endPoint x: 361, endPoint y: 15, distance: 4.5
click at [365, 15] on input "5100062424" at bounding box center [390, 14] width 201 height 13
paste input "4238-400-1307"
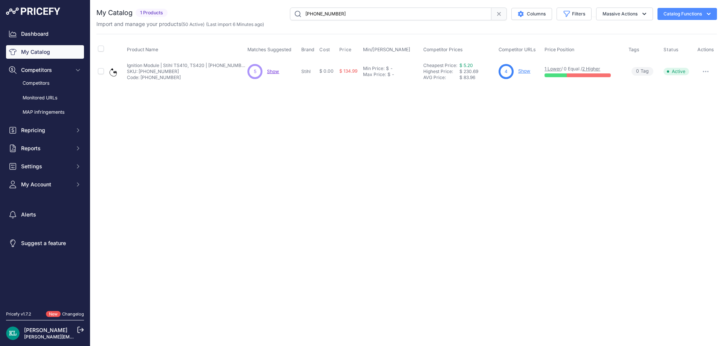
click at [273, 73] on span "Show" at bounding box center [273, 72] width 12 height 6
click at [358, 16] on input "4238-400-1307" at bounding box center [390, 14] width 201 height 13
paste input "967682101"
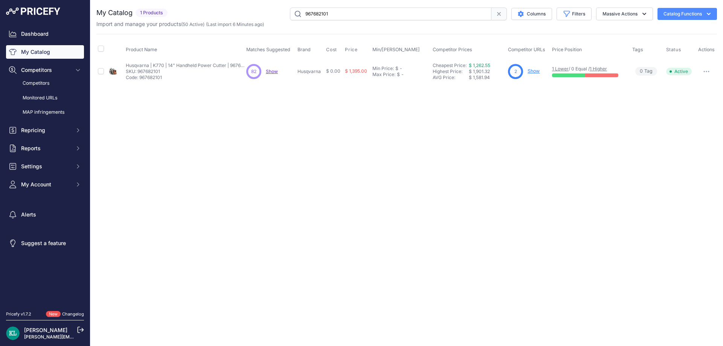
click at [386, 16] on input "967682101" at bounding box center [390, 14] width 201 height 13
paste input "Roller Kit - Husqvarna"
click at [277, 75] on div "31 31 Show Discovering..." at bounding box center [271, 71] width 49 height 15
click at [278, 72] on span "Show" at bounding box center [272, 72] width 12 height 6
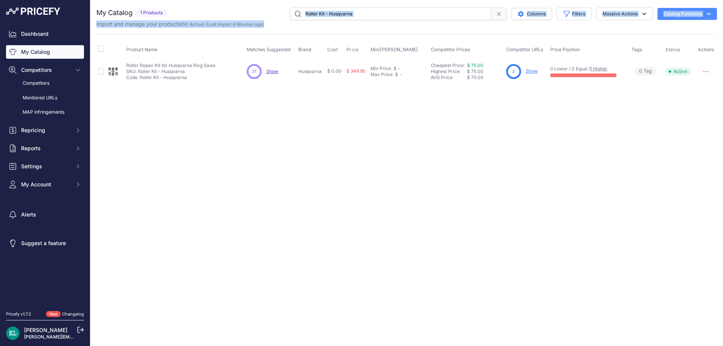
click at [341, 19] on div "My Catalog 1 Products" at bounding box center [406, 18] width 620 height 20
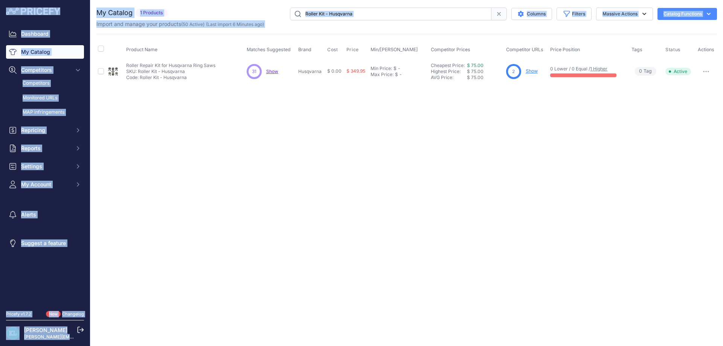
click at [344, 16] on input "Roller Kit - Husqvarna" at bounding box center [390, 14] width 201 height 13
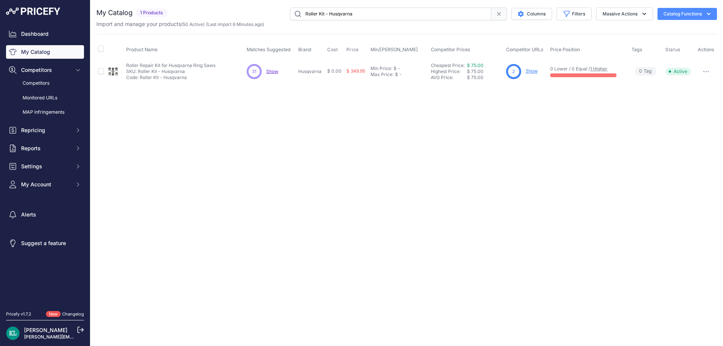
paste input "GX160UT2QX2"
drag, startPoint x: 354, startPoint y: 18, endPoint x: 341, endPoint y: 19, distance: 13.3
click at [354, 17] on input "GX160UT2QX2" at bounding box center [390, 14] width 201 height 13
paste input "530035560"
click at [356, 18] on input "530035560" at bounding box center [390, 14] width 201 height 13
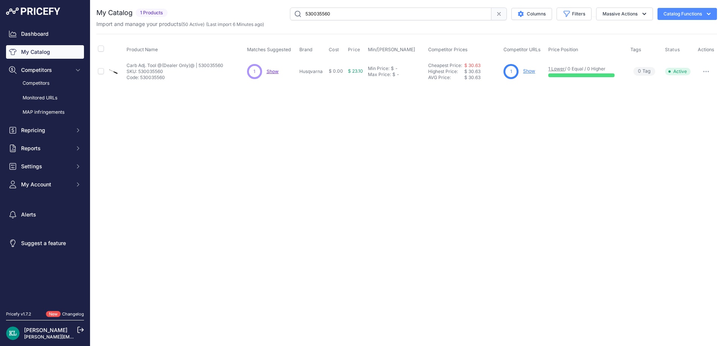
paste input "000065516"
drag, startPoint x: 340, startPoint y: 14, endPoint x: 334, endPoint y: 19, distance: 7.5
click at [340, 14] on input "5000065516" at bounding box center [390, 14] width 201 height 13
paste input "4238-350-0854"
click at [264, 66] on div "13 13 Show Discovering..." at bounding box center [272, 71] width 50 height 15
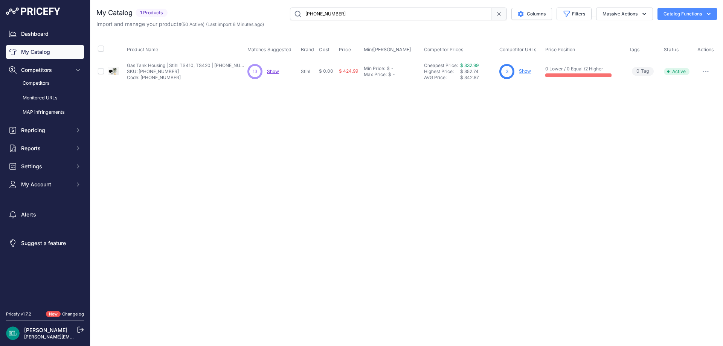
click at [273, 70] on span "Show" at bounding box center [273, 72] width 12 height 6
click at [362, 18] on input "4238-350-0854" at bounding box center [390, 14] width 201 height 13
paste input "85.790.00"
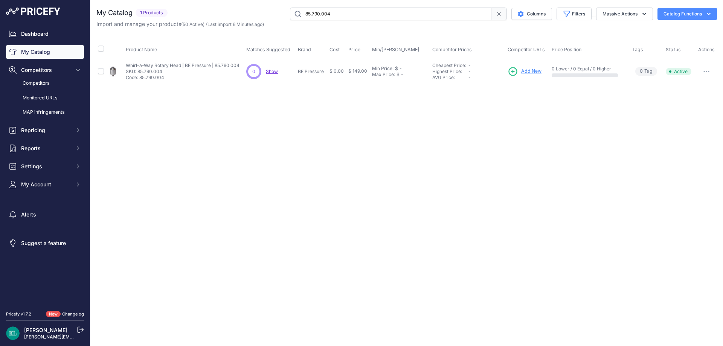
click at [338, 15] on input "85.790.004" at bounding box center [390, 14] width 201 height 13
paste input "5100050605"
click at [337, 12] on input "5100050605" at bounding box center [390, 14] width 201 height 13
paste input "054170"
click at [276, 70] on span "Show" at bounding box center [273, 72] width 12 height 6
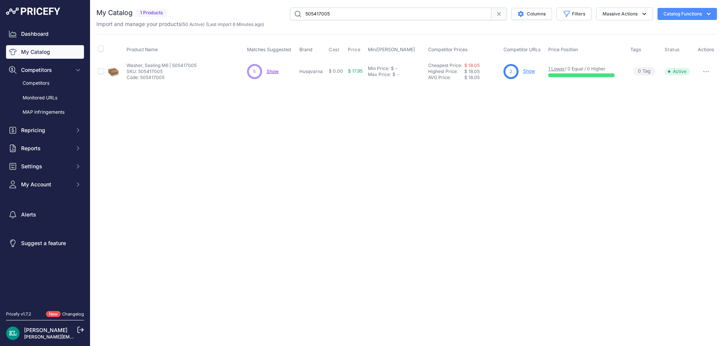
click at [352, 15] on input "505417005" at bounding box center [390, 14] width 201 height 13
paste input "00151859"
click at [274, 69] on span "Show" at bounding box center [271, 72] width 12 height 6
click at [408, 11] on input "5000151859" at bounding box center [390, 14] width 201 height 13
paste input "955010080"
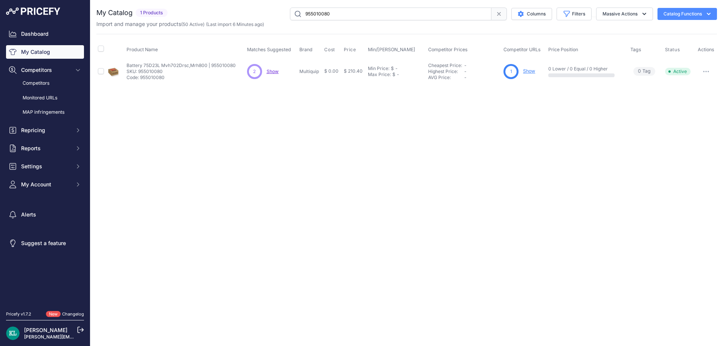
click at [275, 72] on span "Show" at bounding box center [273, 72] width 12 height 6
click at [372, 12] on input "955010080" at bounding box center [390, 14] width 201 height 13
paste input "56.0016.0172GT"
click at [272, 72] on span "Show" at bounding box center [273, 72] width 12 height 6
click at [351, 21] on div "Import and manage your products ( 50 Active ) (Last import 6 Minutes ago)" at bounding box center [406, 24] width 620 height 8
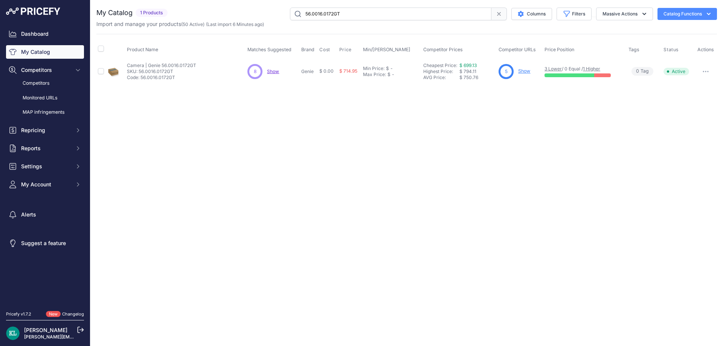
click at [356, 15] on input "56.0016.0172GT" at bounding box center [390, 14] width 201 height 13
paste input "000162977"
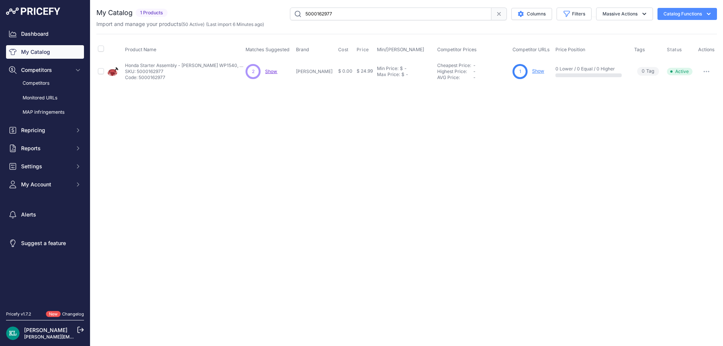
click at [276, 70] on span "Show" at bounding box center [271, 72] width 12 height 6
click at [372, 6] on div "You are not connected to the internet. My Catalog" at bounding box center [406, 45] width 620 height 91
click at [366, 13] on input "5000162977" at bounding box center [390, 14] width 201 height 13
paste input "100062423"
click at [269, 69] on span "Show" at bounding box center [271, 72] width 12 height 6
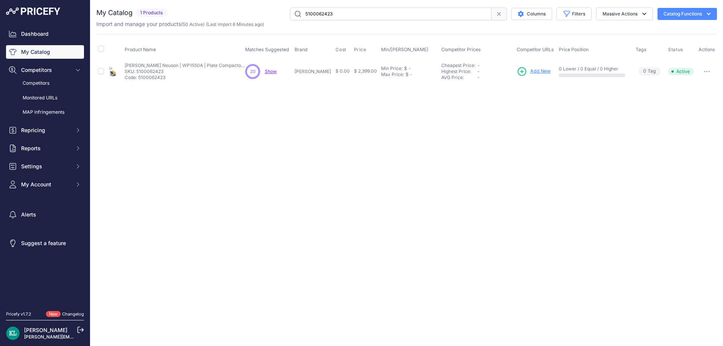
click at [332, 18] on input "5100062423" at bounding box center [390, 14] width 201 height 13
paste input "4224-190-0306"
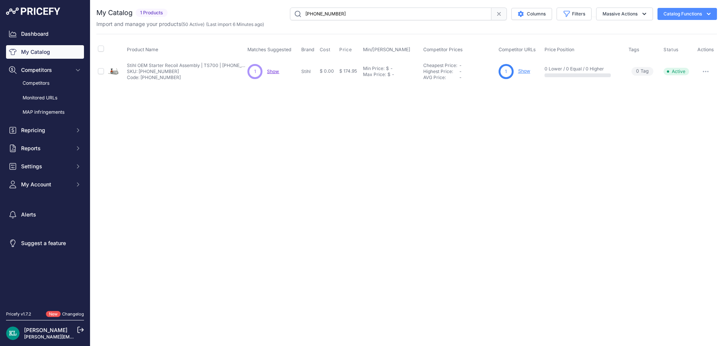
click at [360, 15] on input "4224-190-0306" at bounding box center [390, 14] width 201 height 13
paste input "250013-557"
click at [275, 72] on span "Show" at bounding box center [273, 72] width 12 height 6
click at [355, 13] on input "250013-557" at bounding box center [390, 14] width 201 height 13
paste input "822806GT"
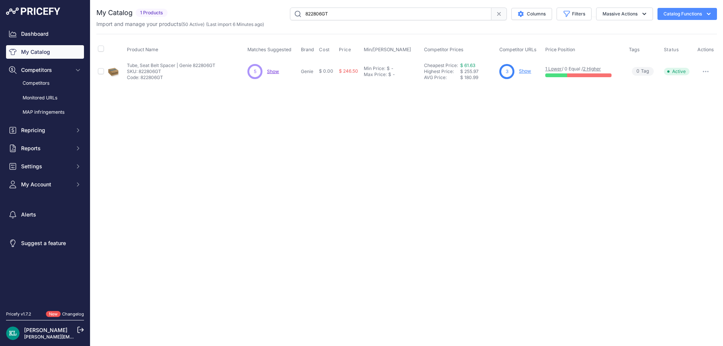
click at [270, 73] on span "Show" at bounding box center [273, 72] width 12 height 6
click at [336, 18] on input "822806GT" at bounding box center [390, 14] width 201 height 13
paste input "5.149.022B"
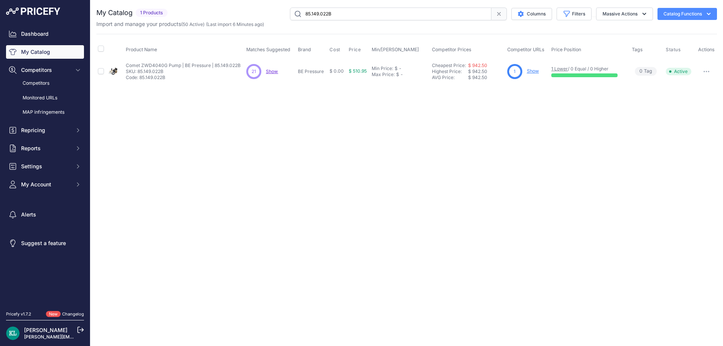
click at [271, 73] on span "Show" at bounding box center [272, 72] width 12 height 6
click at [338, 21] on div "Import and manage your products ( 50 Active ) (Last import 6 Minutes ago)" at bounding box center [406, 24] width 620 height 8
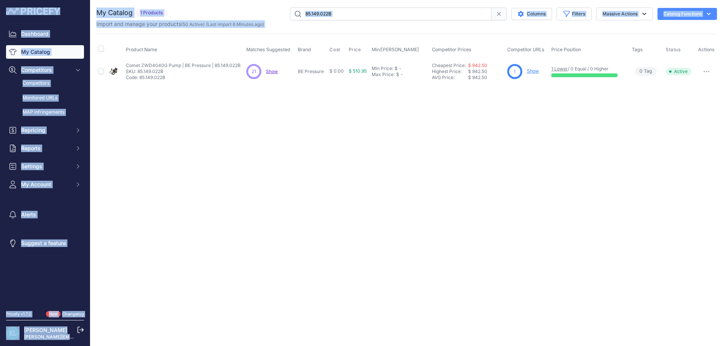
click at [350, 16] on input "85.149.022B" at bounding box center [390, 14] width 201 height 13
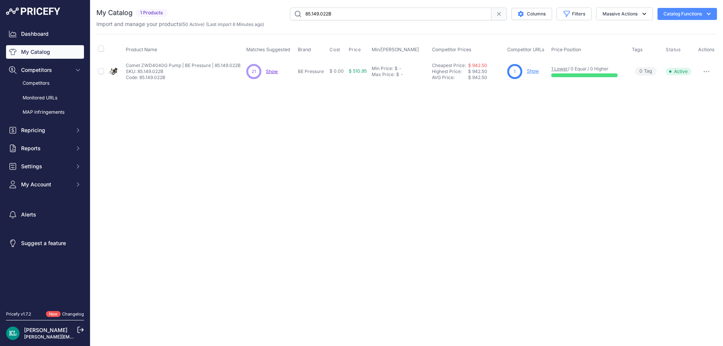
paste input "593311201"
click at [268, 68] on div "4 4 Show Discovering..." at bounding box center [270, 71] width 48 height 15
click at [268, 69] on span "Show" at bounding box center [272, 72] width 12 height 6
click at [349, 8] on input "593311201" at bounding box center [390, 14] width 201 height 13
paste input "Bomag BVP1845"
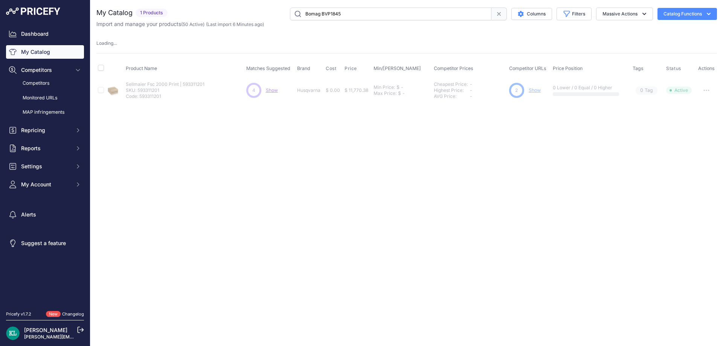
click at [336, 14] on input "Bomag BVP1845" at bounding box center [390, 14] width 201 height 13
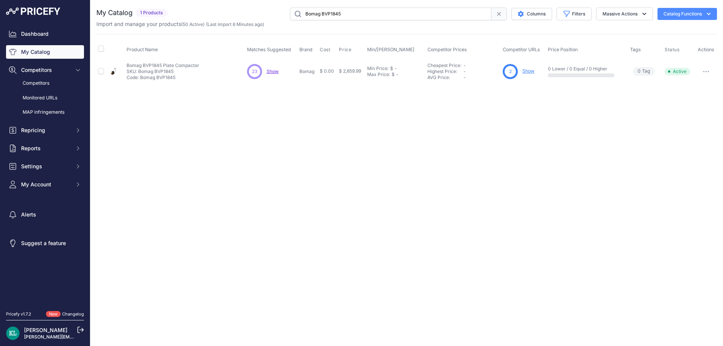
click at [276, 75] on div "23 23 Show Discovering..." at bounding box center [272, 71] width 50 height 15
click at [276, 72] on span "Show" at bounding box center [273, 72] width 12 height 6
click at [359, 14] on input "Bomag BVP1845" at bounding box center [390, 14] width 201 height 13
paste input "5000009112"
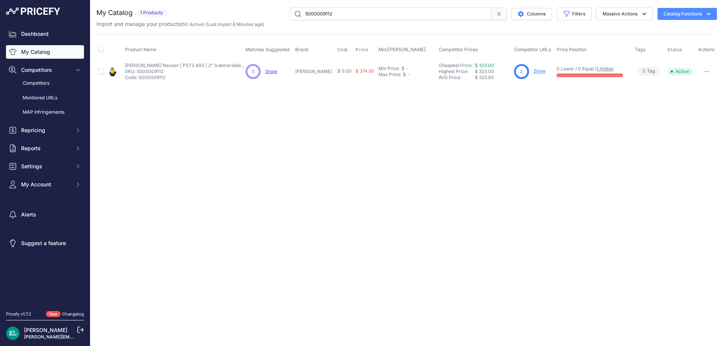
click at [276, 72] on span "Show" at bounding box center [271, 72] width 12 height 6
click at [358, 17] on input "5000009112" at bounding box center [390, 14] width 201 height 13
paste input "4201-007-1038"
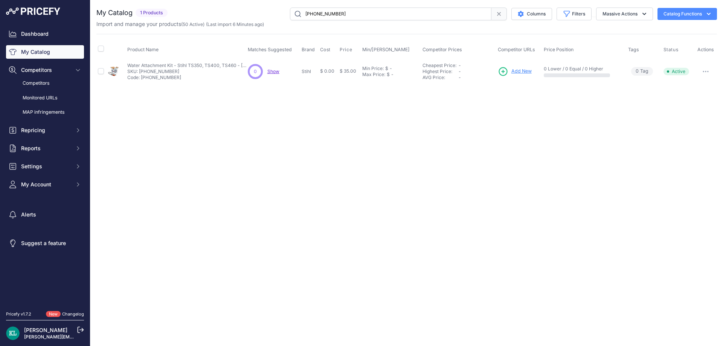
click at [381, 12] on input "4201-007-1038" at bounding box center [390, 14] width 201 height 13
paste input "5000078795"
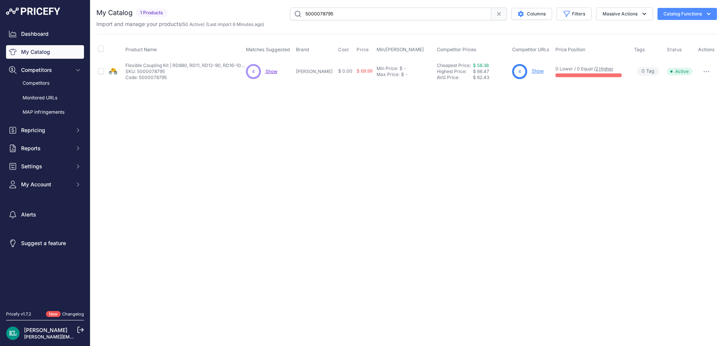
click at [363, 14] on input "5000078795" at bounding box center [390, 14] width 201 height 13
paste input "466217900"
click at [337, 17] on input "466217900" at bounding box center [390, 14] width 201 height 13
paste input "GX240UT2XHA2"
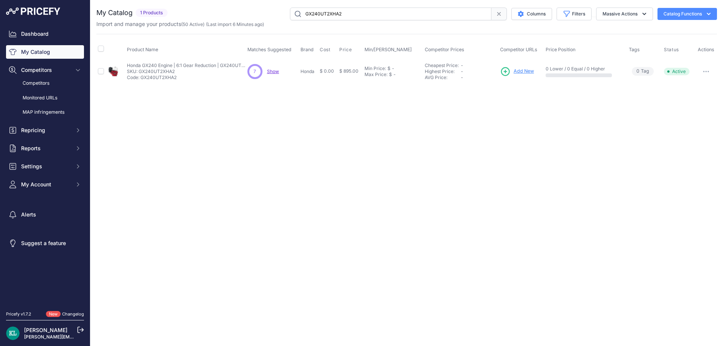
click at [275, 72] on span "Show" at bounding box center [273, 72] width 12 height 6
click at [340, 21] on div "Import and manage your products ( 50 Active ) (Last import 6 Minutes ago)" at bounding box center [406, 24] width 620 height 8
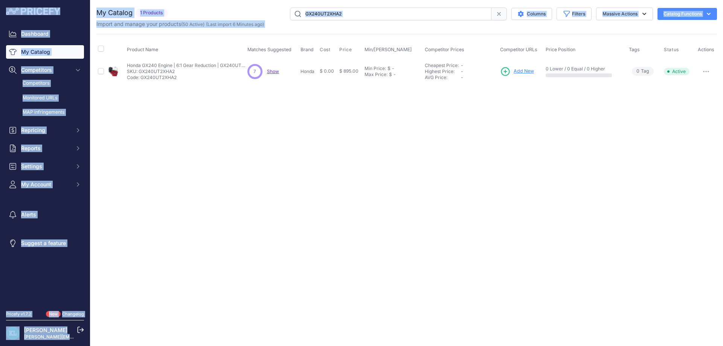
click at [358, 14] on input "GX240UT2XHA2" at bounding box center [390, 14] width 201 height 13
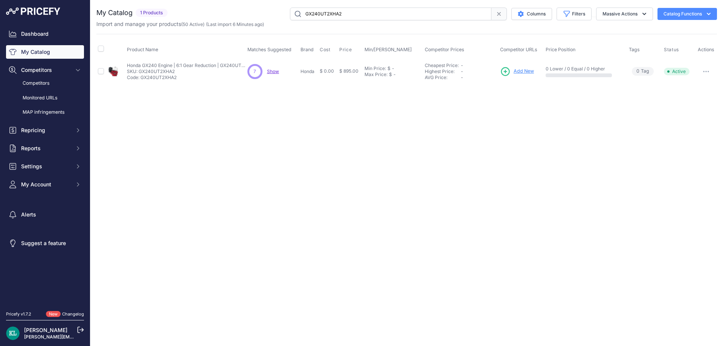
paste input "5100061216"
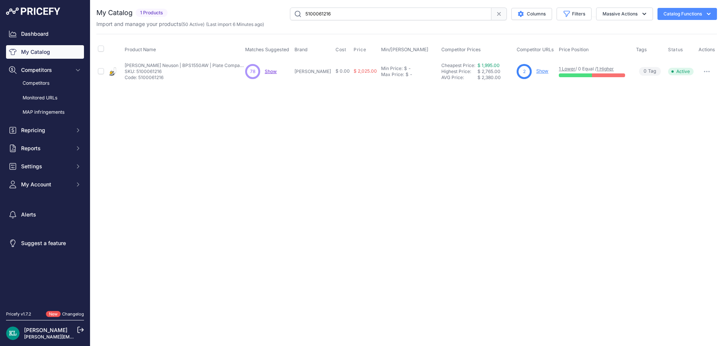
click at [273, 70] on span "Show" at bounding box center [271, 72] width 12 height 6
click at [353, 15] on input "5100061216" at bounding box center [390, 14] width 201 height 13
paste input "4224-700-2901"
click at [366, 9] on input "4224-700-2901" at bounding box center [390, 14] width 201 height 13
paste input "85.403.010"
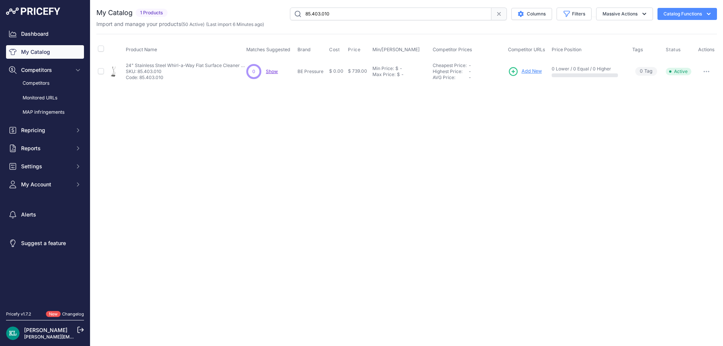
click at [350, 6] on div "You are not connected to the internet. My Catalog" at bounding box center [406, 45] width 620 height 91
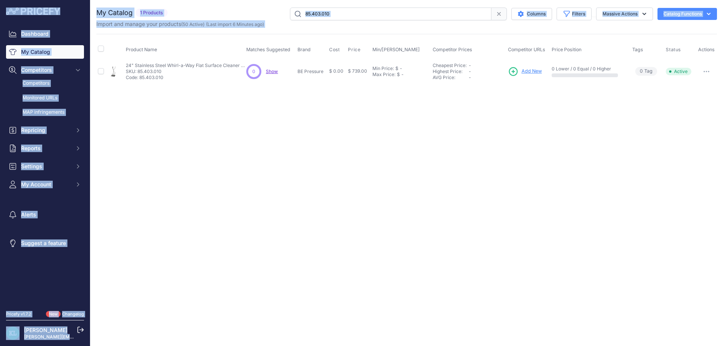
click at [349, 8] on input "85.403.010" at bounding box center [390, 14] width 201 height 13
click at [345, 11] on input "85.403.010" at bounding box center [390, 14] width 201 height 13
click at [343, 19] on input "85.403.010" at bounding box center [390, 14] width 201 height 13
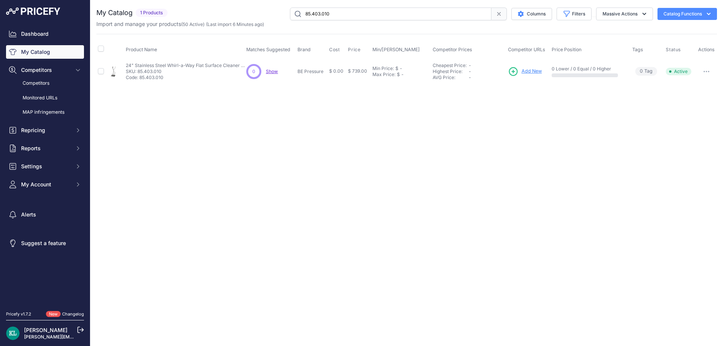
paste input "30500-Z5T-003"
click at [270, 72] on span "Show" at bounding box center [273, 72] width 12 height 6
click at [356, 14] on input "30500-Z5T-003" at bounding box center [390, 14] width 201 height 13
paste input "Ignition Kit TS410, TS420"
click at [273, 71] on span "Show" at bounding box center [273, 72] width 12 height 6
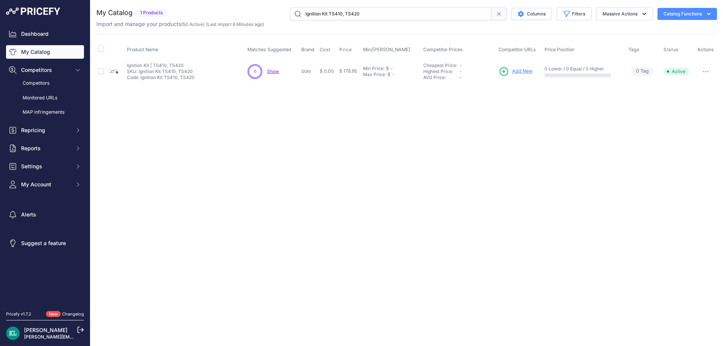
click at [370, 11] on input "Ignition Kit TS410, TS420" at bounding box center [390, 14] width 201 height 13
paste input "581 72 19-08"
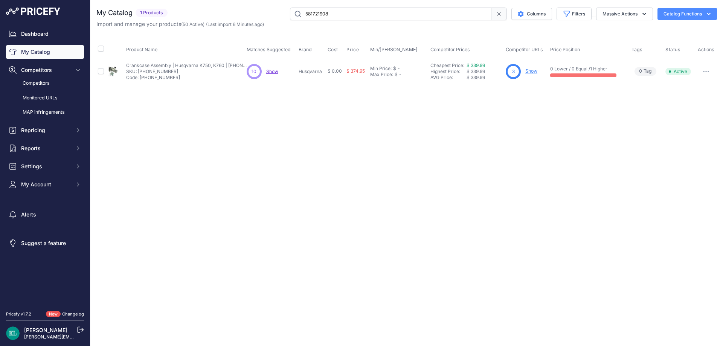
click at [268, 71] on table "Product Name Matches Suggested Brand Cost" at bounding box center [406, 61] width 620 height 43
click at [271, 72] on span "Show" at bounding box center [272, 72] width 12 height 6
click at [344, 14] on input "581 72 19-08" at bounding box center [390, 14] width 201 height 13
paste input "000116816"
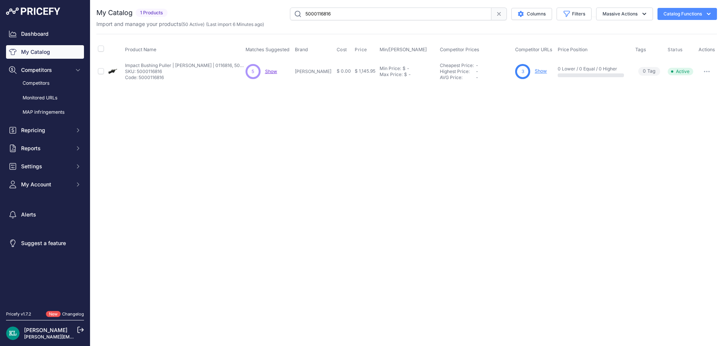
click at [276, 71] on span "Show" at bounding box center [271, 72] width 12 height 6
click at [343, 19] on input "5000116816" at bounding box center [390, 14] width 201 height 13
paste input "Honda GX240 Kit A"
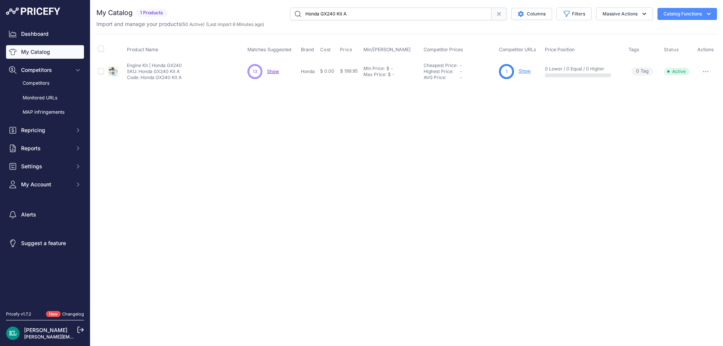
click at [276, 71] on span "Show" at bounding box center [273, 72] width 12 height 6
click at [367, 19] on input "Honda GX240 Kit A" at bounding box center [390, 14] width 201 height 13
paste input "FC7314"
click at [274, 72] on span "Show" at bounding box center [273, 72] width 12 height 6
click at [348, 13] on input "FC7314" at bounding box center [390, 14] width 201 height 13
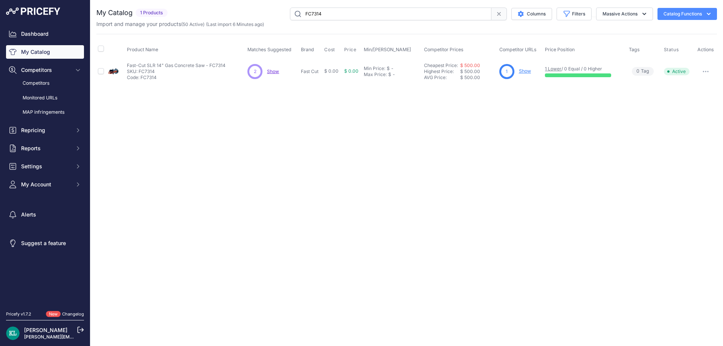
paste input "GX390UT2XQA2"
click at [270, 73] on span "Show" at bounding box center [273, 72] width 12 height 6
click at [364, 18] on input "GX390UT2XQA2" at bounding box center [390, 14] width 201 height 13
paste input "5753236"
click at [276, 73] on span "Show" at bounding box center [273, 72] width 12 height 6
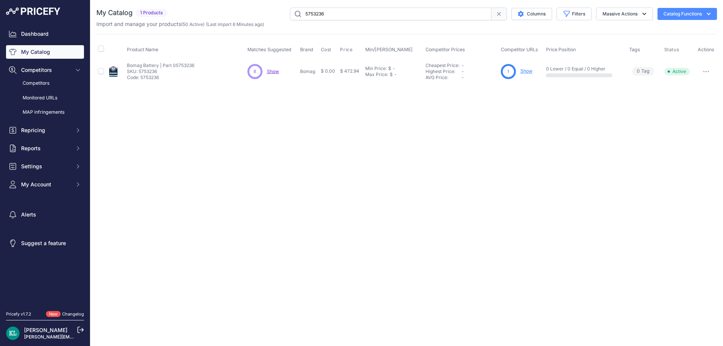
drag, startPoint x: 357, startPoint y: 2, endPoint x: 357, endPoint y: 8, distance: 5.7
click at [357, 2] on div "You are not connected to the internet. My Catalog" at bounding box center [406, 45] width 620 height 91
click at [355, 12] on input "5753236" at bounding box center [390, 14] width 201 height 13
paste input "146-07"
click at [271, 73] on span "Show" at bounding box center [273, 72] width 12 height 6
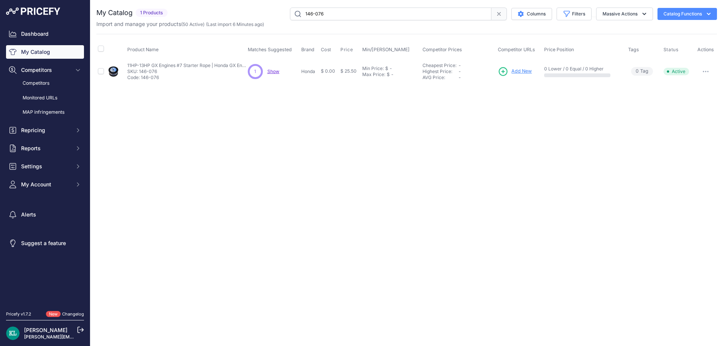
click at [345, 13] on input "146-076" at bounding box center [390, 14] width 201 height 13
paste input "5002005690"
click at [353, 19] on input "5002005690" at bounding box center [390, 14] width 201 height 13
paste input "04.0605.1817GT"
type input "04.0605.1817GT"
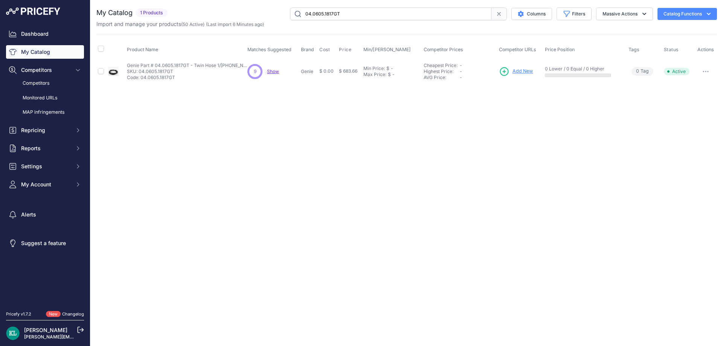
click at [273, 73] on span "Show" at bounding box center [273, 72] width 12 height 6
click at [221, 105] on div "Close You are not connected to the internet." at bounding box center [406, 173] width 633 height 346
click at [47, 130] on span "Repricing" at bounding box center [45, 131] width 49 height 8
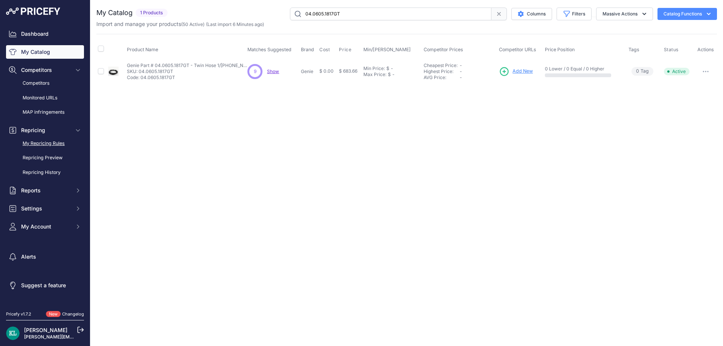
click at [45, 144] on link "My Repricing Rules" at bounding box center [45, 143] width 78 height 13
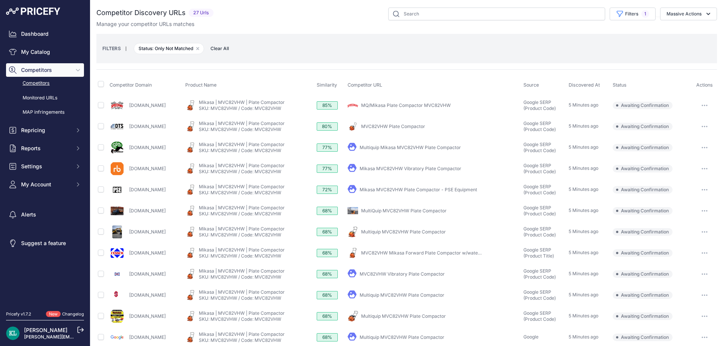
click at [301, 18] on div "Filters 1 Source Select an option Quick Automatch Google Shopping (Title) Googl…" at bounding box center [466, 14] width 500 height 13
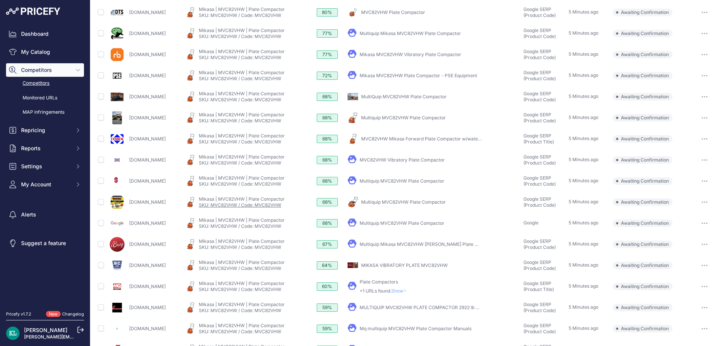
scroll to position [188, 0]
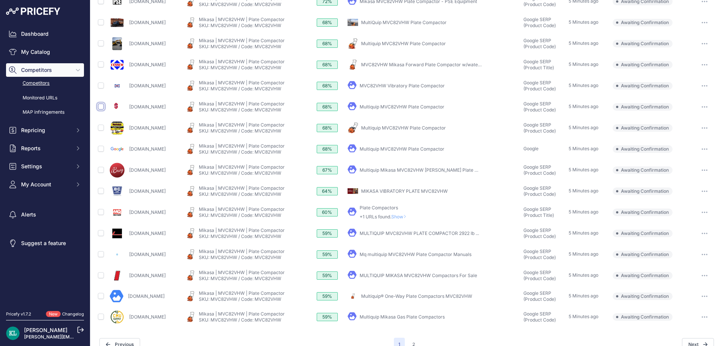
click at [103, 109] on input "checkbox" at bounding box center [101, 107] width 6 height 6
checkbox input "true"
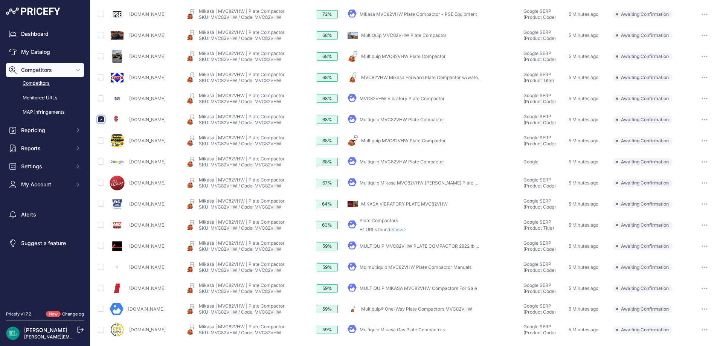
scroll to position [201, 0]
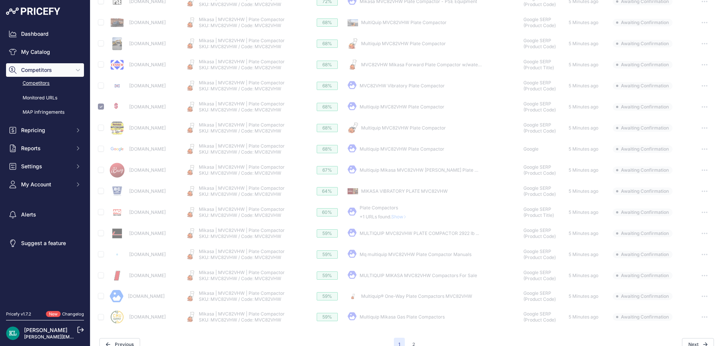
drag, startPoint x: 180, startPoint y: 169, endPoint x: 130, endPoint y: 176, distance: 49.8
click at [130, 176] on div "[DOMAIN_NAME]" at bounding box center [146, 170] width 73 height 15
copy link "[DOMAIN_NAME]"
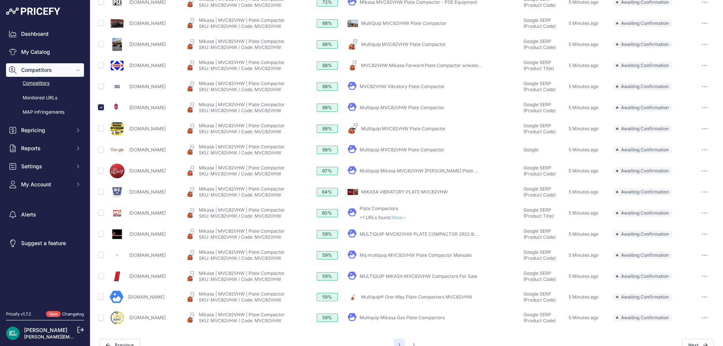
scroll to position [188, 0]
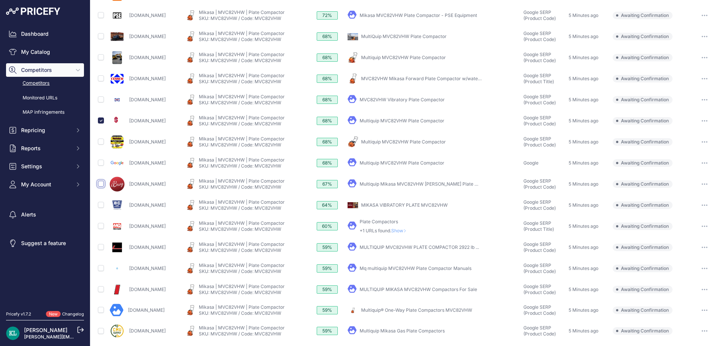
click at [101, 184] on input "checkbox" at bounding box center [101, 184] width 6 height 6
checkbox input "true"
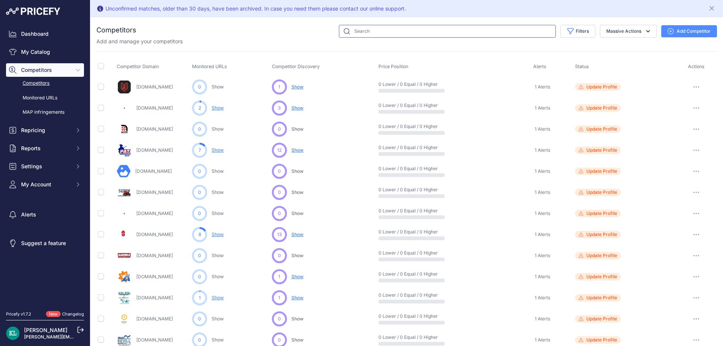
click at [356, 34] on input "text" at bounding box center [447, 31] width 217 height 13
paste input "[DOMAIN_NAME]"
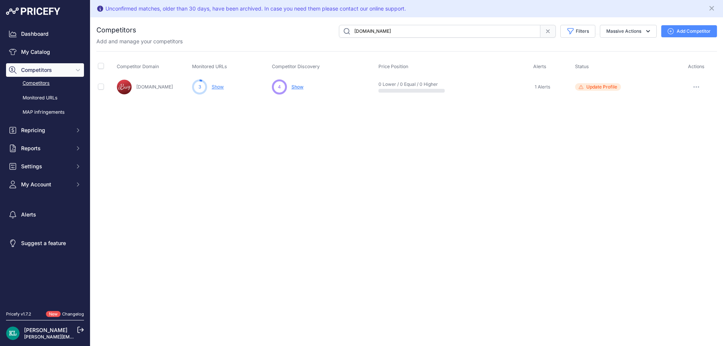
click at [374, 34] on input "[DOMAIN_NAME]" at bounding box center [439, 31] width 201 height 13
paste input "[PERSON_NAME]"
paste input "Okcpropower"
paste input "Yourrightscount"
paste input "Oakborotractor"
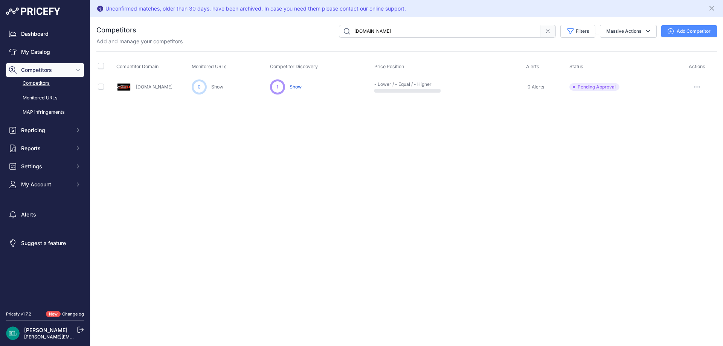
paste input "Forestparkgarden"
paste input "Dev.partsraptor"
click at [417, 32] on input "Dev.partsraptor.com" at bounding box center [439, 31] width 201 height 13
click at [418, 30] on input "Dev.partsraptor.com" at bounding box center [439, 31] width 201 height 13
paste input "250013-557"
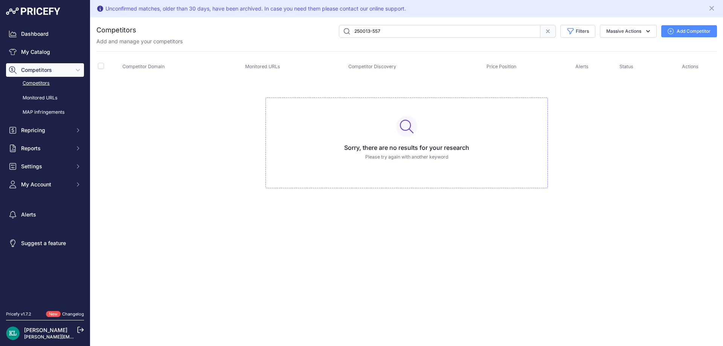
click at [396, 33] on input "250013-557" at bounding box center [439, 31] width 201 height 13
paste input "Crowdersupply.com"
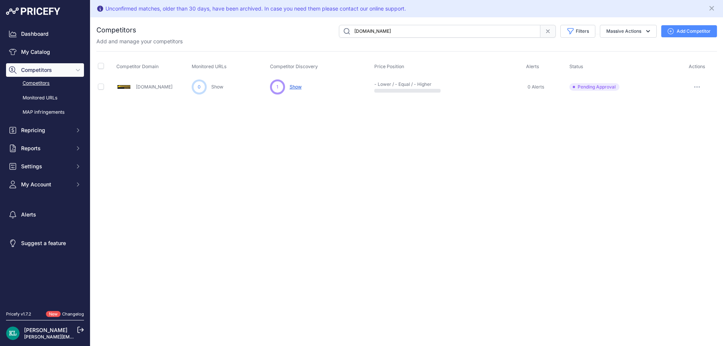
paste input "Mprtools"
paste input "Leeperoutdoor"
paste input "Shop.totaltool"
paste input "ceclean"
paste input "Limenartis"
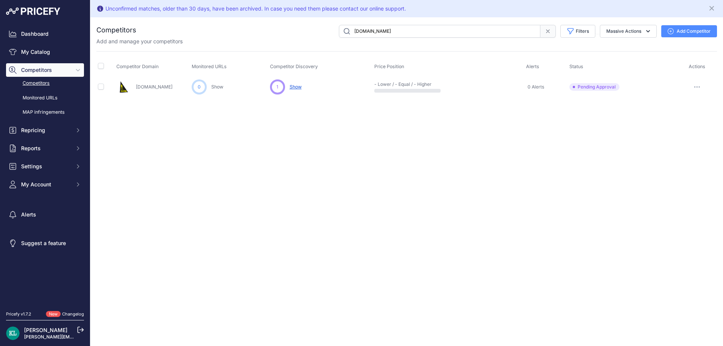
paste input "Dirtkiller"
paste input "Spicsoft"
paste input "Aliexpress"
paste input "Lsengineers.co.uk"
paste input "Scottelectricusa.com"
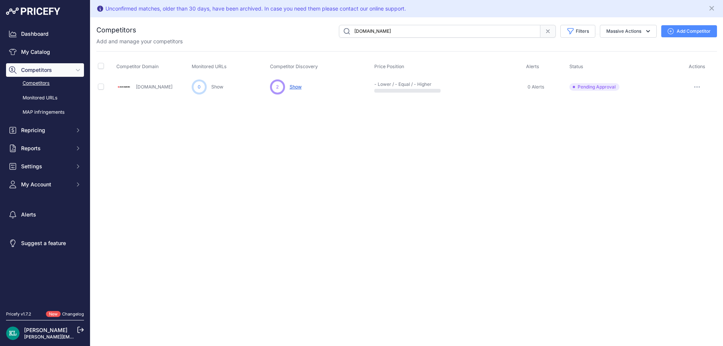
paste input "Pwequipmentplus"
paste input "Concretecuttingcoring"
paste input "Sceclean"
paste input "Jackssmallengines"
paste input "Aga-part"
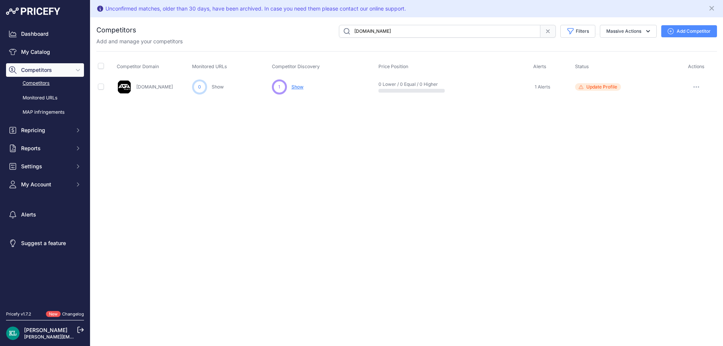
paste input "Intella"
type input "Intellaparts.com"
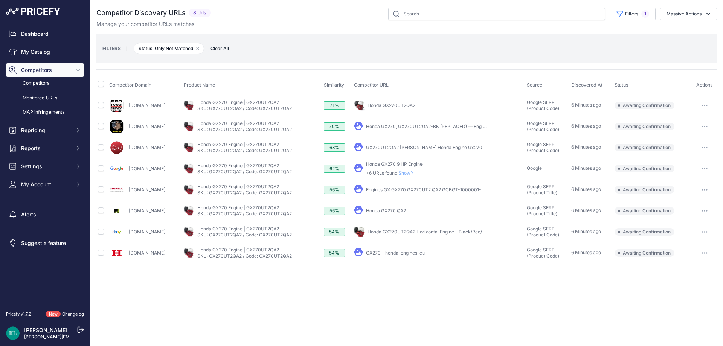
drag, startPoint x: 158, startPoint y: 143, endPoint x: 163, endPoint y: 154, distance: 11.6
click at [155, 156] on td "[DOMAIN_NAME]" at bounding box center [145, 147] width 75 height 21
drag, startPoint x: 184, startPoint y: 147, endPoint x: 128, endPoint y: 151, distance: 55.8
click at [128, 151] on div "[DOMAIN_NAME]" at bounding box center [145, 147] width 72 height 15
copy link "[DOMAIN_NAME]"
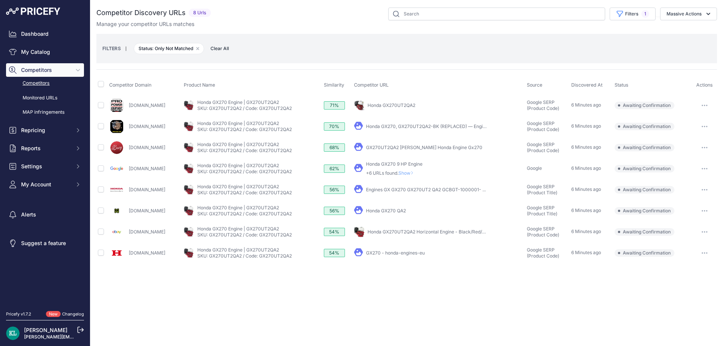
drag, startPoint x: 157, startPoint y: 230, endPoint x: 131, endPoint y: 232, distance: 26.0
click at [149, 230] on div "[DOMAIN_NAME]" at bounding box center [145, 231] width 72 height 15
click at [101, 233] on input "checkbox" at bounding box center [101, 232] width 6 height 6
checkbox input "true"
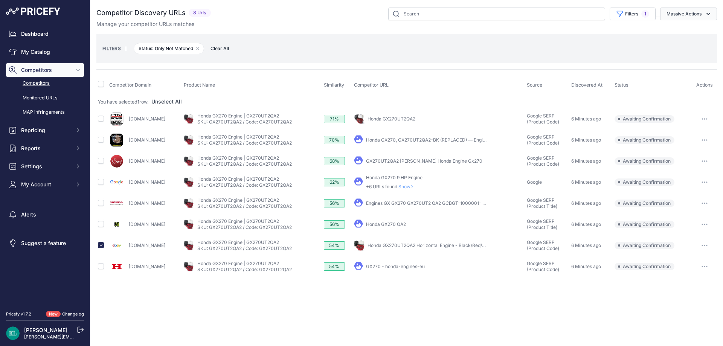
click at [680, 12] on button "Massive Actions" at bounding box center [688, 14] width 57 height 13
click at [667, 35] on button "Confirm Match" at bounding box center [687, 32] width 60 height 14
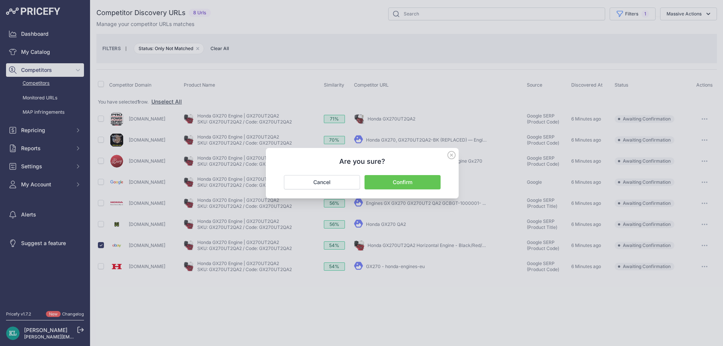
click at [383, 187] on button "Confirm" at bounding box center [402, 182] width 76 height 14
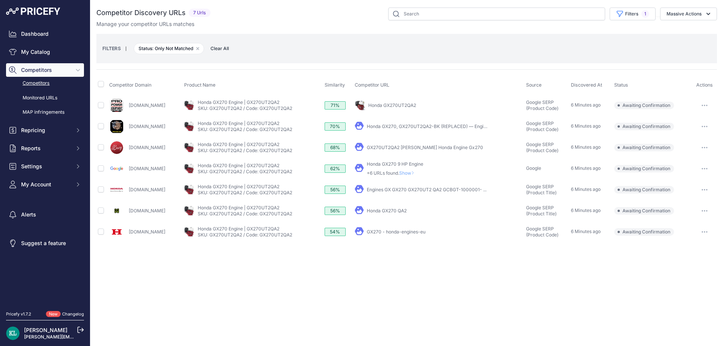
drag, startPoint x: 169, startPoint y: 113, endPoint x: 128, endPoint y: 108, distance: 41.0
click at [128, 108] on div "Okcpropower.com" at bounding box center [145, 105] width 72 height 15
copy link "Okcpropower.com"
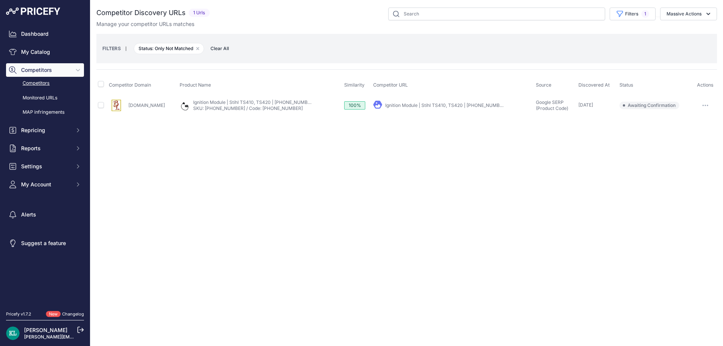
drag, startPoint x: 177, startPoint y: 106, endPoint x: 129, endPoint y: 110, distance: 48.0
click at [129, 110] on div "[DOMAIN_NAME]" at bounding box center [143, 105] width 68 height 15
copy link "[DOMAIN_NAME]"
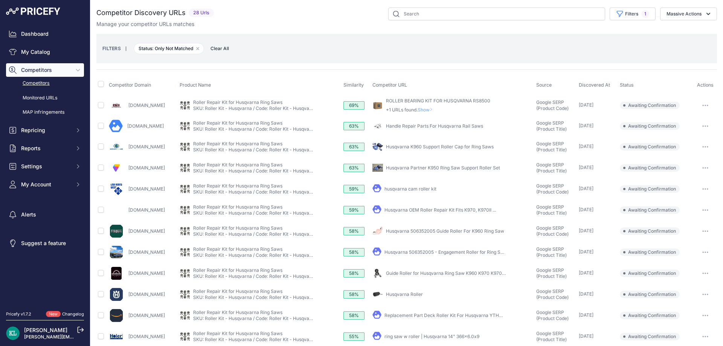
click at [303, 27] on div "Manage your competitor URLs matches" at bounding box center [406, 24] width 620 height 8
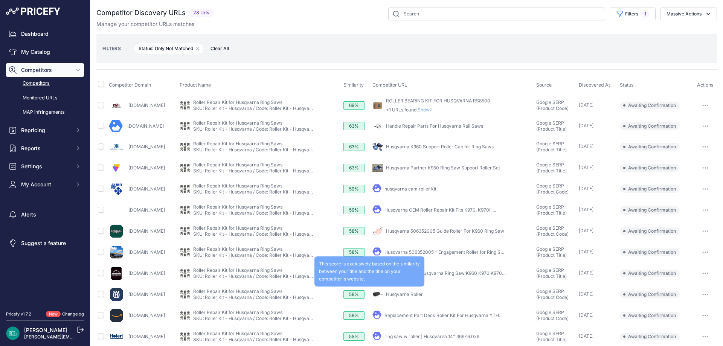
scroll to position [201, 0]
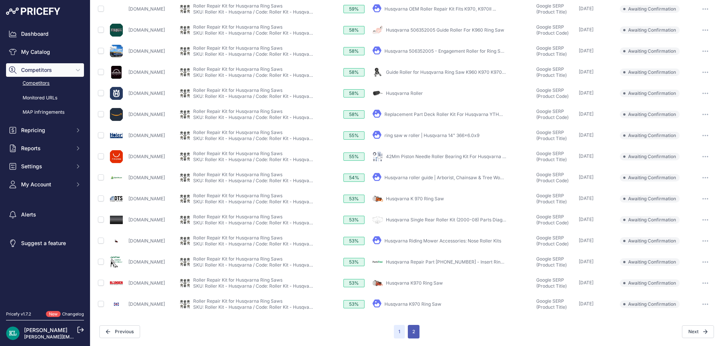
click at [410, 336] on button "2" at bounding box center [414, 332] width 12 height 14
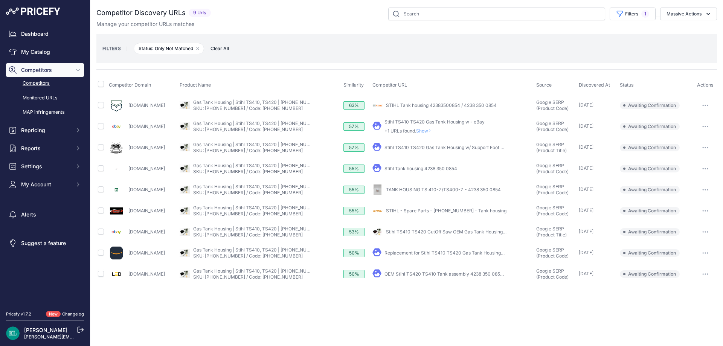
drag, startPoint x: 174, startPoint y: 211, endPoint x: 127, endPoint y: 215, distance: 46.8
click at [127, 215] on div "Oakborotractor.com" at bounding box center [143, 210] width 68 height 15
copy link "Oakborotractor.com"
drag, startPoint x: 178, startPoint y: 105, endPoint x: 129, endPoint y: 111, distance: 49.8
click at [129, 111] on div "Forestparkgarden.com" at bounding box center [143, 105] width 68 height 15
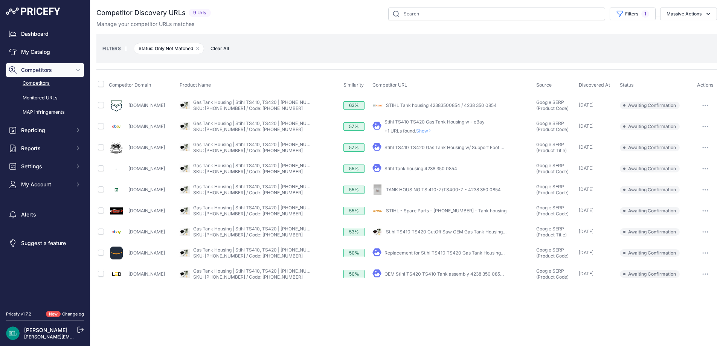
copy link "Forestparkgarden.com"
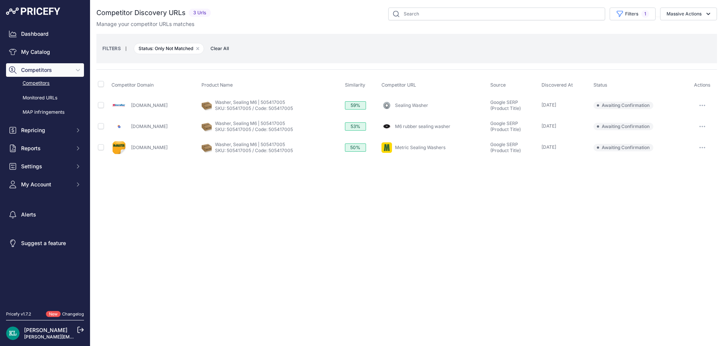
click at [225, 195] on div "Close You are not connected to the internet." at bounding box center [406, 173] width 633 height 346
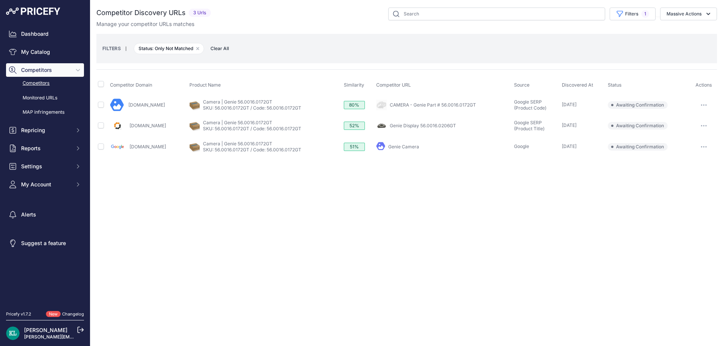
drag, startPoint x: 184, startPoint y: 104, endPoint x: 125, endPoint y: 110, distance: 60.1
click at [125, 110] on div "[DOMAIN_NAME]" at bounding box center [148, 105] width 76 height 14
copy link "[DOMAIN_NAME]"
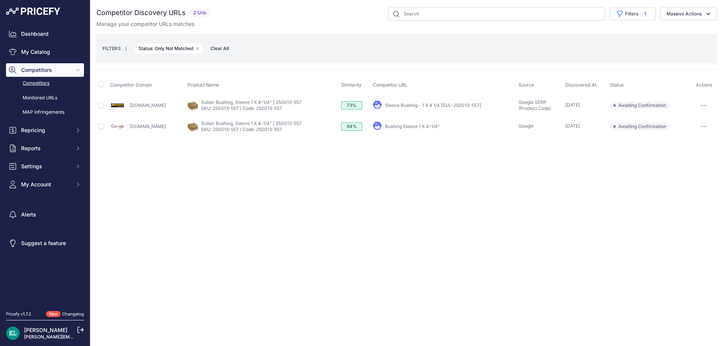
drag, startPoint x: 177, startPoint y: 105, endPoint x: 129, endPoint y: 112, distance: 49.1
click at [129, 112] on div "[DOMAIN_NAME]" at bounding box center [147, 105] width 75 height 15
copy link "[DOMAIN_NAME]"
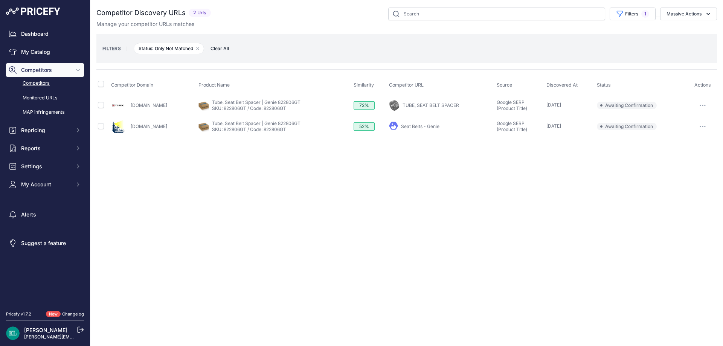
click at [268, 181] on div "Close You are not connected to the internet." at bounding box center [406, 173] width 633 height 346
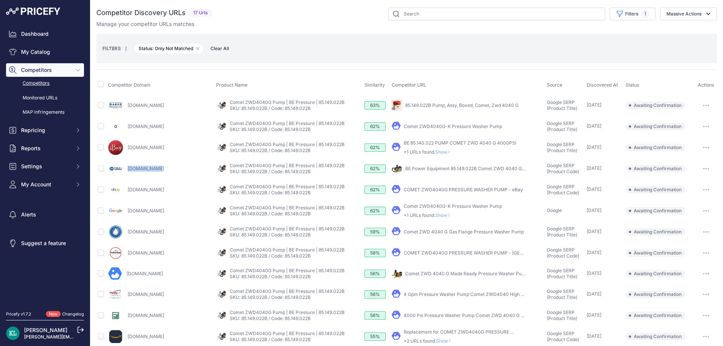
drag, startPoint x: 175, startPoint y: 164, endPoint x: 128, endPoint y: 172, distance: 48.0
click at [128, 172] on div "[DOMAIN_NAME]" at bounding box center [160, 168] width 105 height 15
copy link "[DOMAIN_NAME]"
click at [102, 108] on input "checkbox" at bounding box center [101, 105] width 6 height 6
checkbox input "true"
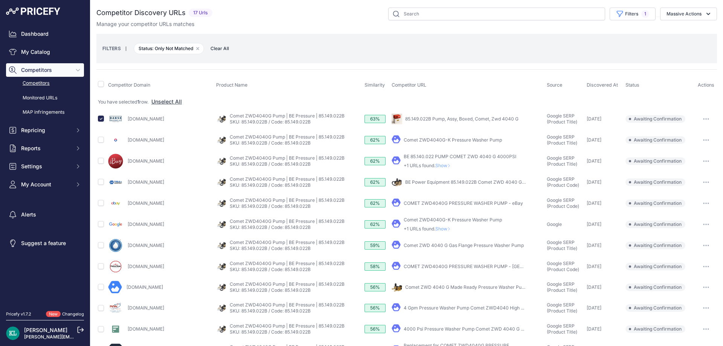
click at [690, 22] on div "Manage your competitor URLs matches" at bounding box center [406, 24] width 620 height 8
click at [691, 20] on button "Massive Actions" at bounding box center [688, 14] width 57 height 13
click at [669, 34] on span "Confirm Match" at bounding box center [681, 31] width 37 height 6
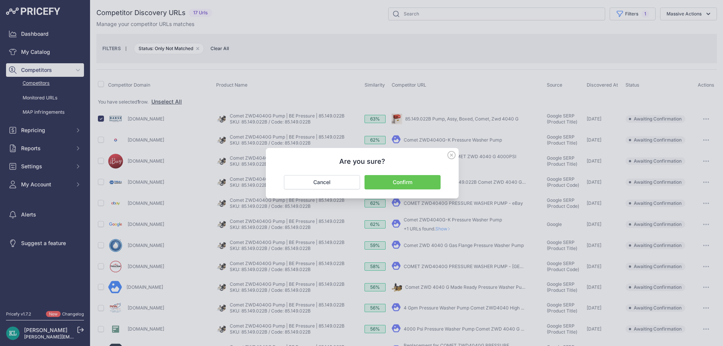
click at [392, 179] on button "Confirm" at bounding box center [402, 182] width 76 height 14
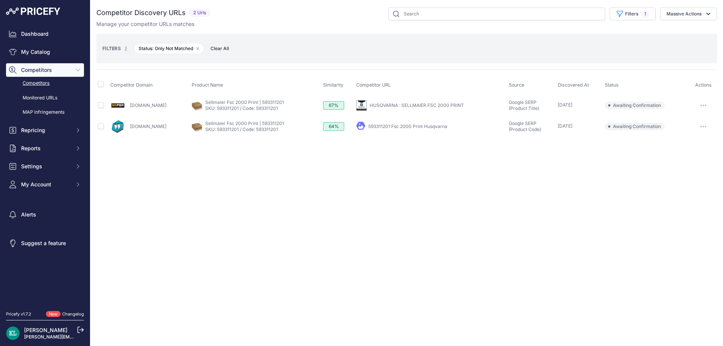
click at [149, 128] on div "Ersatzteil-service.de" at bounding box center [149, 126] width 78 height 15
click at [274, 173] on div "Close You are not connected to the internet." at bounding box center [406, 173] width 633 height 346
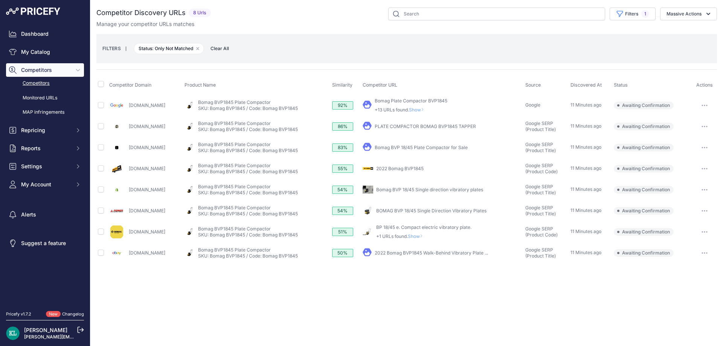
drag, startPoint x: 184, startPoint y: 127, endPoint x: 127, endPoint y: 130, distance: 57.7
click at [127, 130] on div "[DOMAIN_NAME]" at bounding box center [145, 126] width 72 height 15
copy link "[DOMAIN_NAME]"
click at [101, 254] on input "checkbox" at bounding box center [101, 253] width 6 height 6
checkbox input "true"
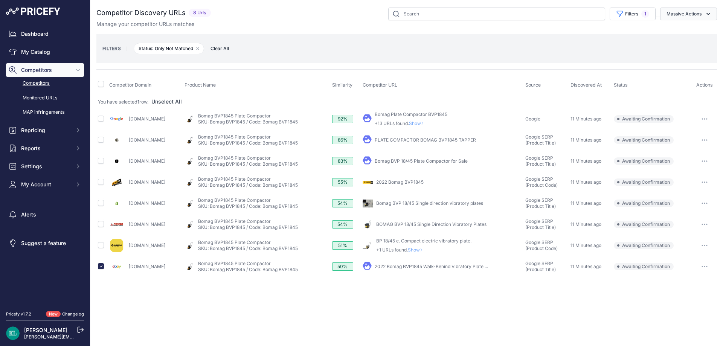
click at [683, 13] on button "Massive Actions" at bounding box center [688, 14] width 57 height 13
click at [668, 31] on span "Confirm Match" at bounding box center [681, 31] width 37 height 6
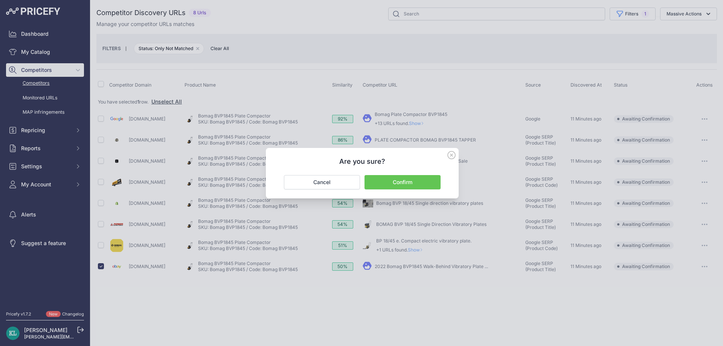
click at [395, 183] on button "Confirm" at bounding box center [402, 182] width 76 height 14
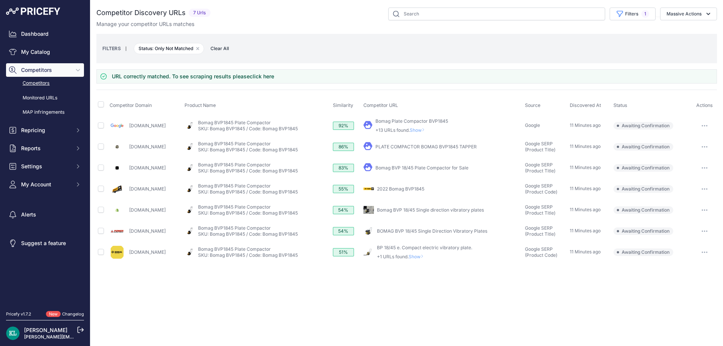
click at [340, 12] on div "Filters 1 Source Select an option Quick Automatch Google Shopping (Title) Googl…" at bounding box center [464, 14] width 503 height 13
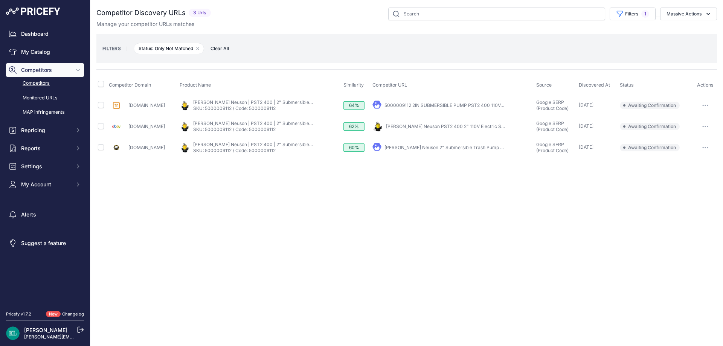
drag, startPoint x: 157, startPoint y: 106, endPoint x: 127, endPoint y: 107, distance: 30.5
click at [127, 107] on div "[DOMAIN_NAME]" at bounding box center [143, 105] width 68 height 15
copy link "[DOMAIN_NAME]"
click at [102, 105] on input "checkbox" at bounding box center [101, 105] width 6 height 6
checkbox input "true"
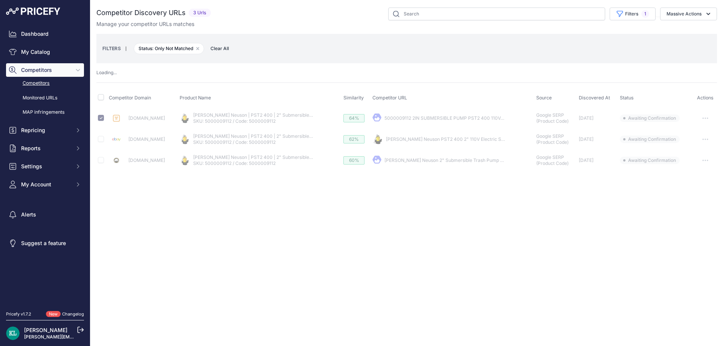
click at [690, 9] on div "You are not connected to the internet. Competitor Discovery URLs" at bounding box center [406, 89] width 620 height 178
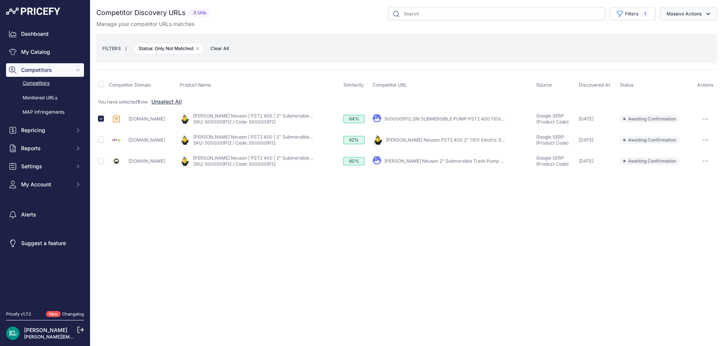
click at [694, 15] on button "Massive Actions" at bounding box center [688, 14] width 57 height 13
click at [668, 34] on span "Confirm Match" at bounding box center [681, 31] width 37 height 6
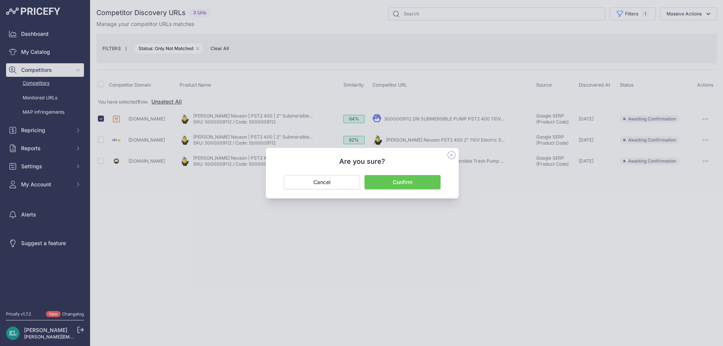
click at [396, 183] on button "Confirm" at bounding box center [402, 182] width 76 height 14
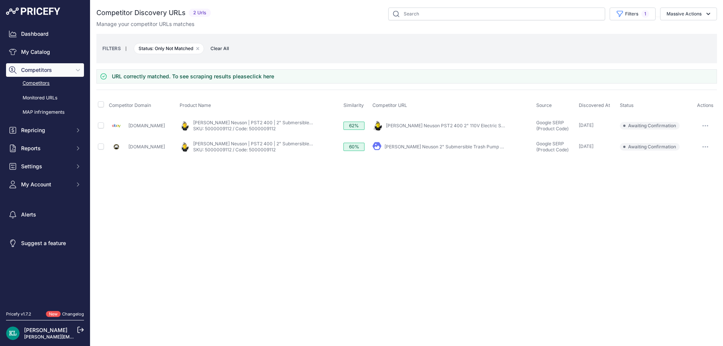
click at [226, 182] on div "Close You are not connected to the internet." at bounding box center [406, 173] width 633 height 346
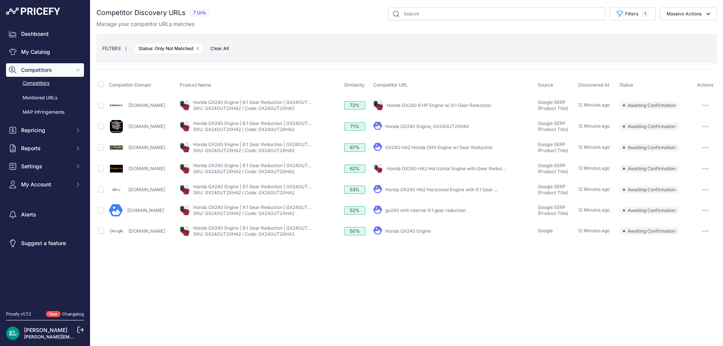
click at [226, 281] on div "Close You are not connected to the internet." at bounding box center [406, 173] width 633 height 346
drag, startPoint x: 167, startPoint y: 131, endPoint x: 128, endPoint y: 133, distance: 39.2
click at [128, 133] on div "Sceclean.com" at bounding box center [143, 126] width 68 height 15
copy link "Sceclean.com"
click at [100, 128] on input "checkbox" at bounding box center [101, 126] width 6 height 6
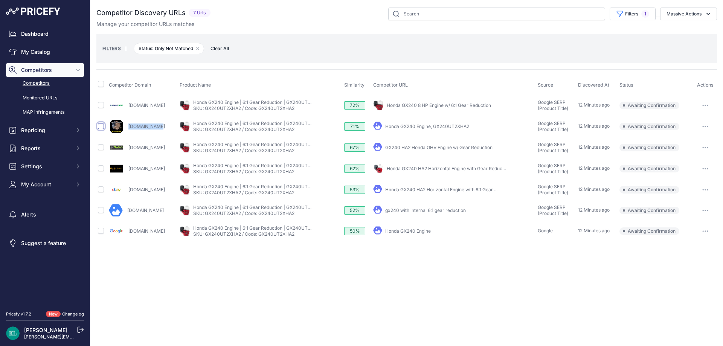
checkbox input "true"
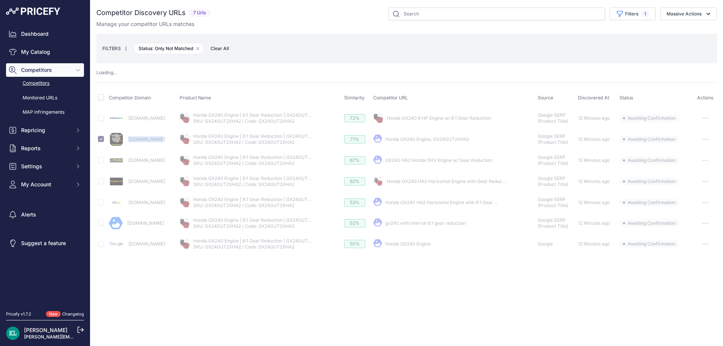
click at [691, 17] on button "Massive Actions" at bounding box center [688, 14] width 57 height 13
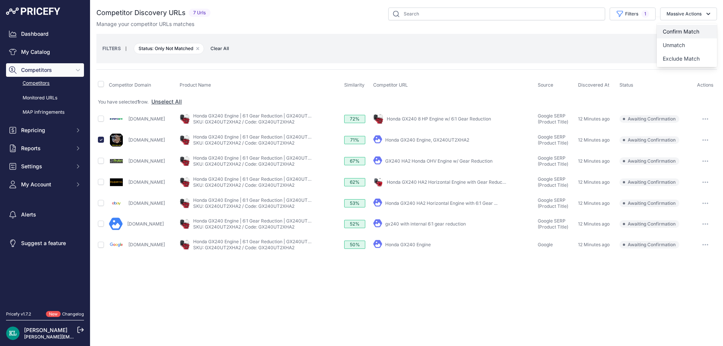
click at [682, 29] on span "Confirm Match" at bounding box center [681, 31] width 37 height 6
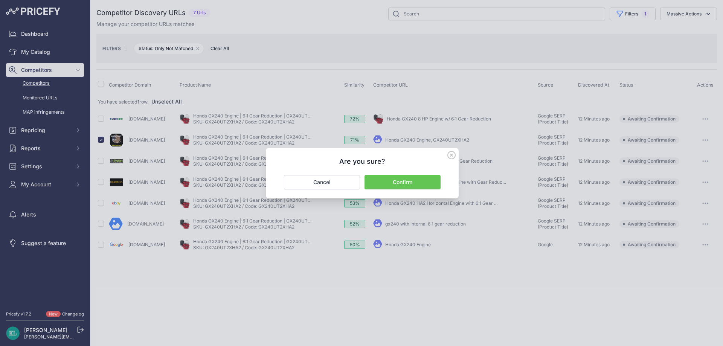
click at [429, 183] on button "Confirm" at bounding box center [402, 182] width 76 height 14
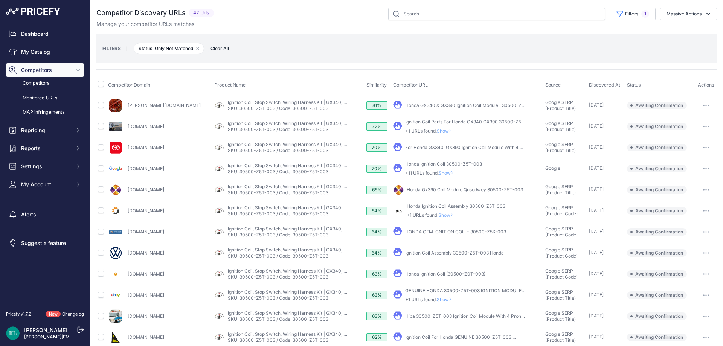
click at [357, 32] on div "Competitor Discovery URLs 42 Urls" at bounding box center [406, 274] width 620 height 533
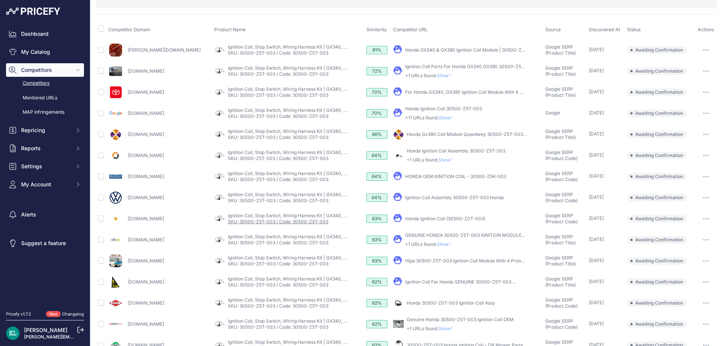
scroll to position [125, 0]
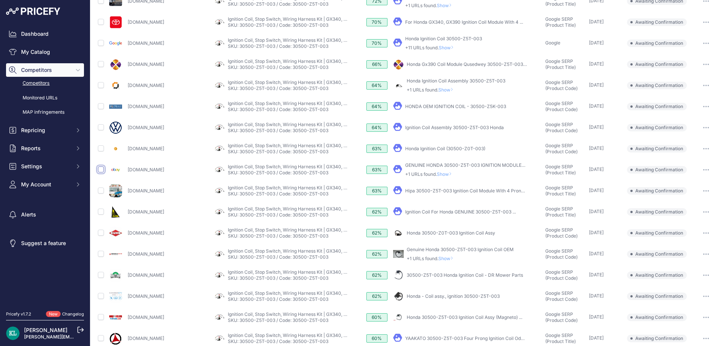
click at [102, 169] on input "checkbox" at bounding box center [101, 169] width 6 height 6
checkbox input "true"
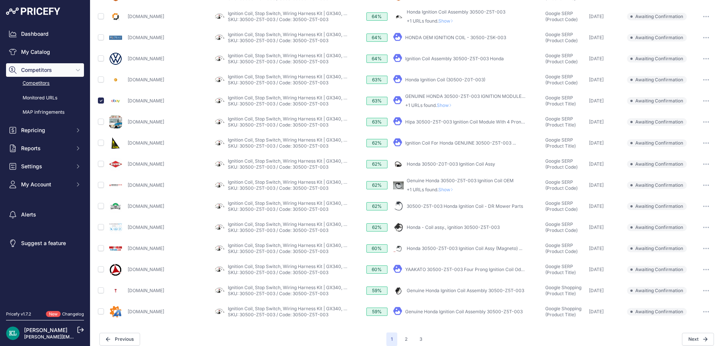
scroll to position [215, 0]
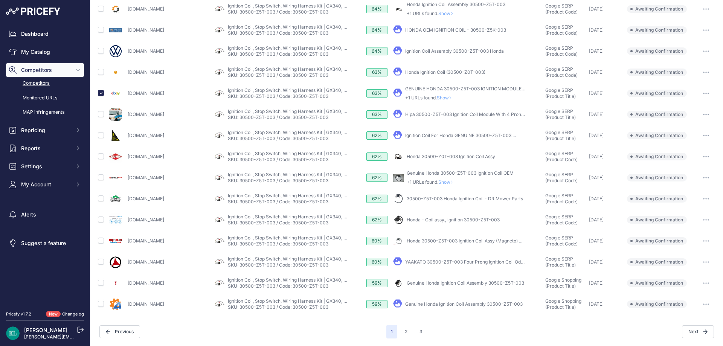
drag, startPoint x: 155, startPoint y: 137, endPoint x: 128, endPoint y: 139, distance: 27.9
click at [128, 139] on div "[DOMAIN_NAME]" at bounding box center [159, 135] width 103 height 15
copy link "[DOMAIN_NAME]"
drag, startPoint x: 158, startPoint y: 244, endPoint x: 123, endPoint y: 244, distance: 34.3
click at [123, 244] on div "[DOMAIN_NAME]" at bounding box center [159, 240] width 103 height 15
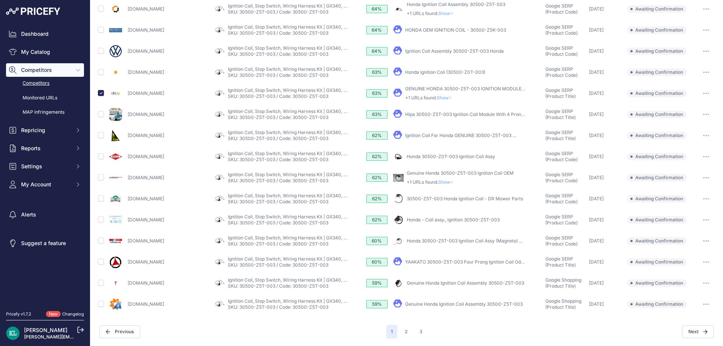
copy div "[DOMAIN_NAME]"
click at [100, 241] on input "checkbox" at bounding box center [101, 241] width 6 height 6
checkbox input "true"
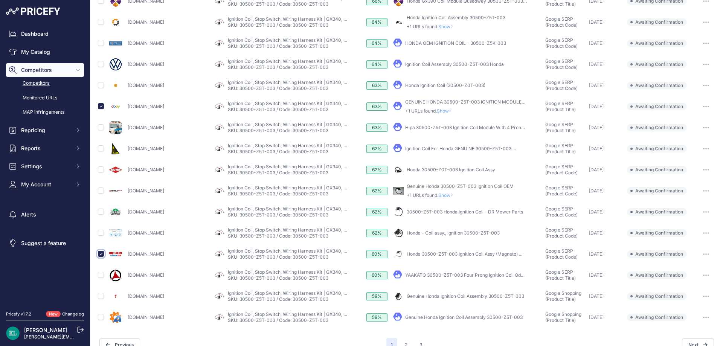
scroll to position [229, 0]
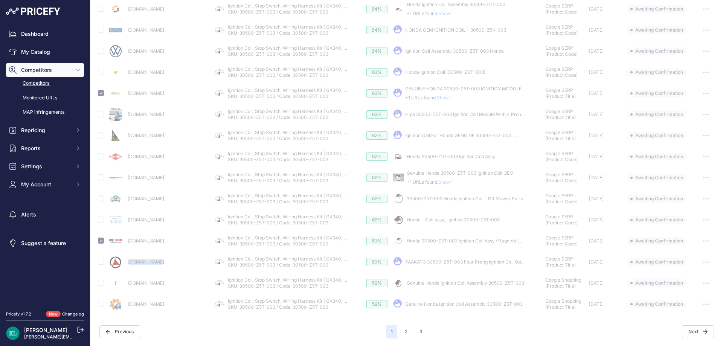
drag, startPoint x: 165, startPoint y: 265, endPoint x: 130, endPoint y: 268, distance: 35.1
click at [130, 268] on div "Spicsoft.com" at bounding box center [159, 262] width 103 height 15
click at [130, 267] on div "Spicsoft.com" at bounding box center [159, 262] width 103 height 15
click at [162, 271] on td "Spicsoft.com" at bounding box center [160, 261] width 106 height 21
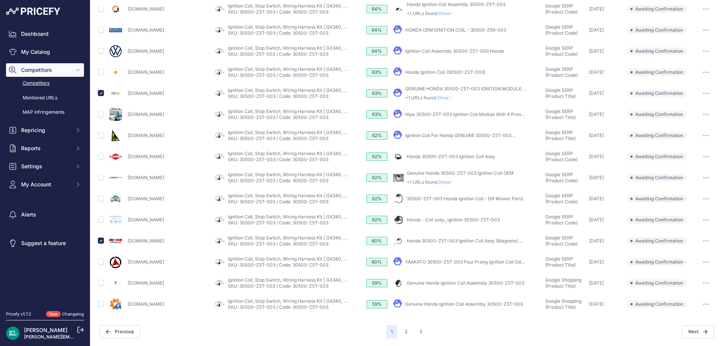
scroll to position [215, 0]
click at [125, 268] on div "Spicsoft.com" at bounding box center [159, 262] width 103 height 15
copy div "Spicsoft.com"
click at [402, 334] on button "2" at bounding box center [406, 332] width 12 height 14
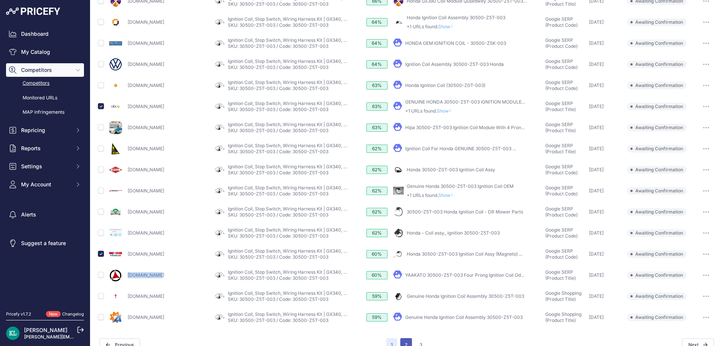
scroll to position [229, 0]
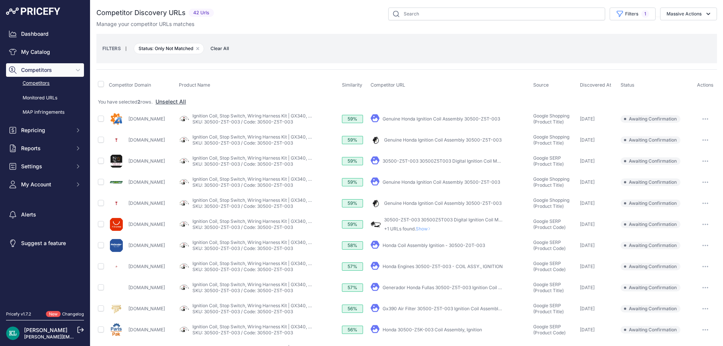
drag, startPoint x: 167, startPoint y: 226, endPoint x: 128, endPoint y: 226, distance: 39.2
click at [128, 226] on div "Aliexpress.com" at bounding box center [142, 224] width 67 height 15
copy link "Aliexpress.com"
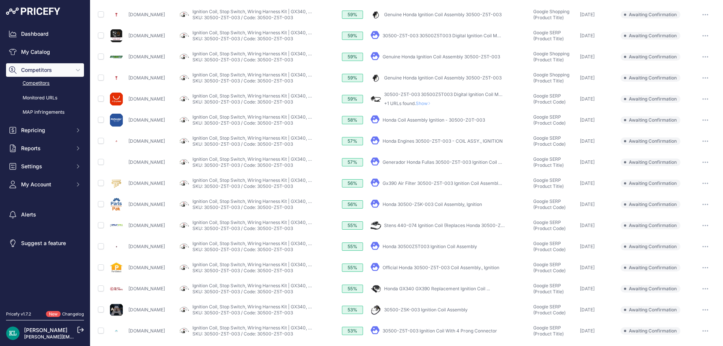
scroll to position [215, 0]
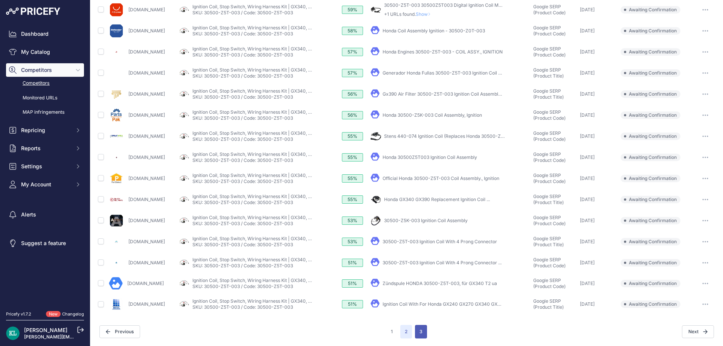
click at [417, 329] on button "3" at bounding box center [421, 332] width 12 height 14
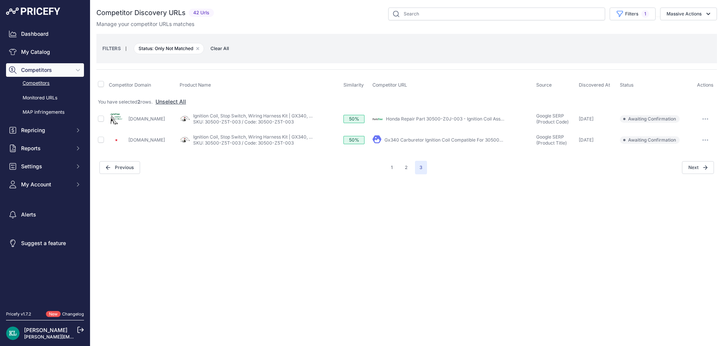
click at [685, 15] on button "Massive Actions" at bounding box center [688, 14] width 57 height 13
drag, startPoint x: 669, startPoint y: 31, endPoint x: 658, endPoint y: 38, distance: 12.2
click at [668, 32] on span "Confirm Match" at bounding box center [681, 31] width 37 height 6
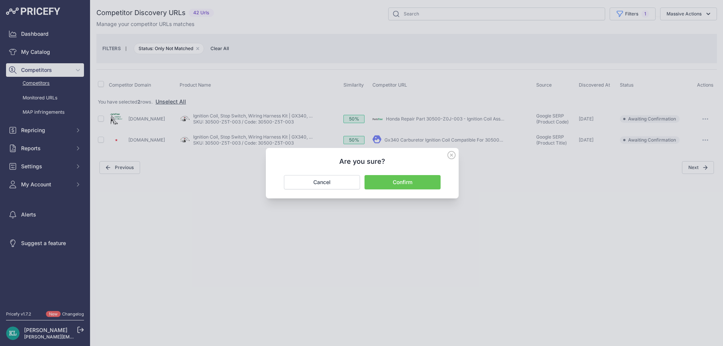
click at [402, 182] on button "Confirm" at bounding box center [402, 182] width 76 height 14
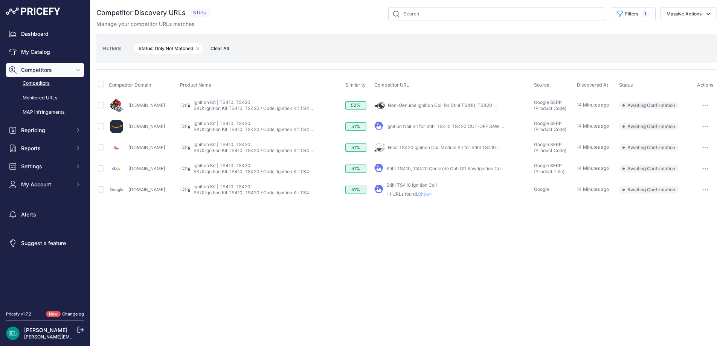
click at [282, 241] on div "Close You are not connected to the internet." at bounding box center [406, 173] width 633 height 346
click at [278, 228] on div "Close You are not connected to the internet." at bounding box center [406, 173] width 633 height 346
click at [258, 226] on div "Close You are not connected to the internet." at bounding box center [406, 173] width 633 height 346
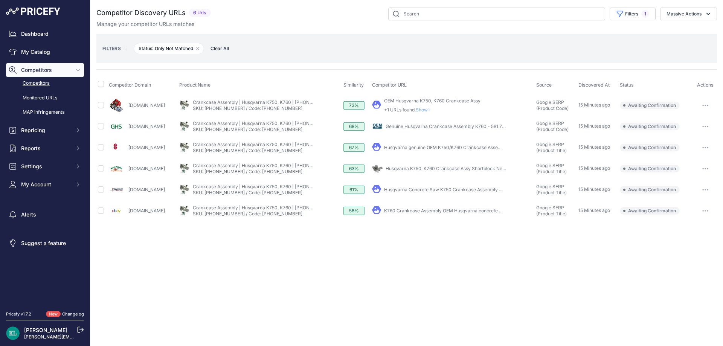
click at [276, 270] on div "Close You are not connected to the internet." at bounding box center [406, 173] width 633 height 346
click at [387, 251] on div "Close You are not connected to the internet." at bounding box center [406, 173] width 633 height 346
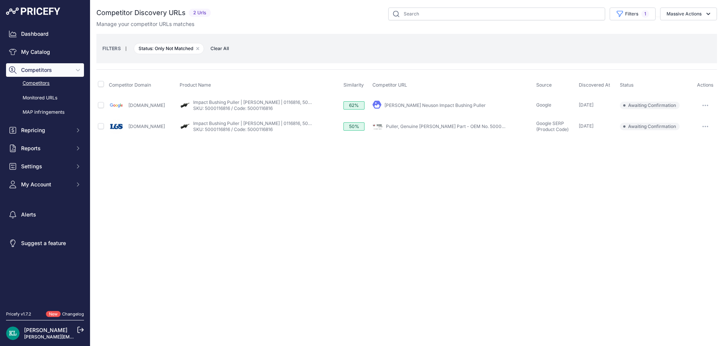
drag, startPoint x: 178, startPoint y: 126, endPoint x: 129, endPoint y: 130, distance: 49.5
click at [129, 130] on div "[DOMAIN_NAME]" at bounding box center [143, 126] width 68 height 15
copy link "[DOMAIN_NAME]"
click at [101, 125] on input "checkbox" at bounding box center [101, 126] width 6 height 6
checkbox input "true"
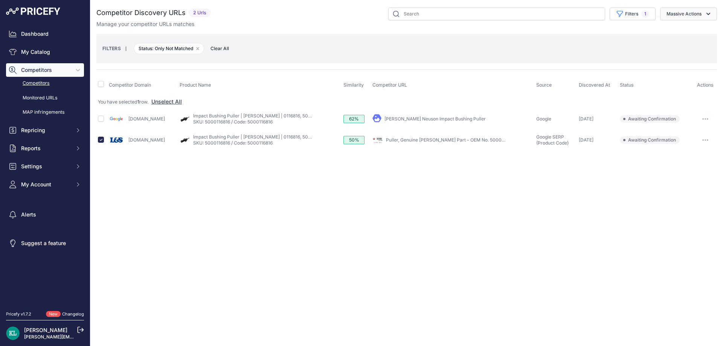
click at [692, 12] on button "Massive Actions" at bounding box center [688, 14] width 57 height 13
click at [0, 0] on button "Confirm Match" at bounding box center [0, 0] width 0 height 0
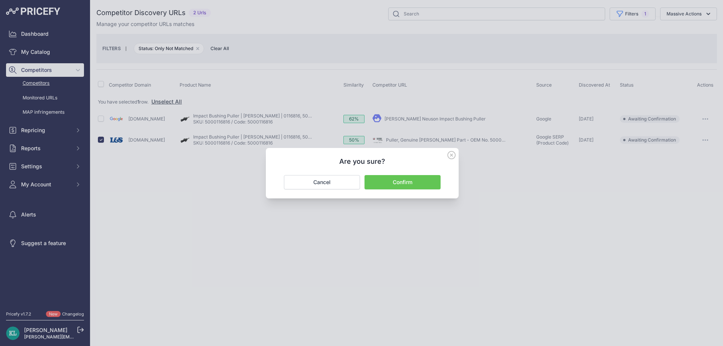
click at [402, 180] on button "Confirm" at bounding box center [402, 182] width 76 height 14
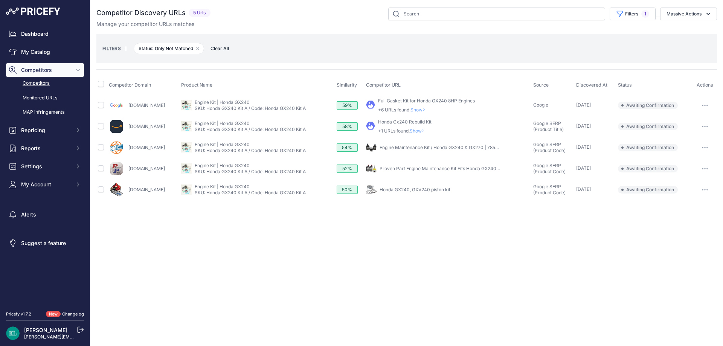
click at [230, 238] on div "Close You are not connected to the internet." at bounding box center [406, 173] width 633 height 346
click at [331, 248] on div "Close You are not connected to the internet." at bounding box center [406, 173] width 633 height 346
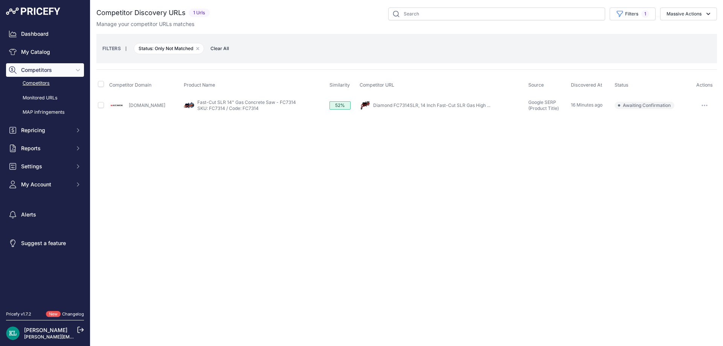
click at [302, 246] on div "Close You are not connected to the internet." at bounding box center [406, 173] width 633 height 346
drag, startPoint x: 177, startPoint y: 106, endPoint x: 127, endPoint y: 106, distance: 50.8
click at [127, 106] on div "[DOMAIN_NAME]" at bounding box center [145, 105] width 72 height 15
copy link "[DOMAIN_NAME]"
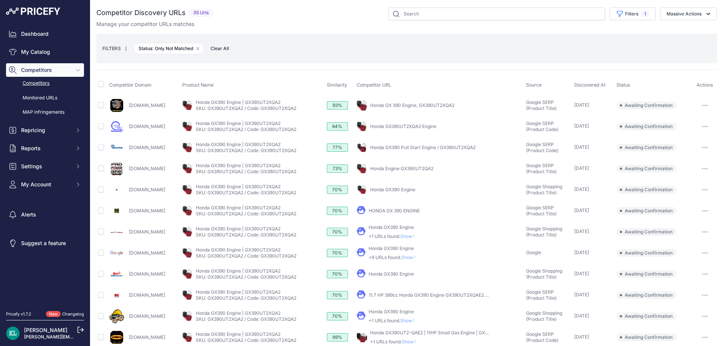
click at [290, 20] on div "Filters 1 Source Select an option Quick Automatch Google Shopping (Title) Googl…" at bounding box center [466, 14] width 500 height 13
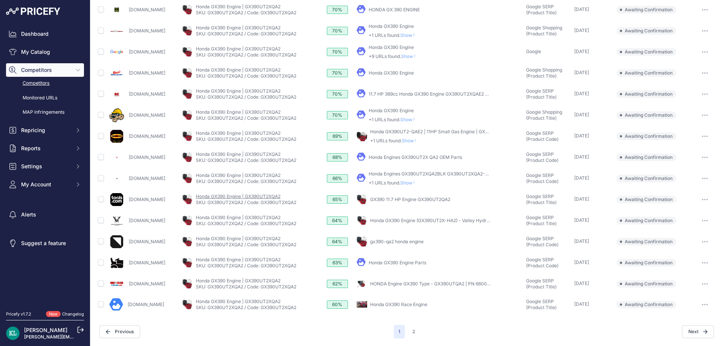
scroll to position [13, 0]
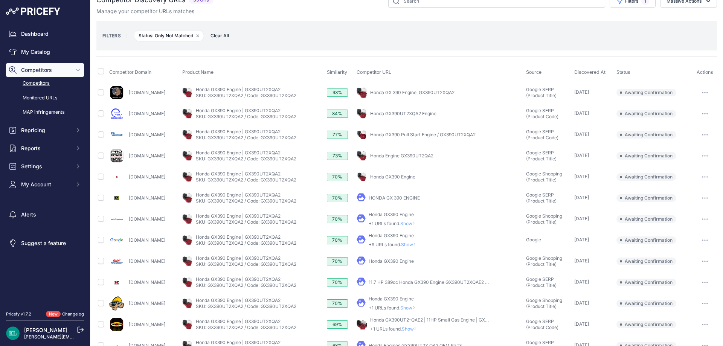
drag, startPoint x: 183, startPoint y: 137, endPoint x: 128, endPoint y: 139, distance: 54.2
click at [128, 139] on div "Pwequipmentplus.com" at bounding box center [144, 134] width 70 height 15
copy link "Pwequipmentplus.com"
drag, startPoint x: 178, startPoint y: 119, endPoint x: 129, endPoint y: 120, distance: 49.7
click at [129, 120] on div "Concretecuttingcoring.com" at bounding box center [144, 113] width 70 height 15
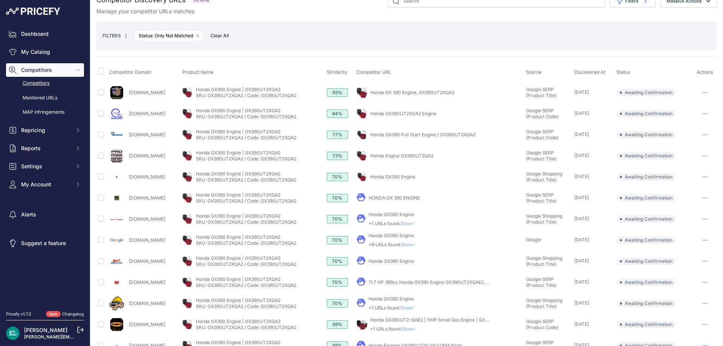
copy link "Concretecuttingcoring.com"
drag, startPoint x: 170, startPoint y: 87, endPoint x: 125, endPoint y: 96, distance: 45.3
click at [125, 96] on div "Sceclean.com" at bounding box center [144, 92] width 70 height 15
copy div "Sceclean.com"
click at [98, 94] on input "checkbox" at bounding box center [101, 92] width 6 height 6
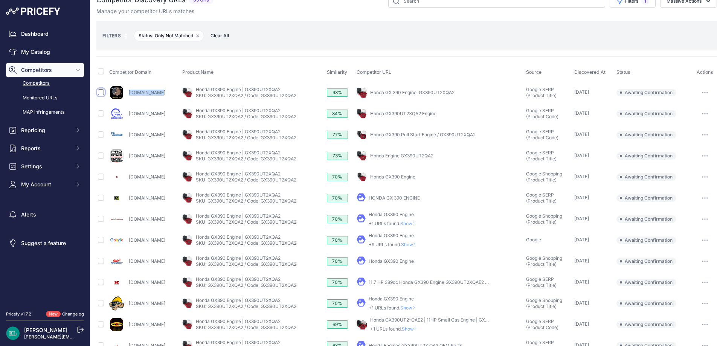
checkbox input "true"
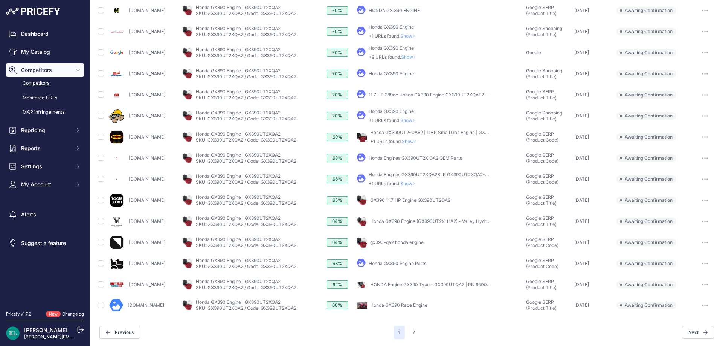
scroll to position [201, 0]
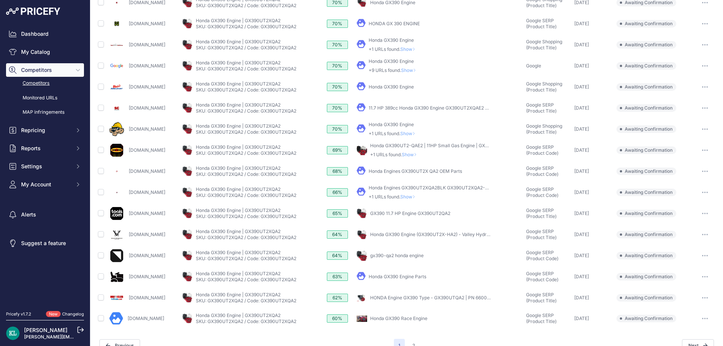
click at [145, 190] on td "Jackssmallengines.com" at bounding box center [144, 192] width 73 height 21
click at [129, 197] on div "Jackssmallengines.com" at bounding box center [144, 192] width 70 height 15
copy link "Jackssmallengines.com"
click at [101, 193] on input "checkbox" at bounding box center [101, 192] width 6 height 6
checkbox input "true"
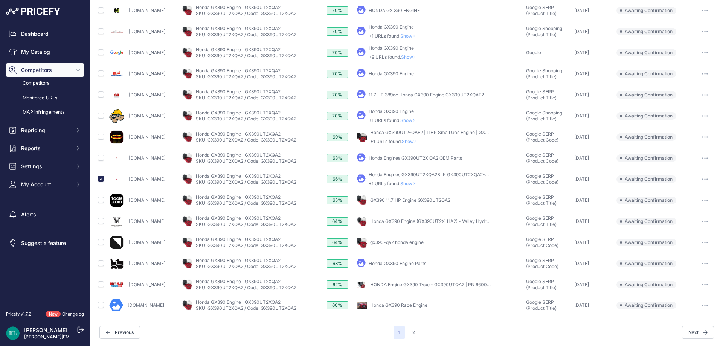
scroll to position [215, 0]
click at [411, 332] on button "2" at bounding box center [414, 332] width 12 height 14
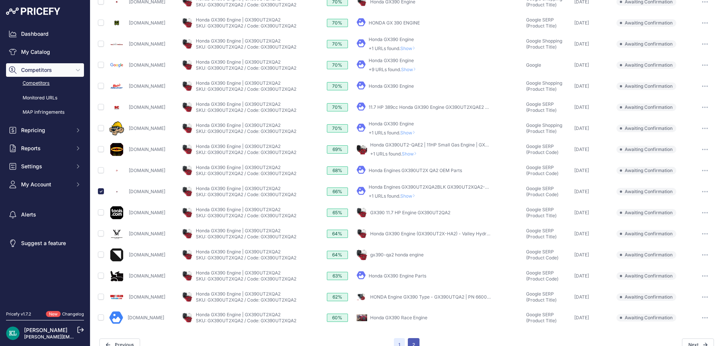
scroll to position [228, 0]
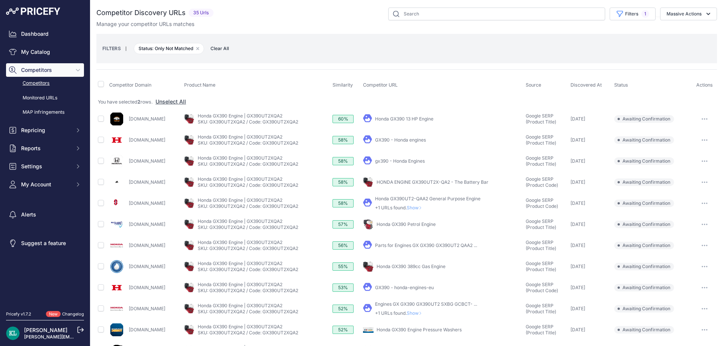
drag, startPoint x: 678, startPoint y: 14, endPoint x: 671, endPoint y: 23, distance: 11.5
click at [677, 15] on button "Massive Actions" at bounding box center [688, 14] width 57 height 13
click at [668, 24] on div "Confirm Match Unmatch Exclude Match" at bounding box center [687, 45] width 60 height 44
click at [665, 30] on div "Competitor Discovery URLs 35 Urls" at bounding box center [406, 228] width 620 height 441
drag, startPoint x: 681, startPoint y: 15, endPoint x: 674, endPoint y: 25, distance: 11.9
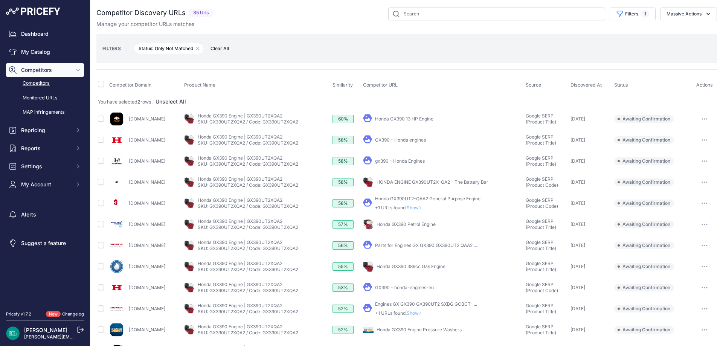
click at [680, 15] on button "Massive Actions" at bounding box center [688, 14] width 57 height 13
click at [665, 34] on span "Confirm Match" at bounding box center [681, 31] width 37 height 6
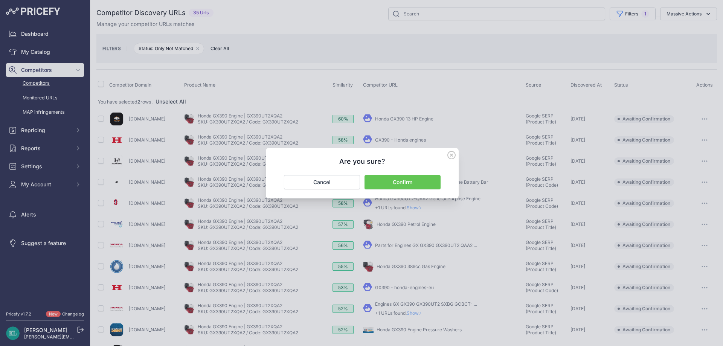
click at [395, 184] on button "Confirm" at bounding box center [402, 182] width 76 height 14
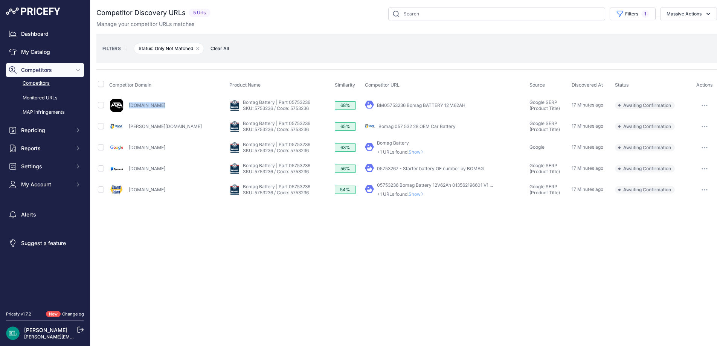
drag, startPoint x: 168, startPoint y: 107, endPoint x: 127, endPoint y: 108, distance: 40.7
click at [127, 108] on div "[DOMAIN_NAME]" at bounding box center [167, 105] width 117 height 15
copy link "[DOMAIN_NAME]"
click at [102, 190] on input "checkbox" at bounding box center [101, 189] width 6 height 6
checkbox input "true"
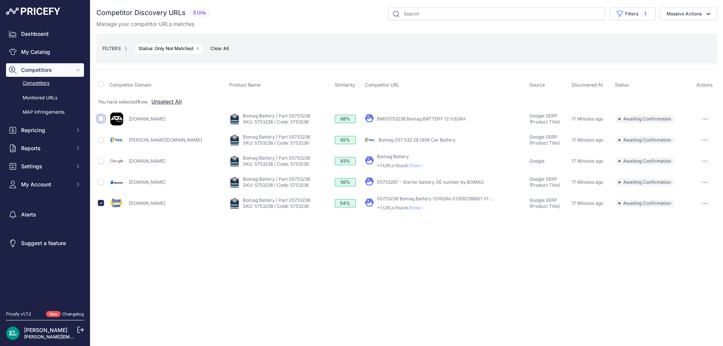
click at [101, 118] on input "checkbox" at bounding box center [101, 119] width 6 height 6
checkbox input "true"
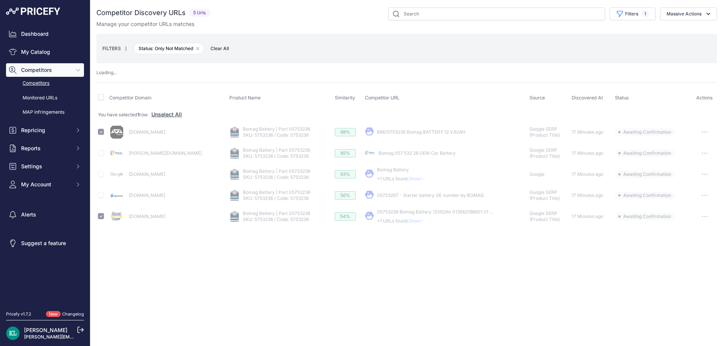
click at [672, 15] on button "Massive Actions" at bounding box center [688, 14] width 57 height 13
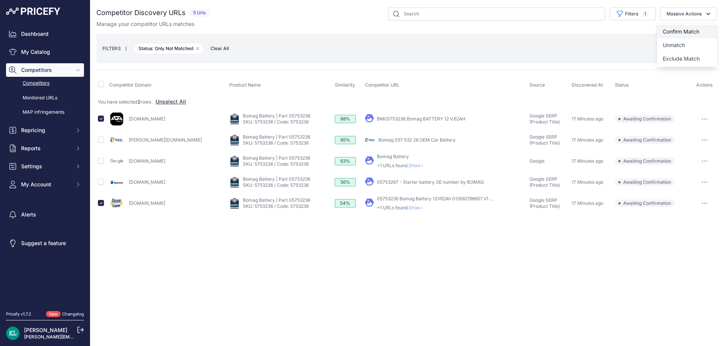
click at [667, 28] on span "Confirm Match" at bounding box center [681, 31] width 37 height 6
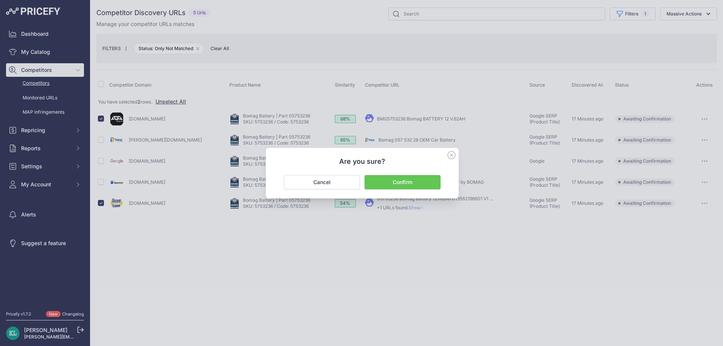
click at [383, 190] on div "Are you sure? Confirm Cancel" at bounding box center [362, 173] width 193 height 50
click at [388, 186] on button "Confirm" at bounding box center [402, 182] width 76 height 14
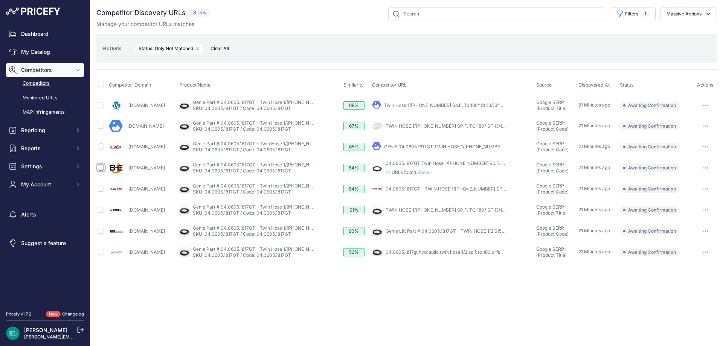
click at [101, 166] on input "checkbox" at bounding box center [101, 168] width 6 height 6
checkbox input "true"
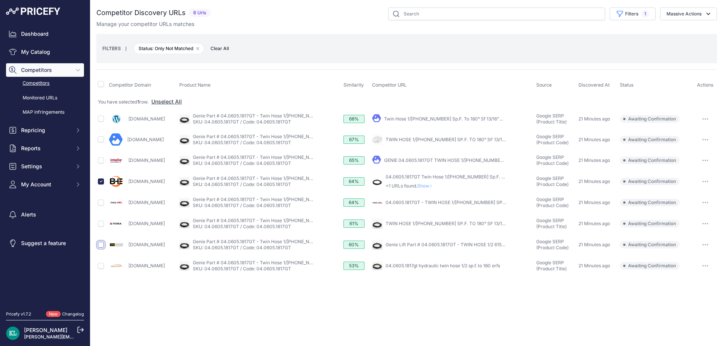
click at [100, 247] on input "checkbox" at bounding box center [101, 245] width 6 height 6
checkbox input "true"
click at [103, 268] on input "checkbox" at bounding box center [101, 266] width 6 height 6
checkbox input "true"
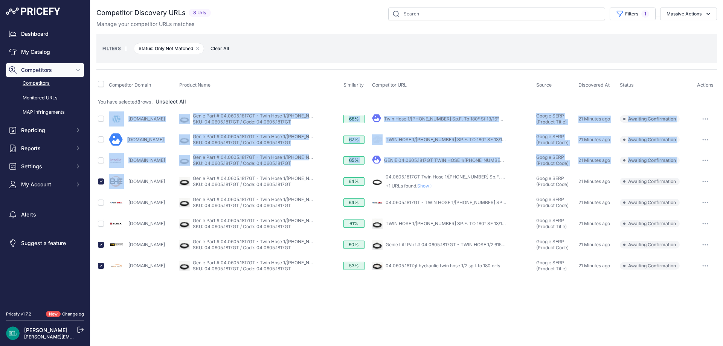
copy tbody "Cleanerspolishes.com My Product Competitor's Product Genie Part # 04.0605.1817G…"
click at [168, 171] on td "Intellaparts.com" at bounding box center [142, 160] width 71 height 21
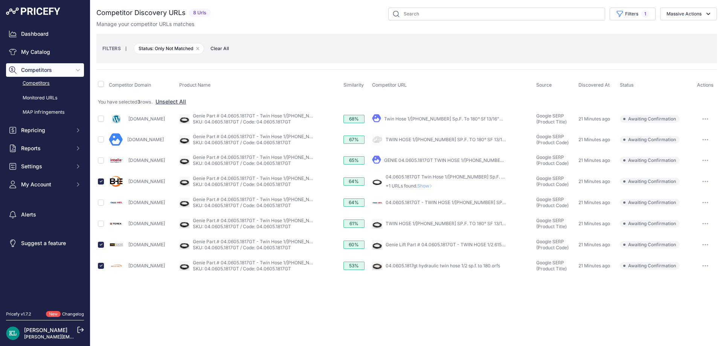
drag, startPoint x: 168, startPoint y: 163, endPoint x: 129, endPoint y: 165, distance: 38.5
click at [129, 165] on div "Intellaparts.com" at bounding box center [143, 160] width 68 height 15
click at [128, 165] on div "Intellaparts.com" at bounding box center [143, 160] width 68 height 15
copy link "Intellaparts.com"
click at [99, 162] on input "checkbox" at bounding box center [101, 160] width 6 height 6
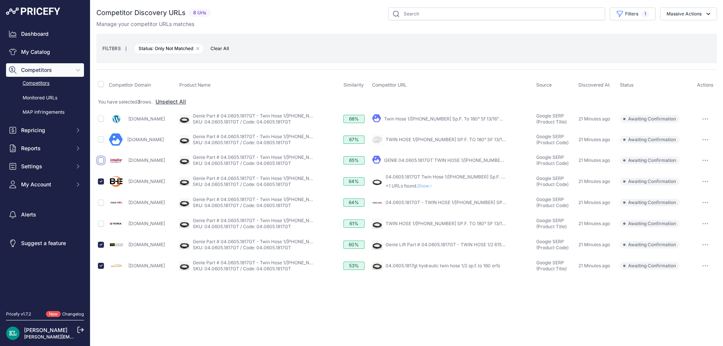
checkbox input "true"
click at [681, 18] on button "Massive Actions" at bounding box center [688, 14] width 57 height 13
click at [671, 30] on span "Confirm Match" at bounding box center [681, 31] width 37 height 6
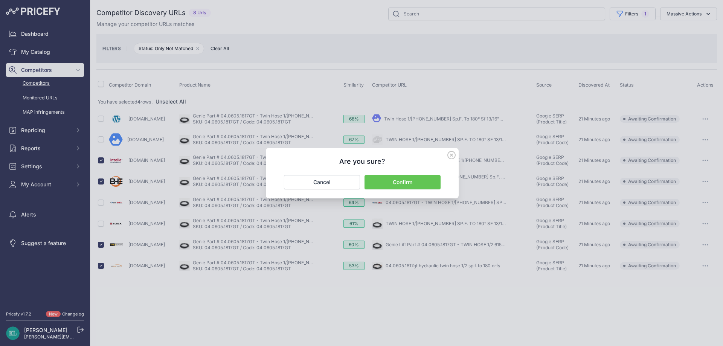
click at [411, 180] on button "Confirm" at bounding box center [402, 182] width 76 height 14
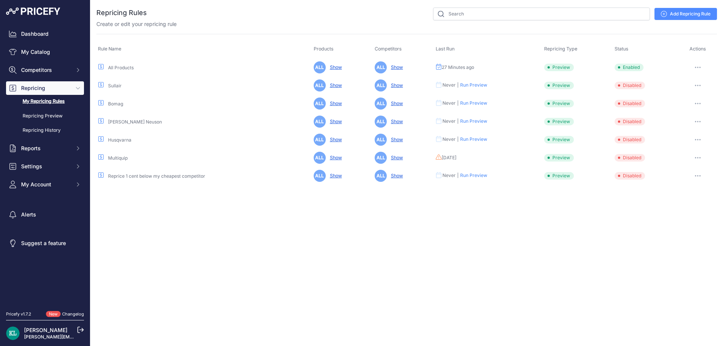
click at [699, 66] on button "button" at bounding box center [697, 67] width 15 height 11
click at [679, 94] on button "Run Preview" at bounding box center [691, 95] width 48 height 12
click at [43, 102] on link "My Repricing Rules" at bounding box center [45, 101] width 78 height 13
click at [50, 115] on link "Repricing Preview" at bounding box center [45, 116] width 78 height 13
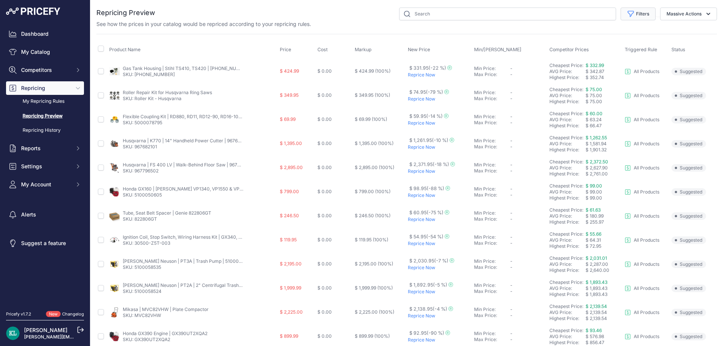
click at [641, 11] on button "Filters" at bounding box center [637, 14] width 35 height 13
click at [598, 109] on select "Select an option I am higher Same price I am lower" at bounding box center [613, 105] width 72 height 13
select select "1"
click at [577, 99] on select "Select an option I am higher Same price I am lower" at bounding box center [613, 105] width 72 height 13
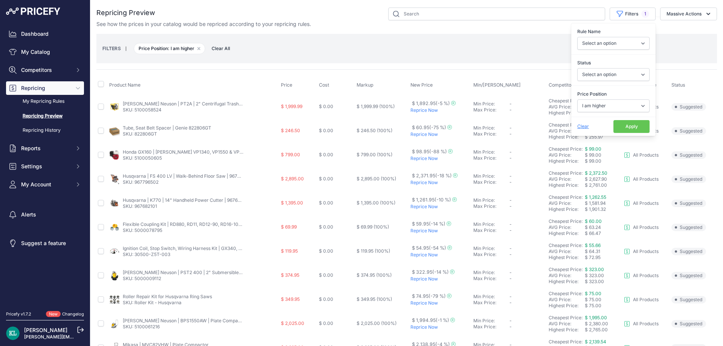
click at [615, 128] on button "Apply" at bounding box center [631, 126] width 36 height 13
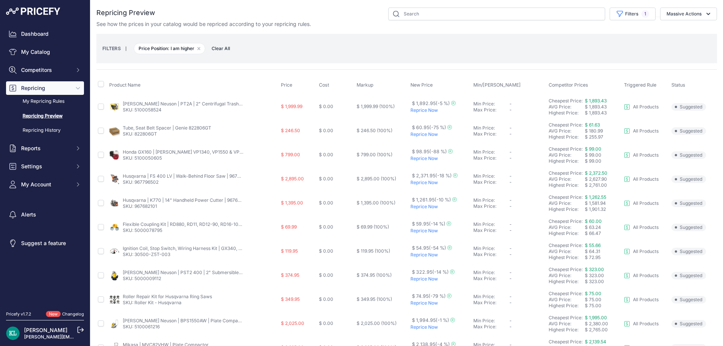
drag, startPoint x: 172, startPoint y: 108, endPoint x: 166, endPoint y: 110, distance: 6.2
click at [166, 110] on p "SKU: 5100058524" at bounding box center [183, 110] width 120 height 6
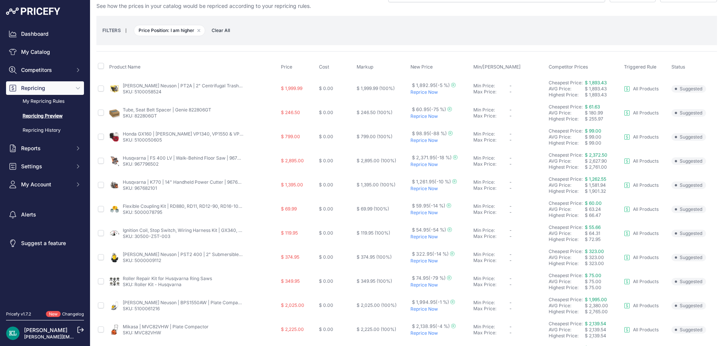
scroll to position [63, 0]
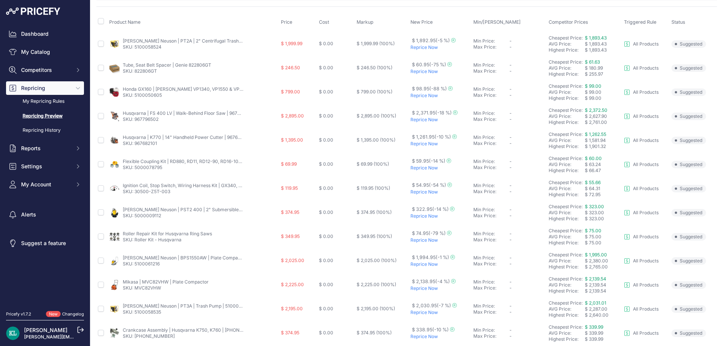
click at [152, 120] on link "SKU: 967796502" at bounding box center [141, 119] width 36 height 6
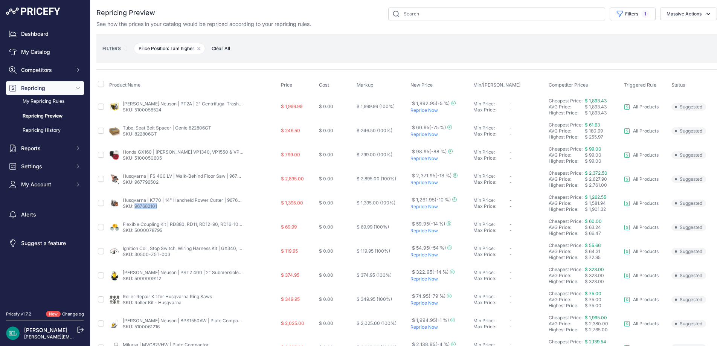
drag, startPoint x: 181, startPoint y: 204, endPoint x: 135, endPoint y: 209, distance: 46.1
click at [135, 209] on p "SKU: 967682101" at bounding box center [183, 206] width 120 height 6
click at [168, 209] on p "SKU: 967682101" at bounding box center [183, 206] width 120 height 6
drag, startPoint x: 167, startPoint y: 207, endPoint x: 135, endPoint y: 209, distance: 32.0
click at [135, 209] on p "SKU: 967682101" at bounding box center [183, 206] width 120 height 6
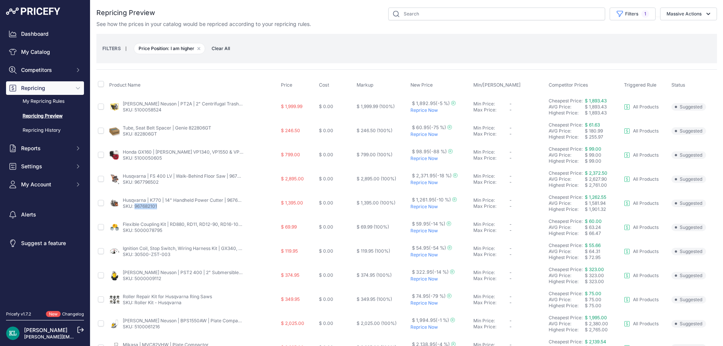
copy link "967682101"
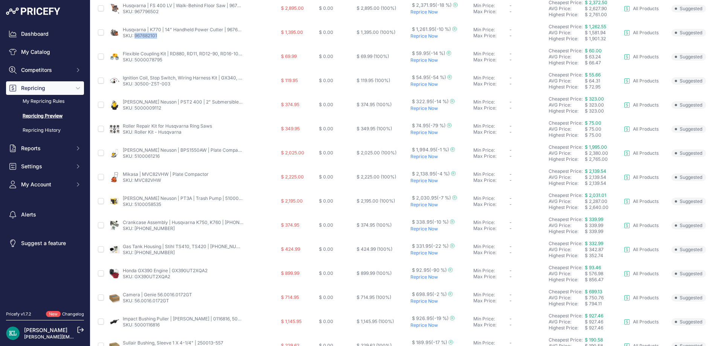
scroll to position [188, 0]
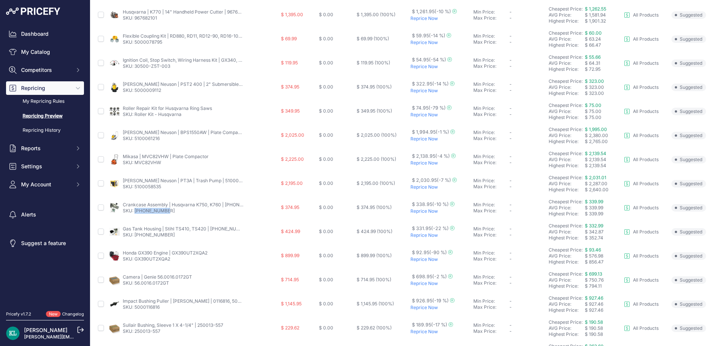
drag, startPoint x: 170, startPoint y: 214, endPoint x: 135, endPoint y: 217, distance: 35.5
click at [135, 217] on td "Crankcase Assembly | Husqvarna K750, K760 | [PHONE_NUMBER] SKU: [PHONE_NUMBER]" at bounding box center [194, 208] width 172 height 24
copy link "[PHONE_NUMBER]"
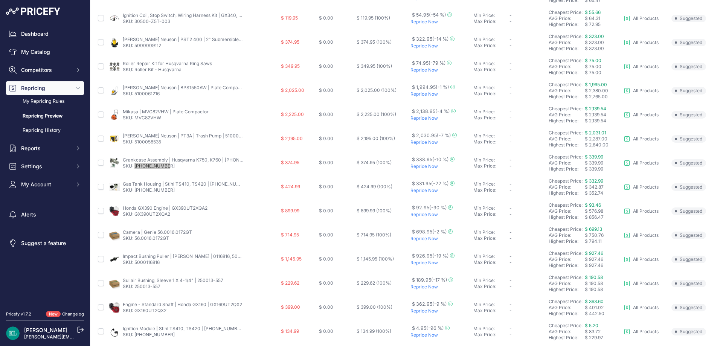
scroll to position [251, 0]
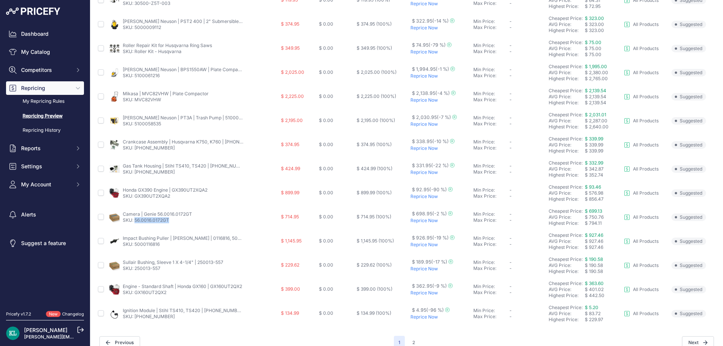
drag, startPoint x: 181, startPoint y: 222, endPoint x: 135, endPoint y: 227, distance: 46.5
click at [135, 227] on td "Camera | Genie 56.0016.0172GT SKU: 56.0016.0172GT" at bounding box center [194, 217] width 172 height 24
copy link "56.0016.0172GT"
drag, startPoint x: 171, startPoint y: 294, endPoint x: 136, endPoint y: 297, distance: 35.1
click at [136, 297] on td "Engine - Standard Shaft | Honda GX160 | GX160UT2QX2 SKU: GX160UT2QX2" at bounding box center [194, 289] width 172 height 24
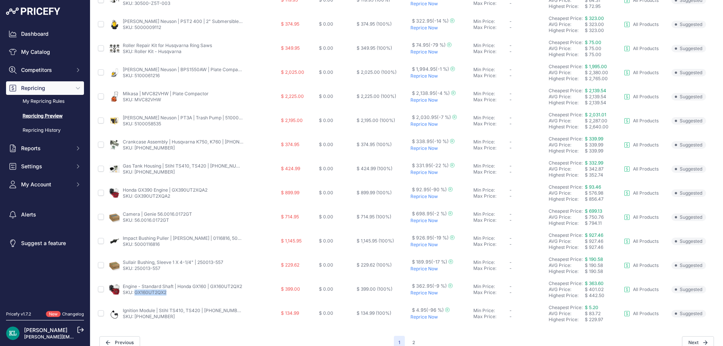
copy link "GX160UT2QX2"
click at [410, 338] on button "2" at bounding box center [414, 343] width 12 height 14
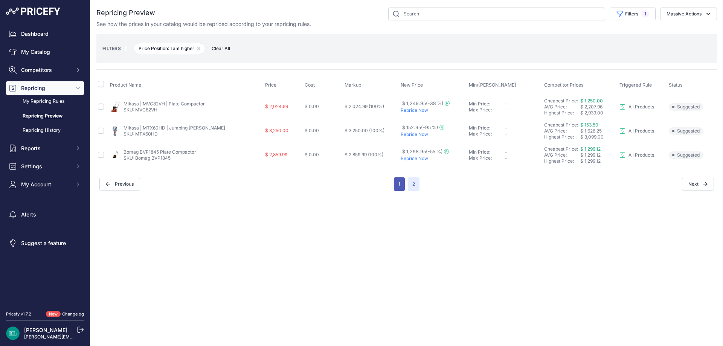
click at [398, 184] on button "1" at bounding box center [399, 184] width 11 height 14
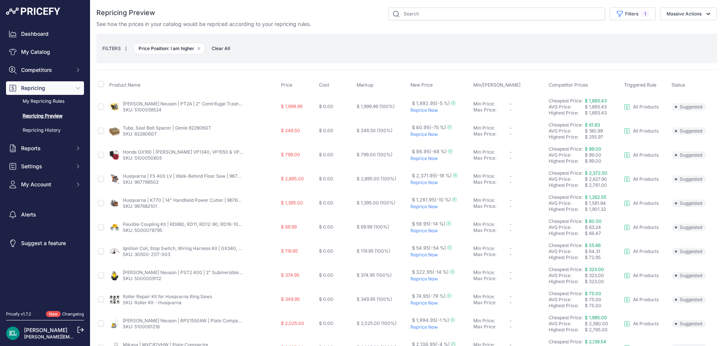
click at [358, 20] on div "Filters 1 Rule Name Select an option Reprice 1 cent below my cheapest competito…" at bounding box center [436, 14] width 562 height 13
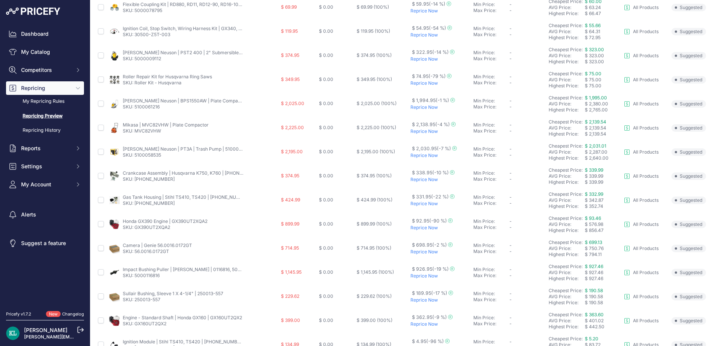
click at [142, 174] on link "Crankcase Assembly | Husqvarna K750, K760 | [PHONE_NUMBER]" at bounding box center [194, 173] width 142 height 6
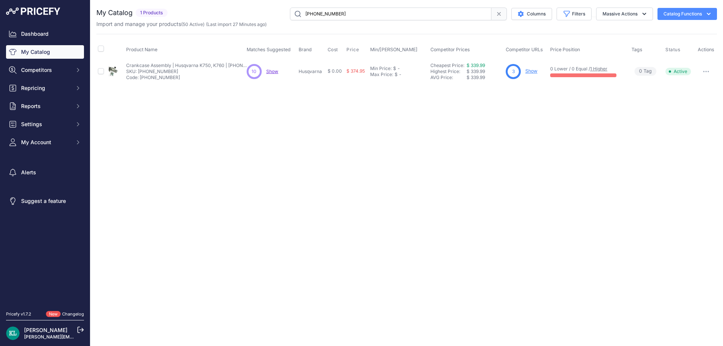
click at [354, 72] on span "$ 374.95" at bounding box center [355, 71] width 18 height 6
click at [50, 90] on span "Repricing" at bounding box center [45, 88] width 49 height 8
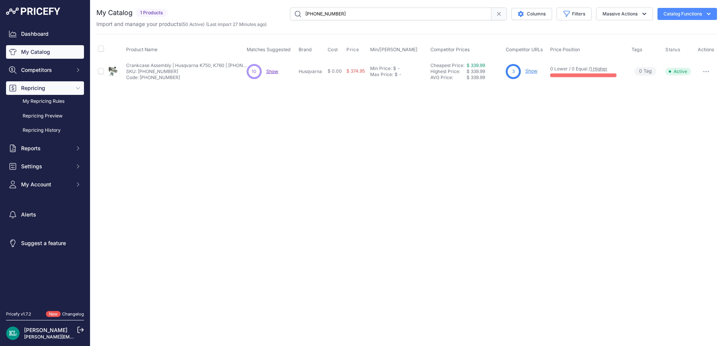
click at [50, 90] on span "Repricing" at bounding box center [45, 88] width 49 height 8
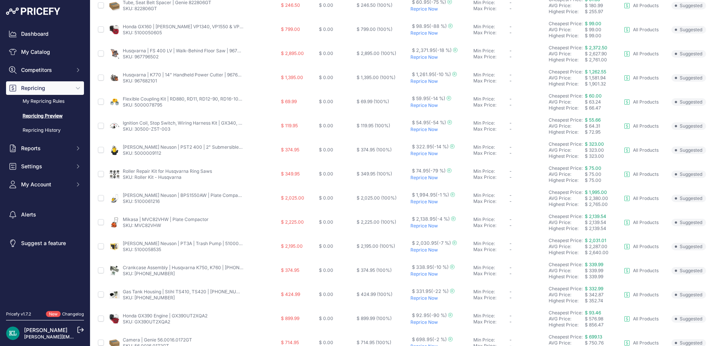
scroll to position [262, 0]
